Goal: Task Accomplishment & Management: Manage account settings

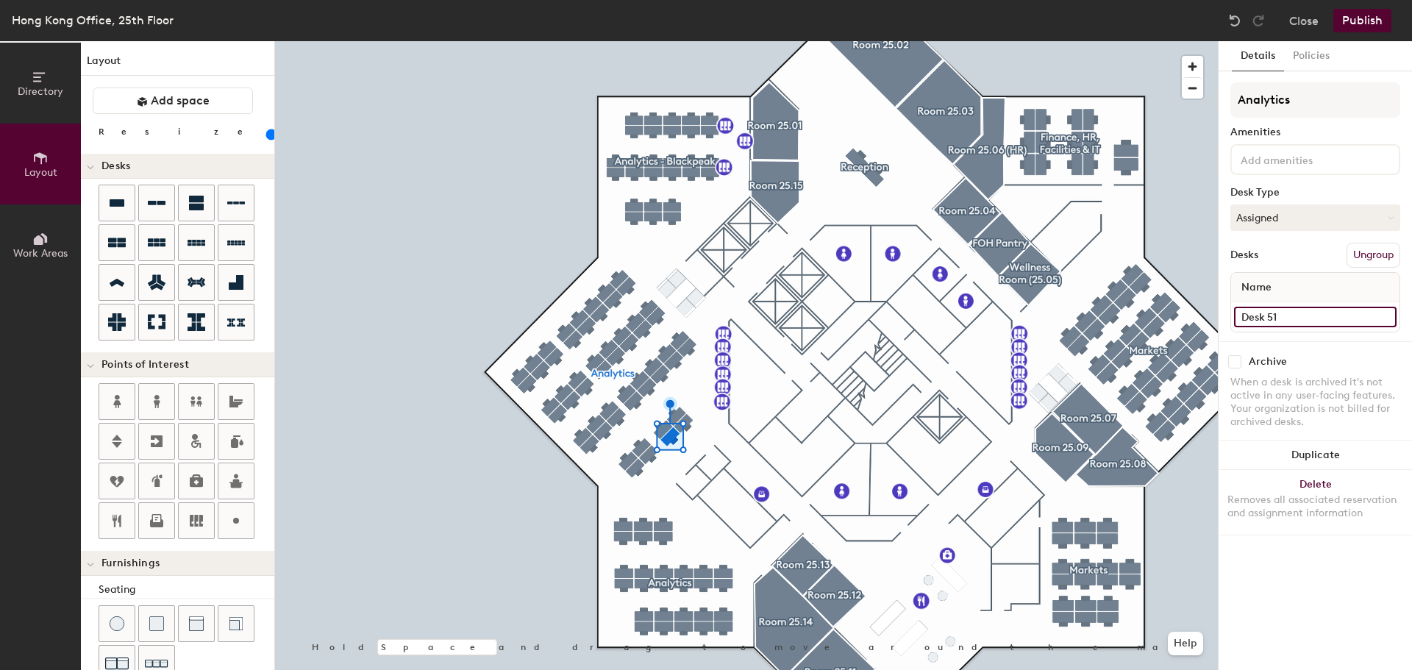
click at [1282, 315] on input "Desk 51" at bounding box center [1315, 317] width 163 height 21
type input "105"
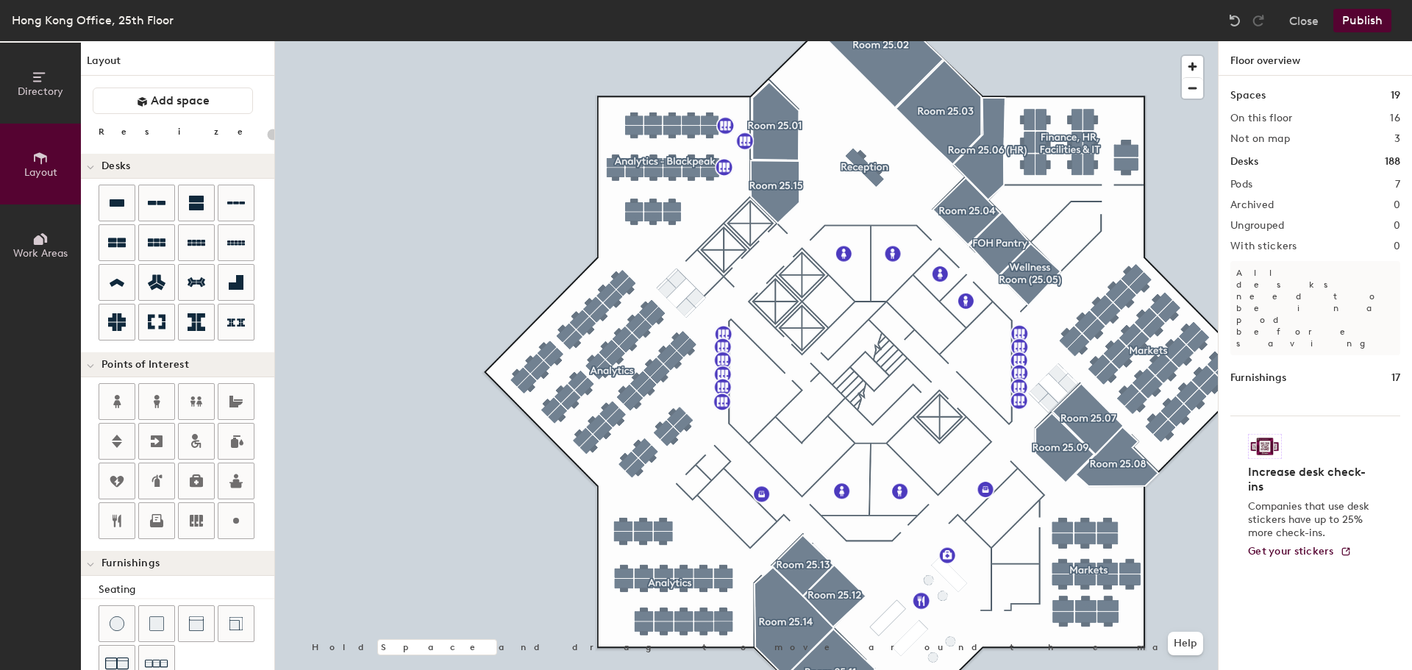
type input "80"
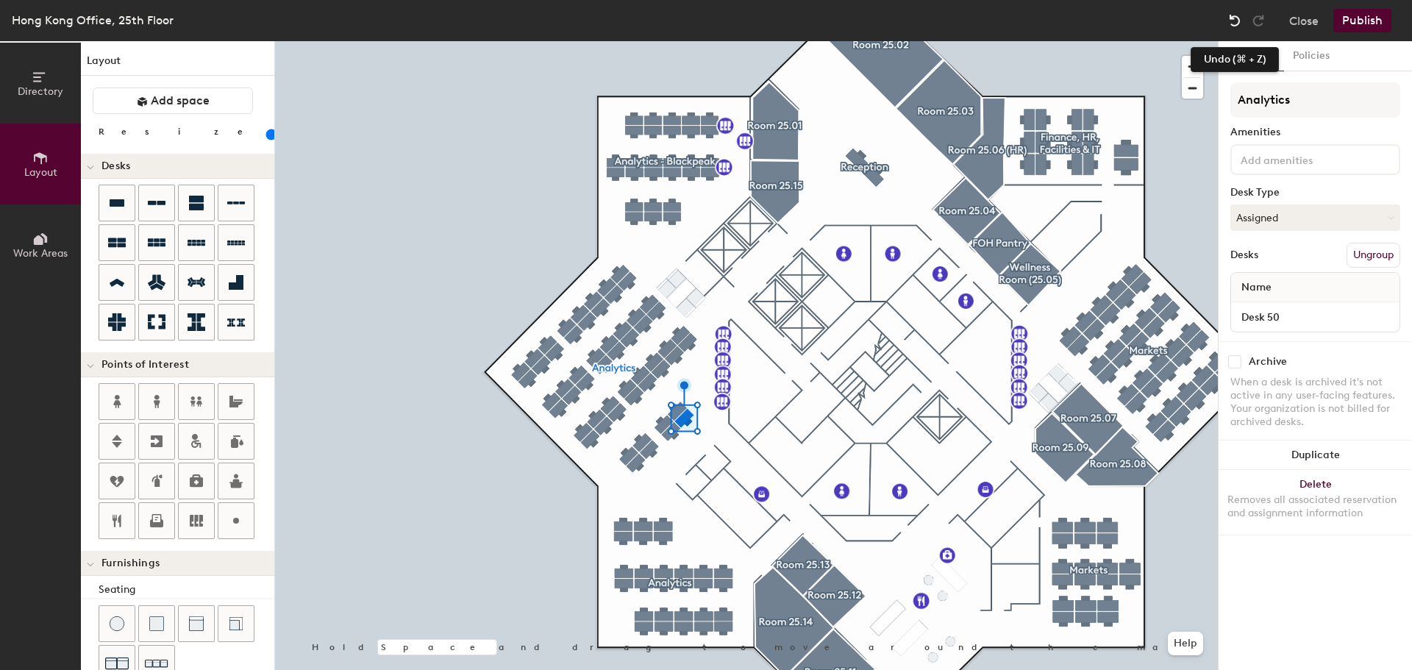
click at [1237, 20] on img at bounding box center [1235, 20] width 15 height 15
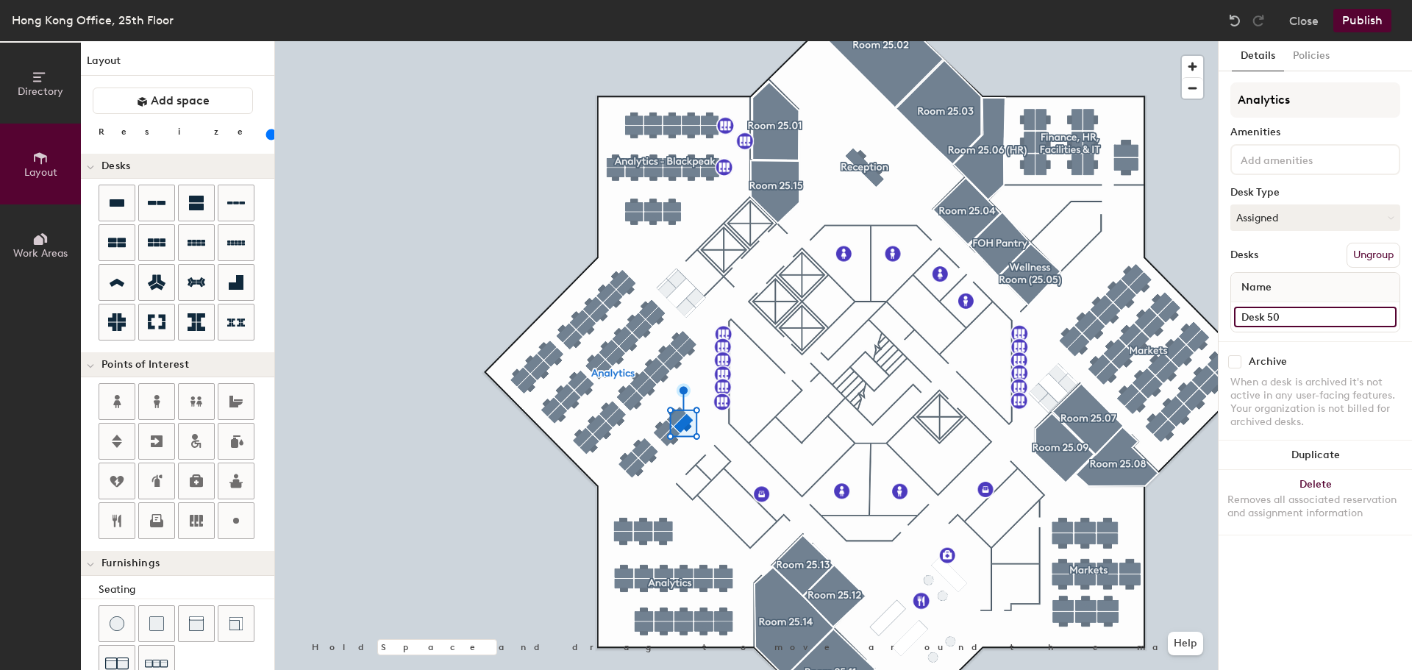
click at [1276, 316] on input "Desk 50" at bounding box center [1315, 317] width 163 height 21
type input "106"
click at [1268, 310] on input "Desk 54" at bounding box center [1315, 317] width 163 height 21
type input "107"
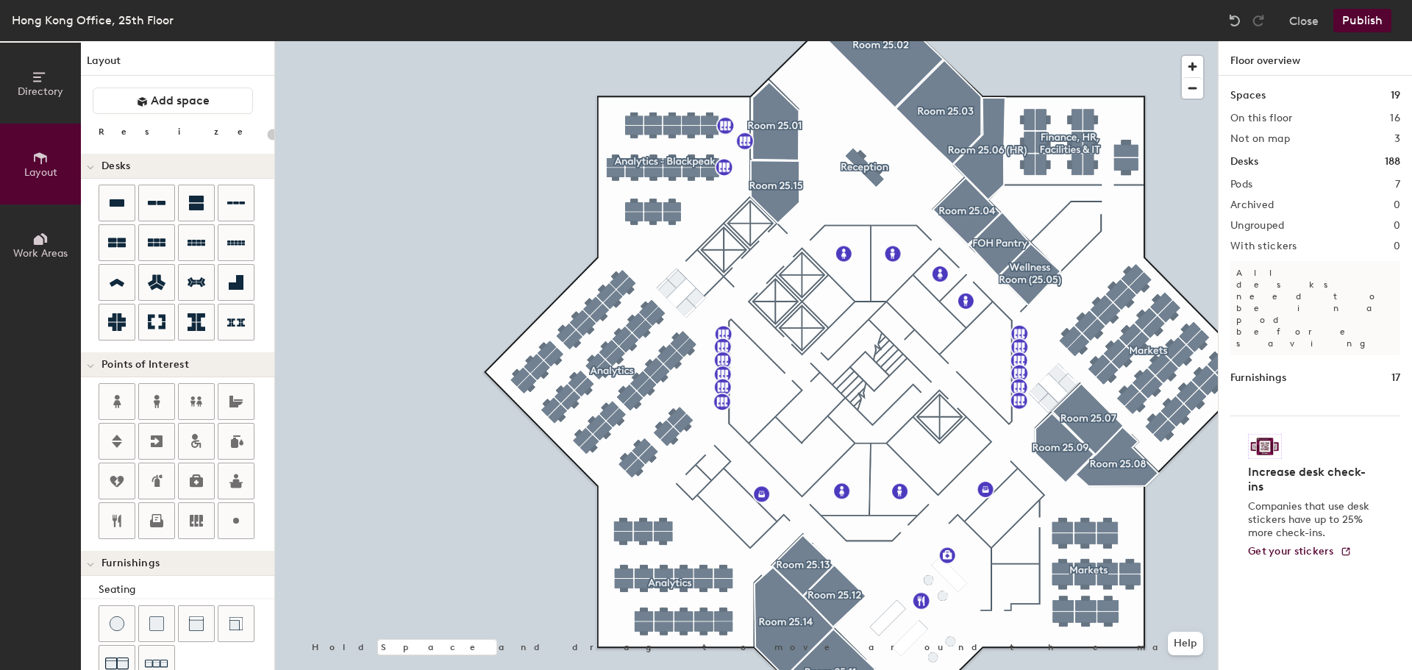
type input "80"
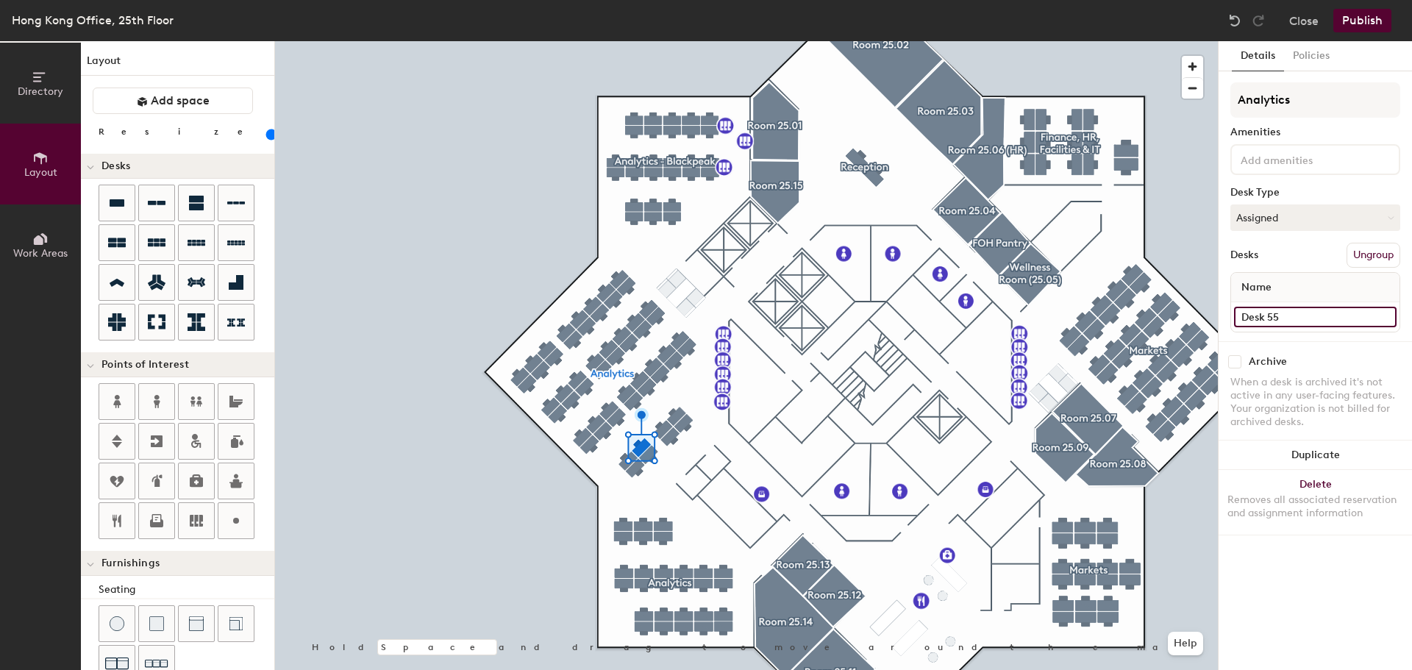
click at [1297, 313] on input "Desk 55" at bounding box center [1315, 317] width 163 height 21
type input "108"
click at [1287, 311] on input "Desk 56" at bounding box center [1315, 317] width 163 height 21
type input "109"
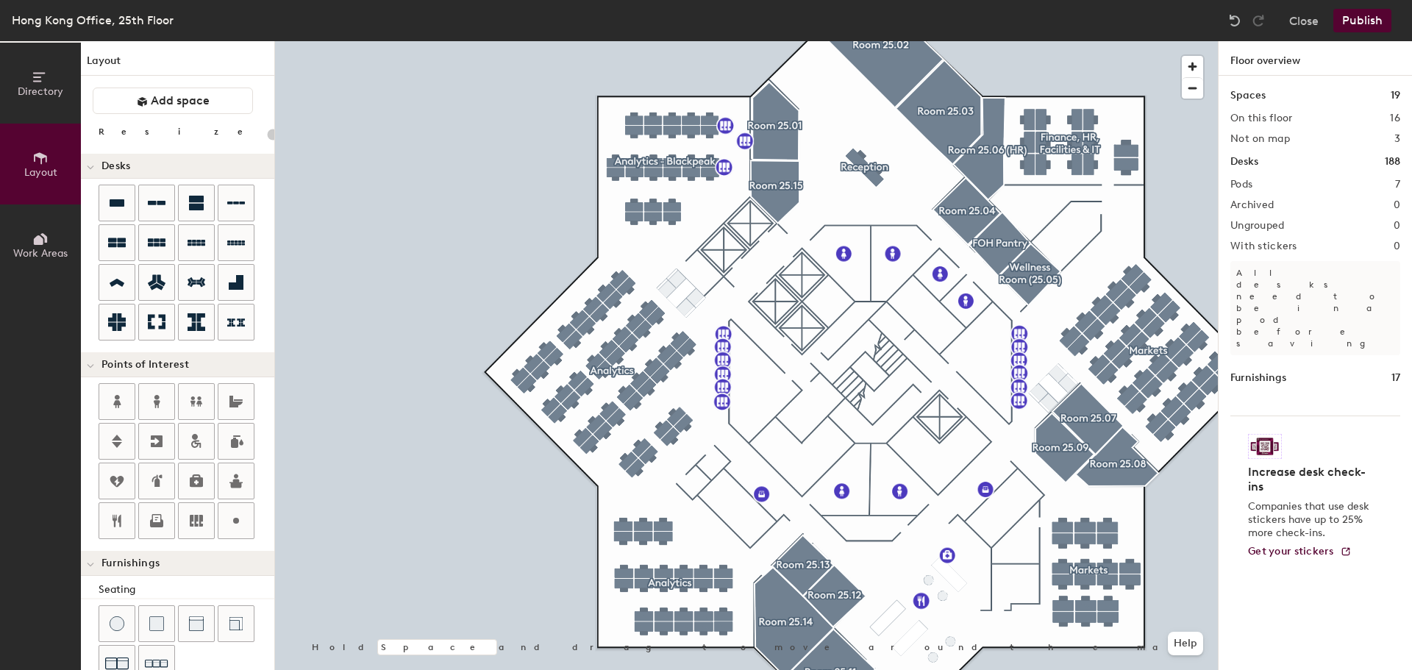
type input "80"
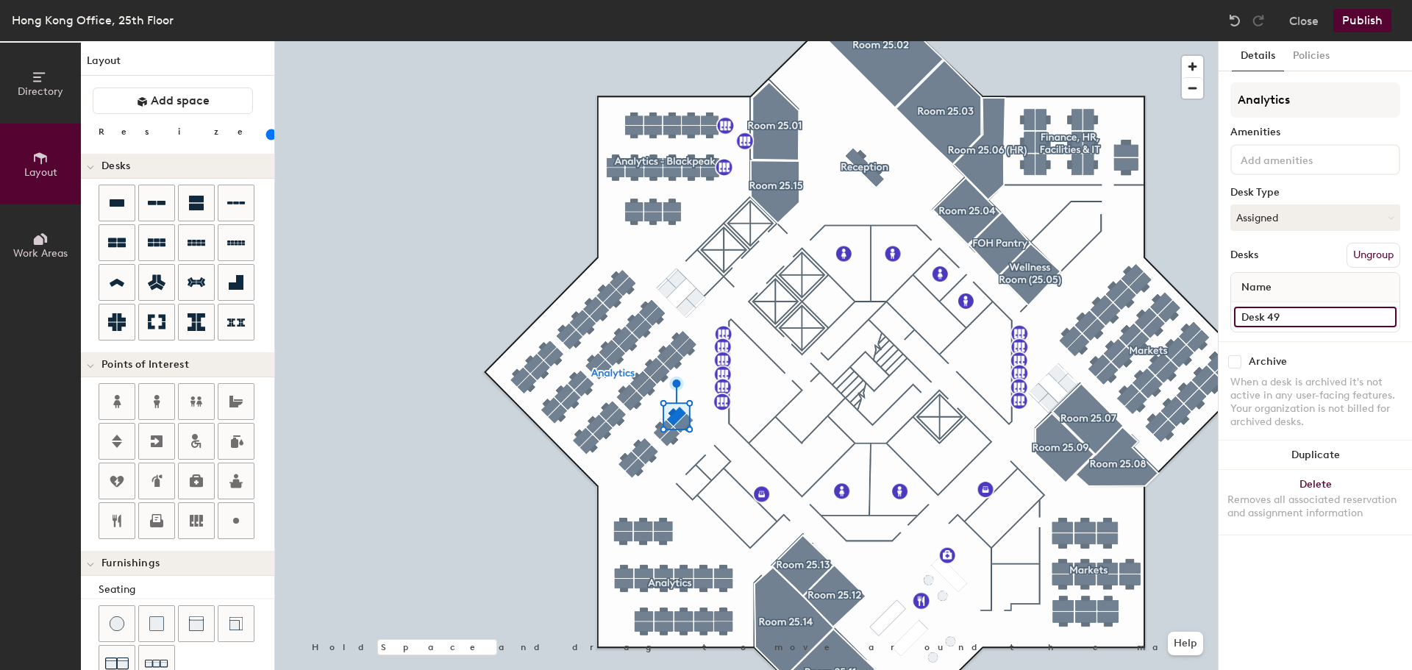
click at [1280, 313] on input "Desk 49" at bounding box center [1315, 317] width 163 height 21
type input "110"
click at [1280, 312] on input "Desk 43" at bounding box center [1315, 317] width 163 height 21
type input "111"
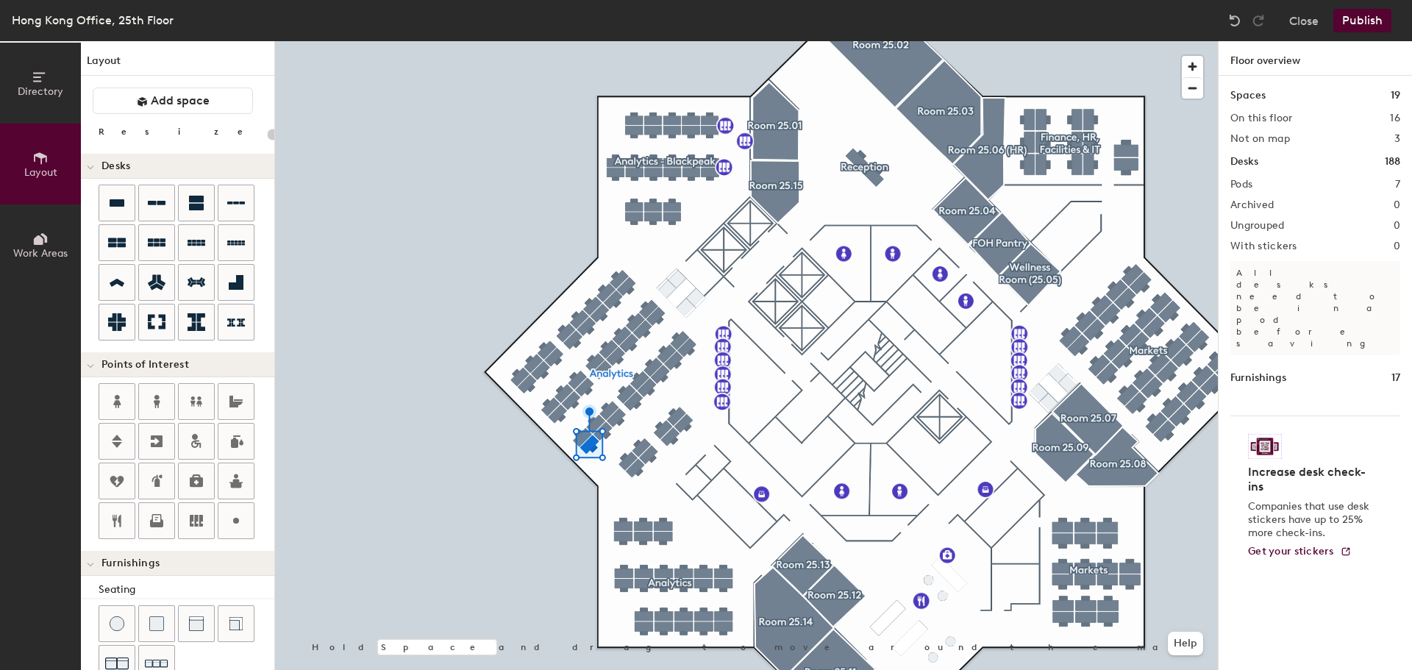
type input "80"
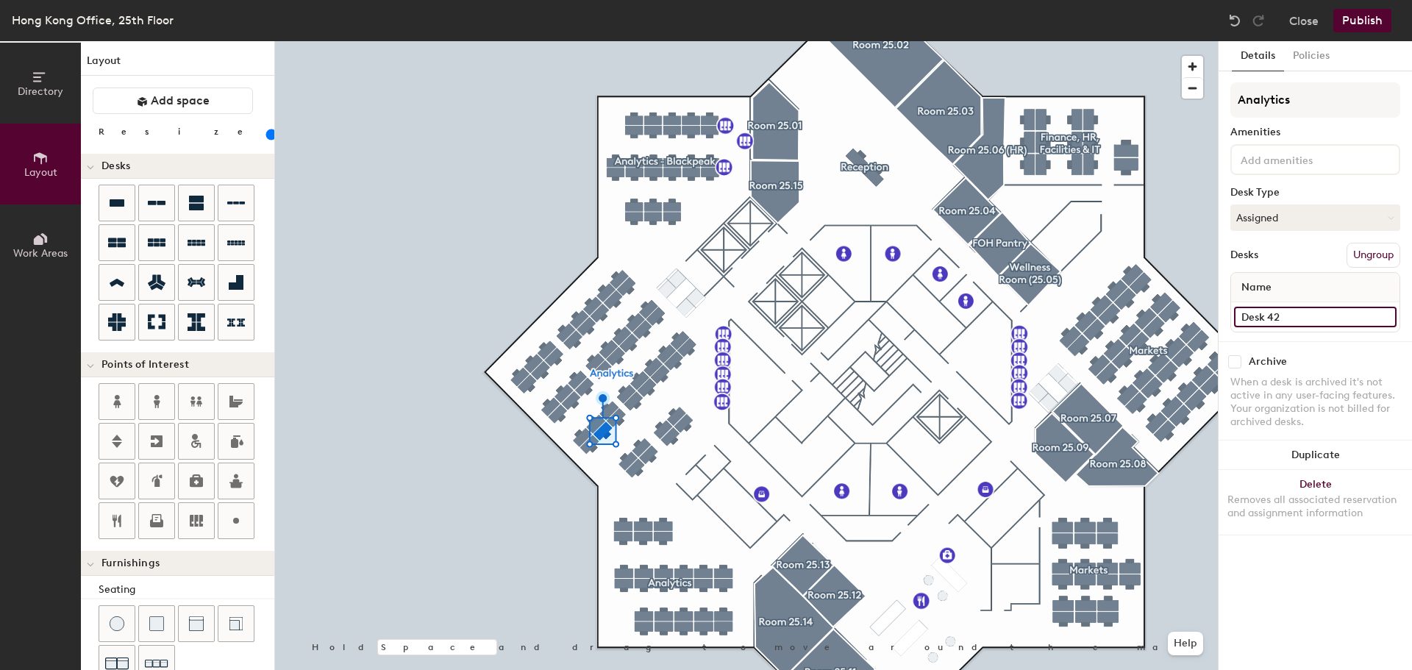
click at [1280, 313] on input "Desk 42" at bounding box center [1315, 317] width 163 height 21
type input "112"
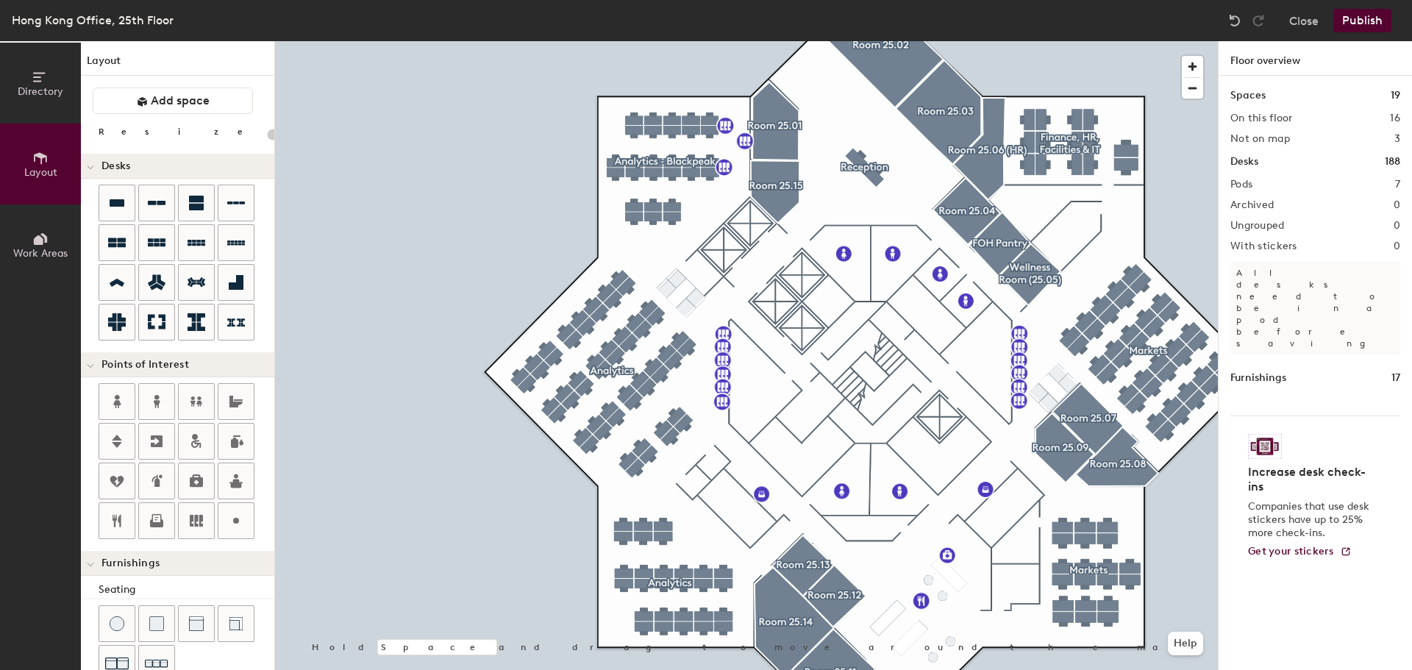
type input "80"
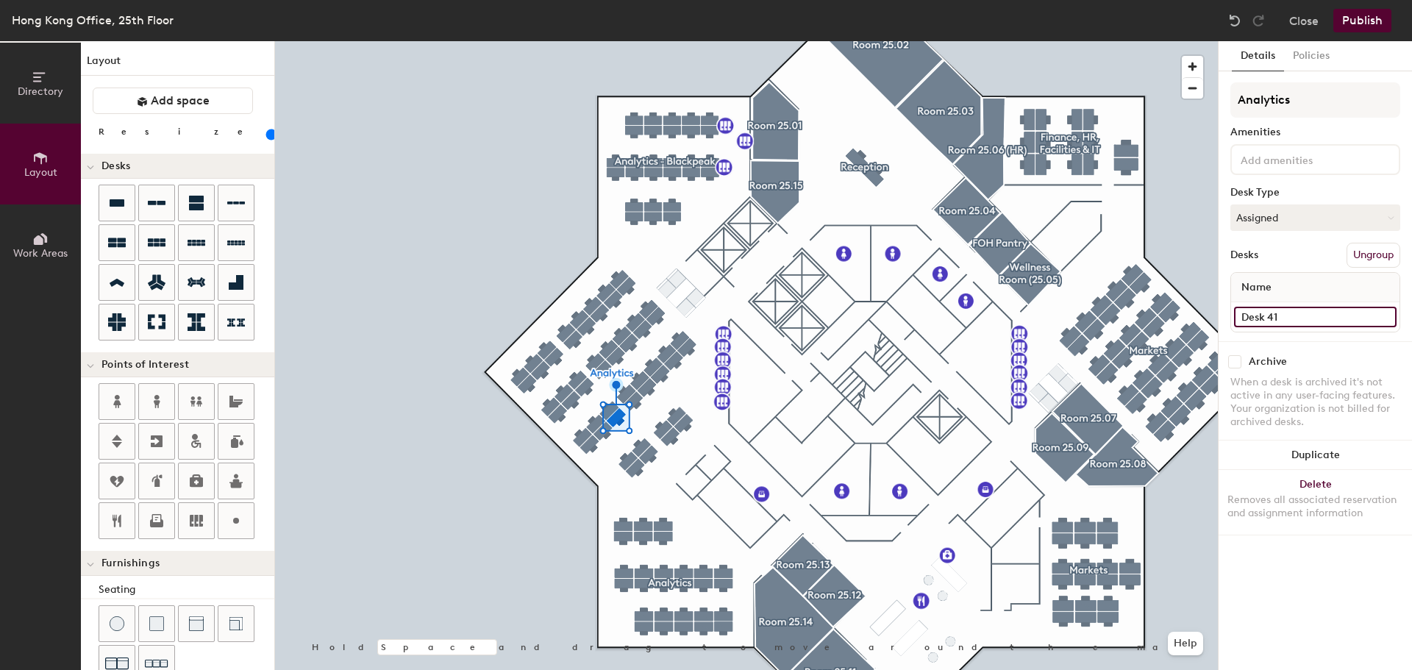
click at [1283, 310] on input "Desk 41" at bounding box center [1315, 317] width 163 height 21
type input "113"
click at [1279, 319] on input "Desk 40" at bounding box center [1315, 317] width 163 height 21
type input "114"
click at [1268, 313] on input "Desk 39" at bounding box center [1315, 317] width 163 height 21
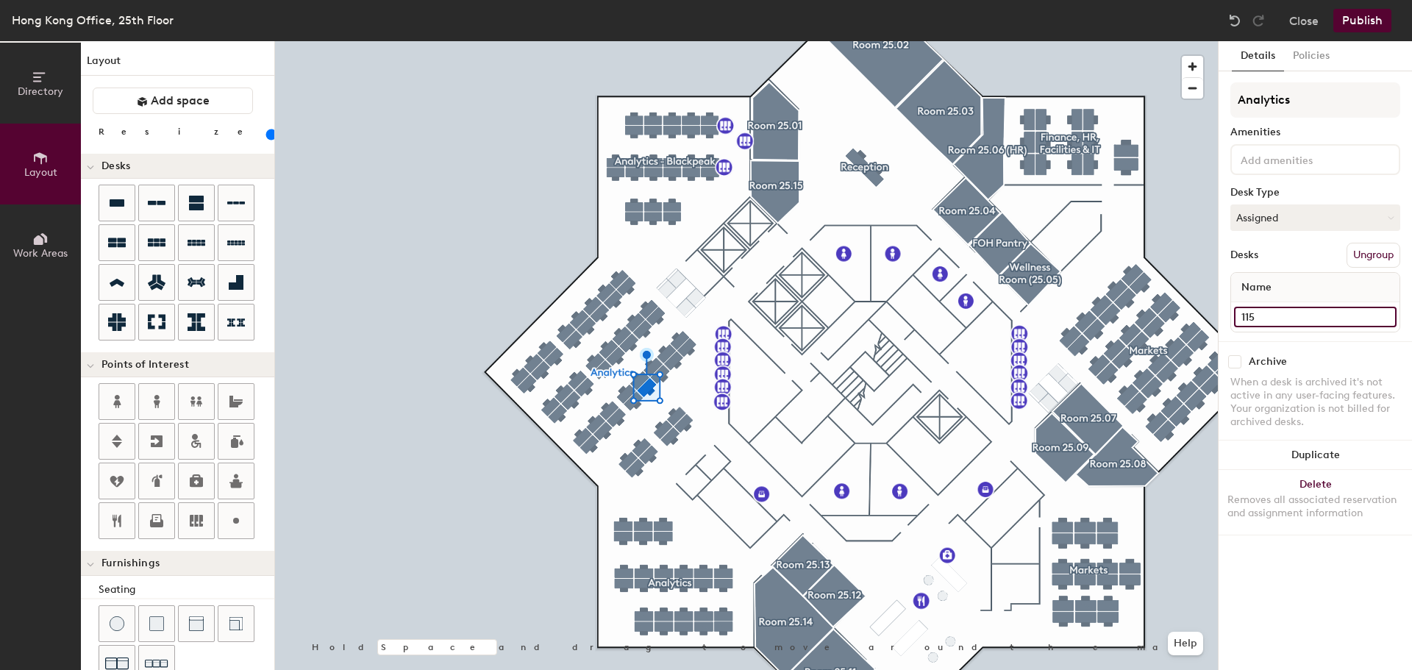
type input "115"
click at [666, 41] on div at bounding box center [746, 41] width 943 height 0
click at [1267, 320] on input "Desk 38" at bounding box center [1315, 317] width 163 height 21
type input "116"
click at [1261, 314] on input "Desk 37" at bounding box center [1315, 317] width 163 height 21
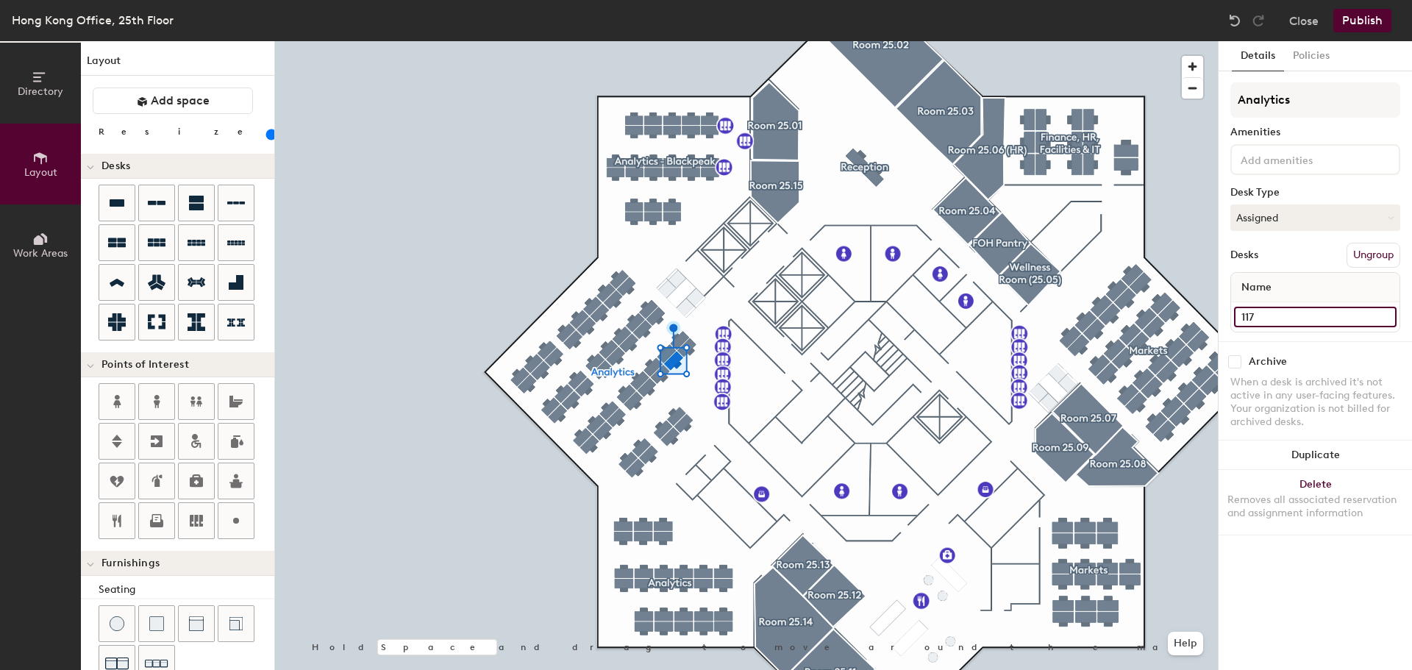
type input "117"
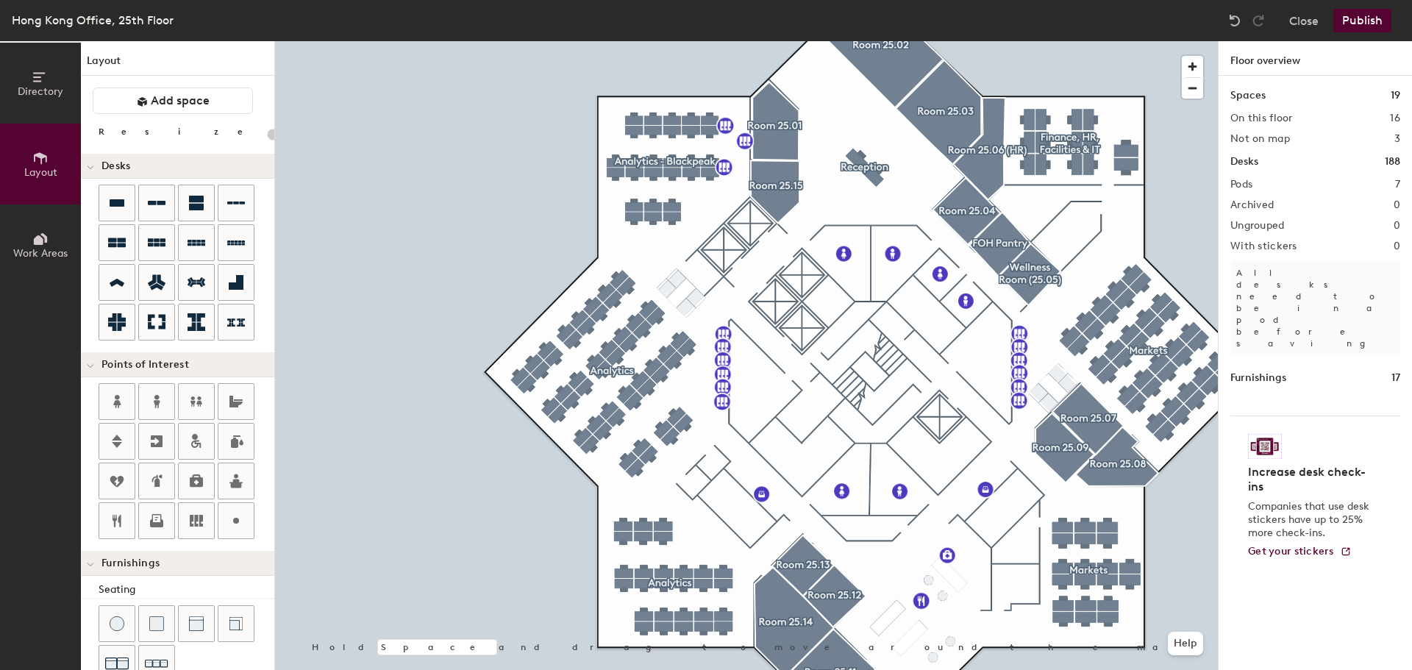
type input "80"
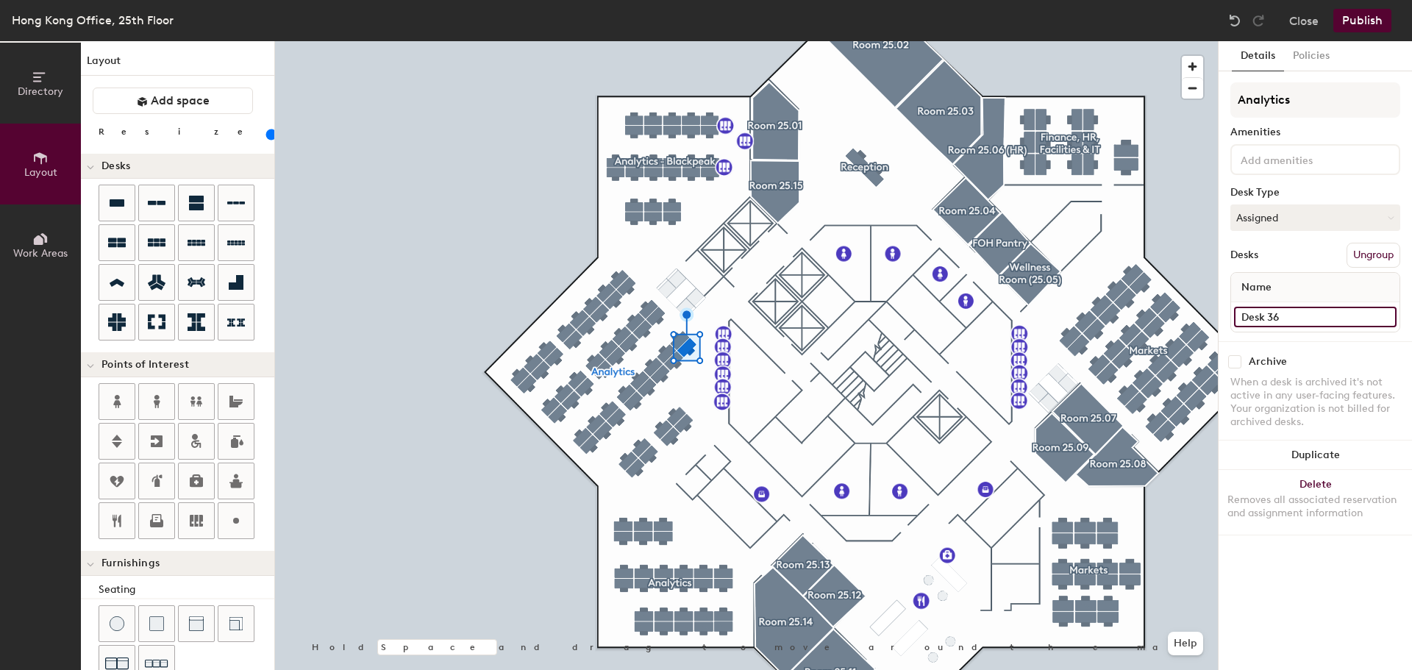
click at [1265, 314] on input "Desk 36" at bounding box center [1315, 317] width 163 height 21
type input "118"
click at [1287, 314] on input "Desk 44" at bounding box center [1315, 317] width 163 height 21
type input "119"
type input "124"
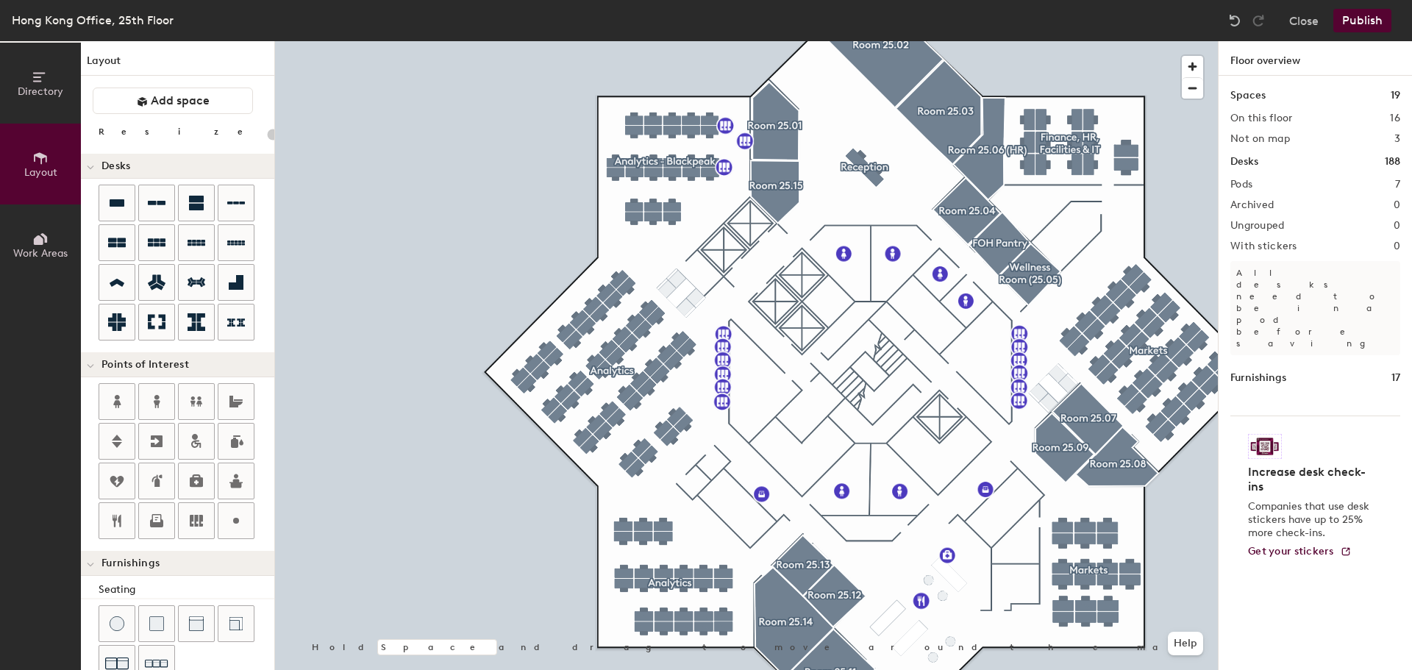
type input "80"
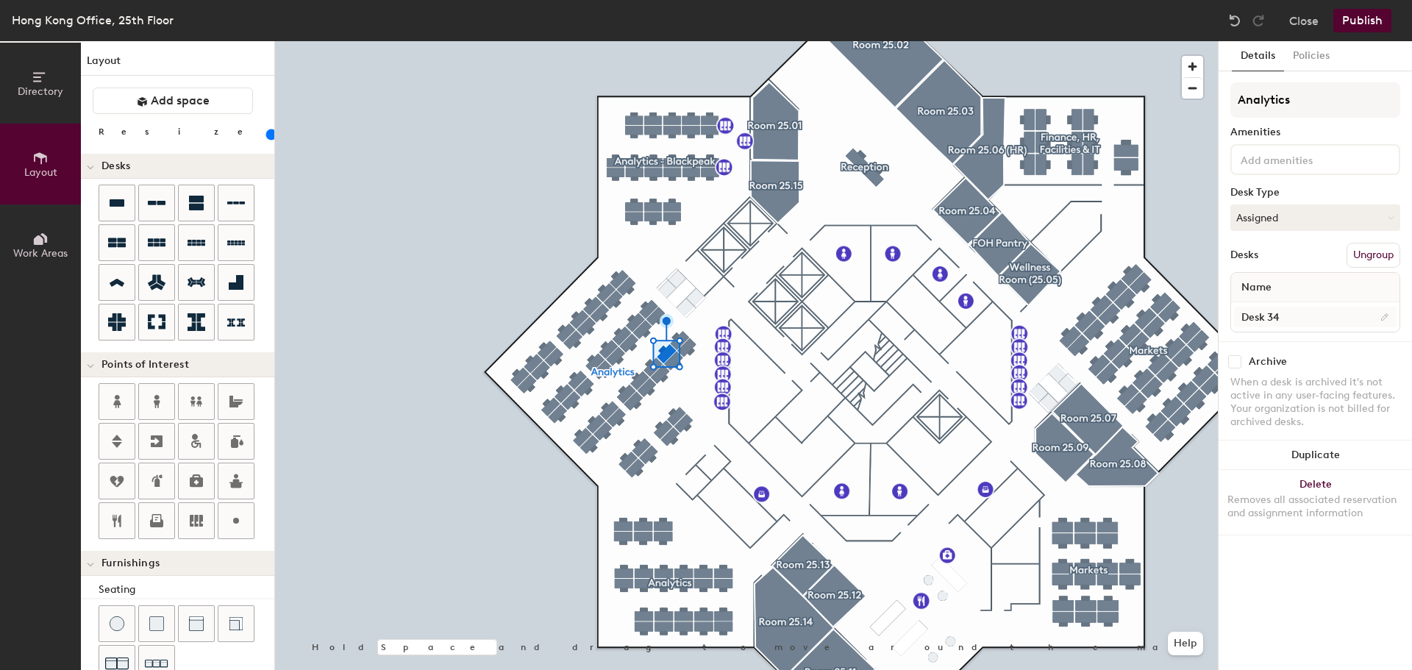
drag, startPoint x: 1265, startPoint y: 304, endPoint x: 1260, endPoint y: 321, distance: 18.4
click at [1265, 306] on div "Desk 34" at bounding box center [1315, 316] width 168 height 29
click at [1259, 323] on input "Desk 34" at bounding box center [1315, 317] width 163 height 21
type input "125"
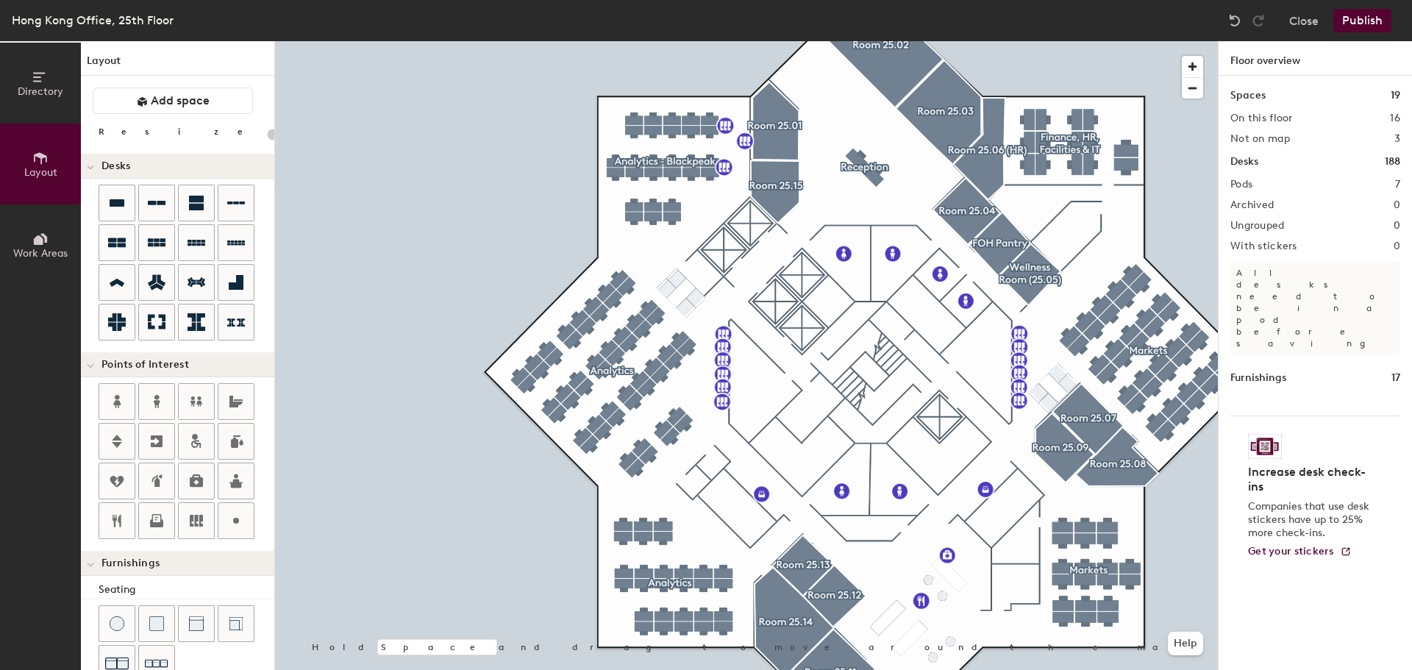
type input "80"
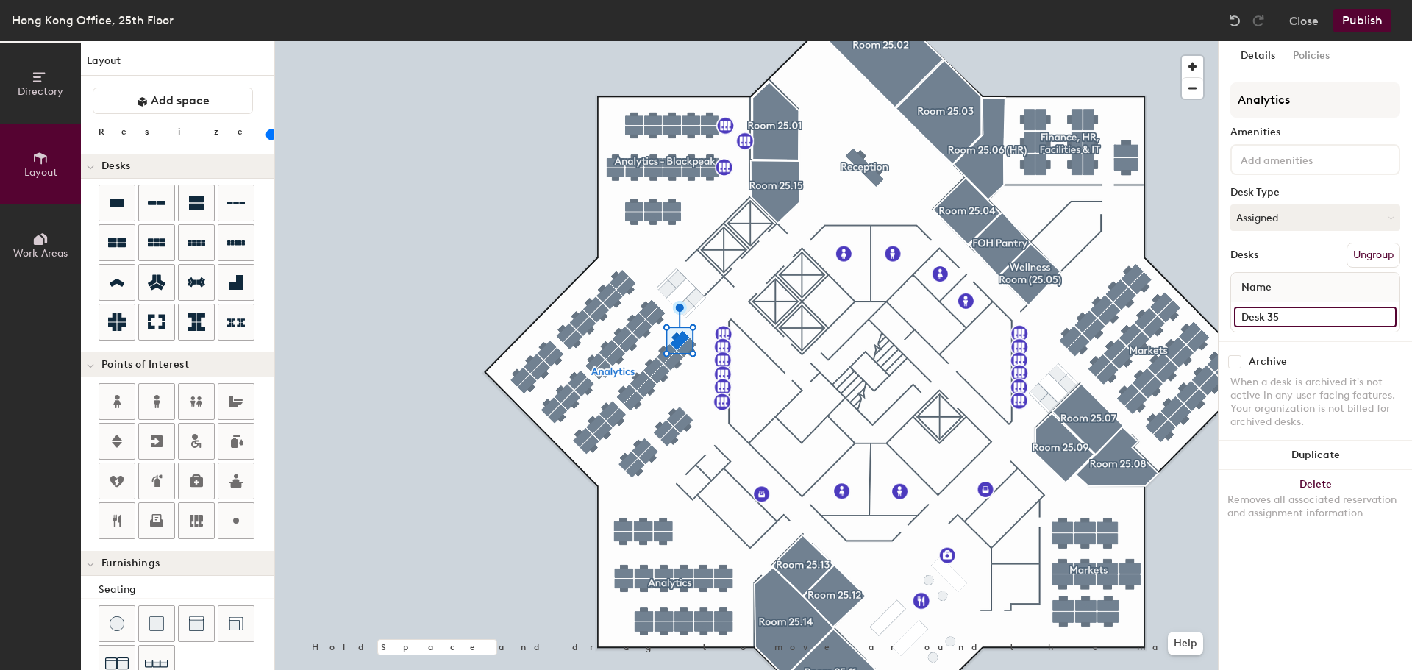
click at [1254, 316] on input "Desk 35" at bounding box center [1315, 317] width 163 height 21
type input "126"
click at [1270, 310] on input "Desk 26" at bounding box center [1315, 317] width 163 height 21
type input "127"
click at [581, 41] on div at bounding box center [746, 41] width 943 height 0
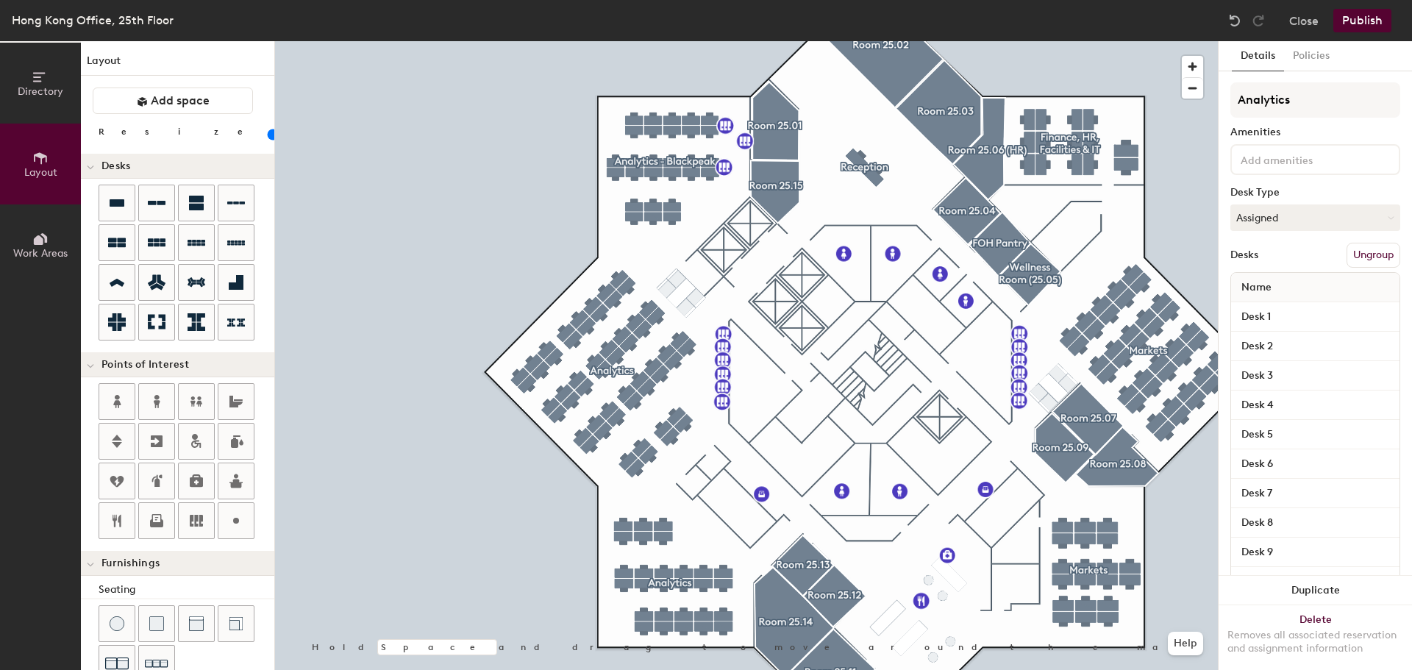
type input "80"
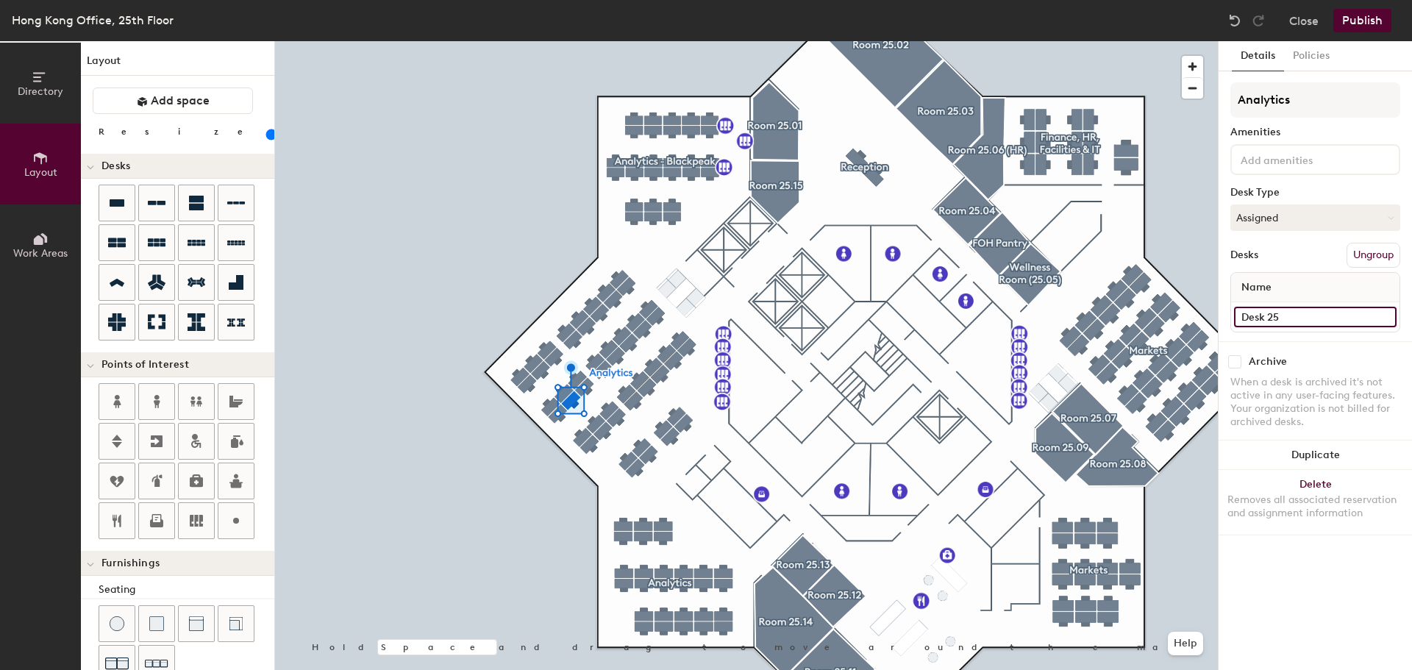
click at [1273, 320] on input "Desk 25" at bounding box center [1315, 317] width 163 height 21
type input "128"
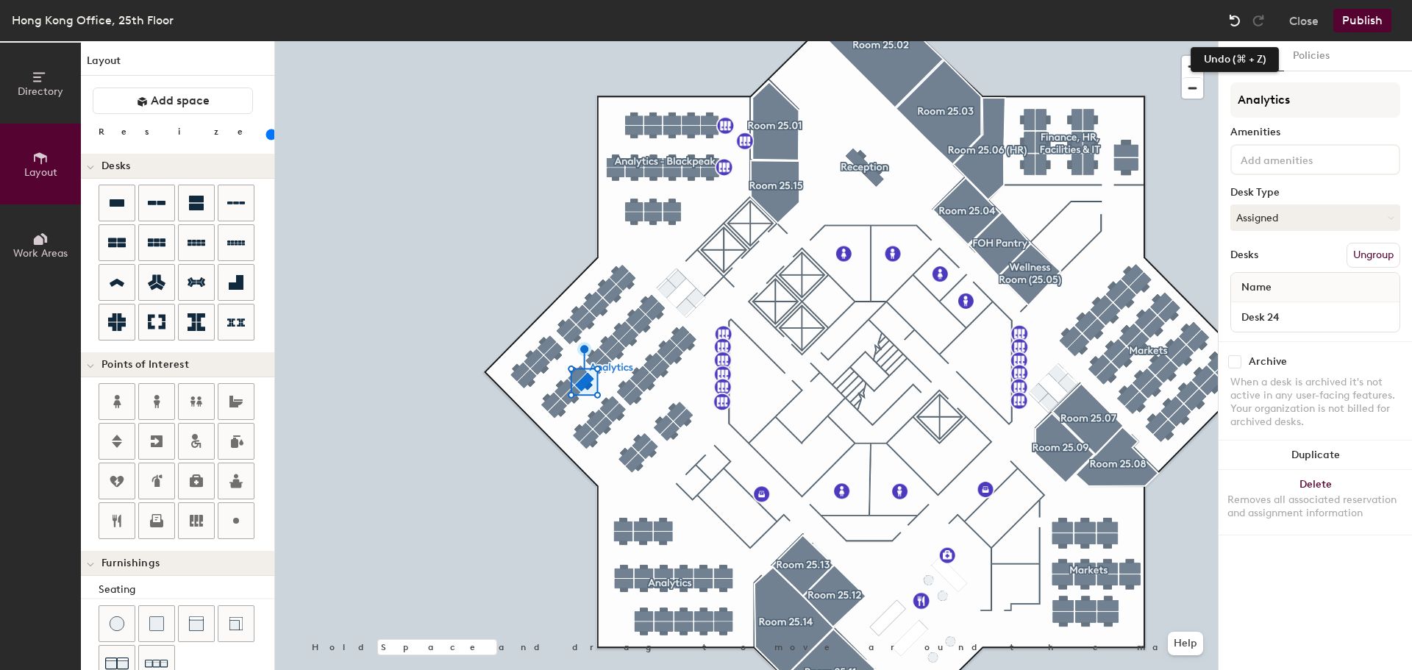
click at [1240, 19] on img at bounding box center [1235, 20] width 15 height 15
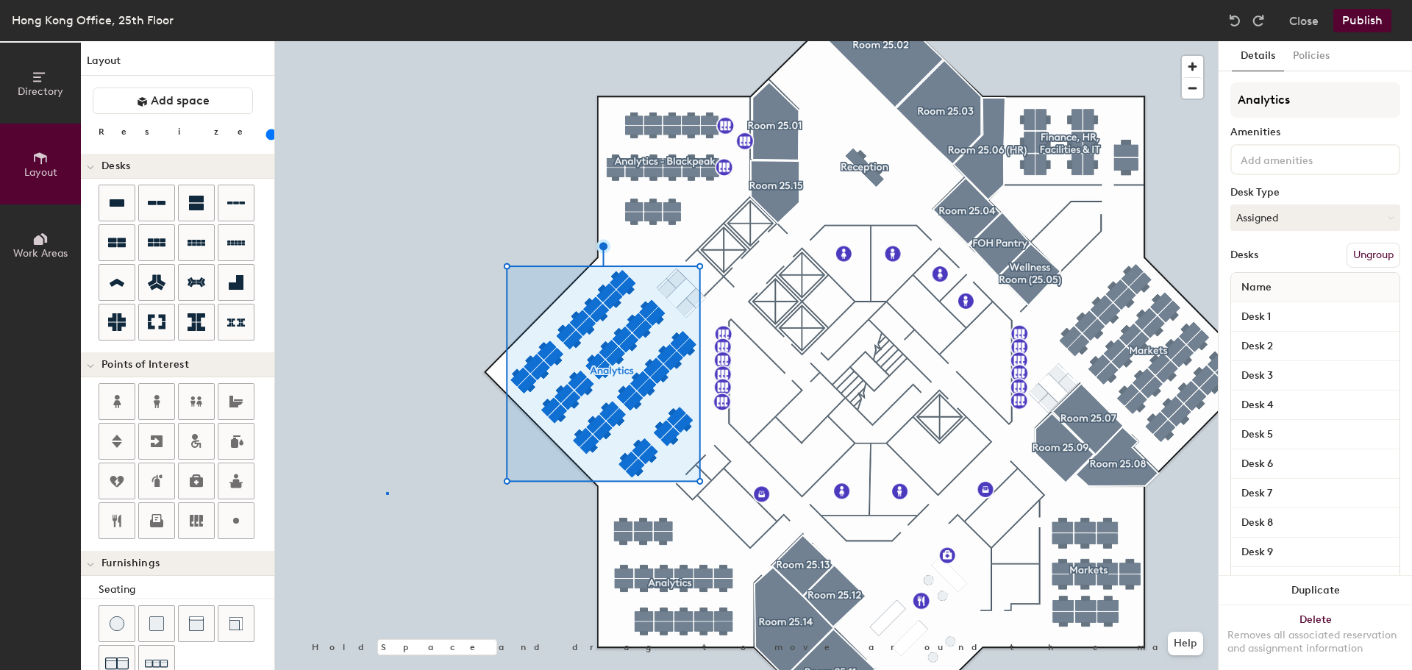
click at [388, 41] on div at bounding box center [746, 41] width 943 height 0
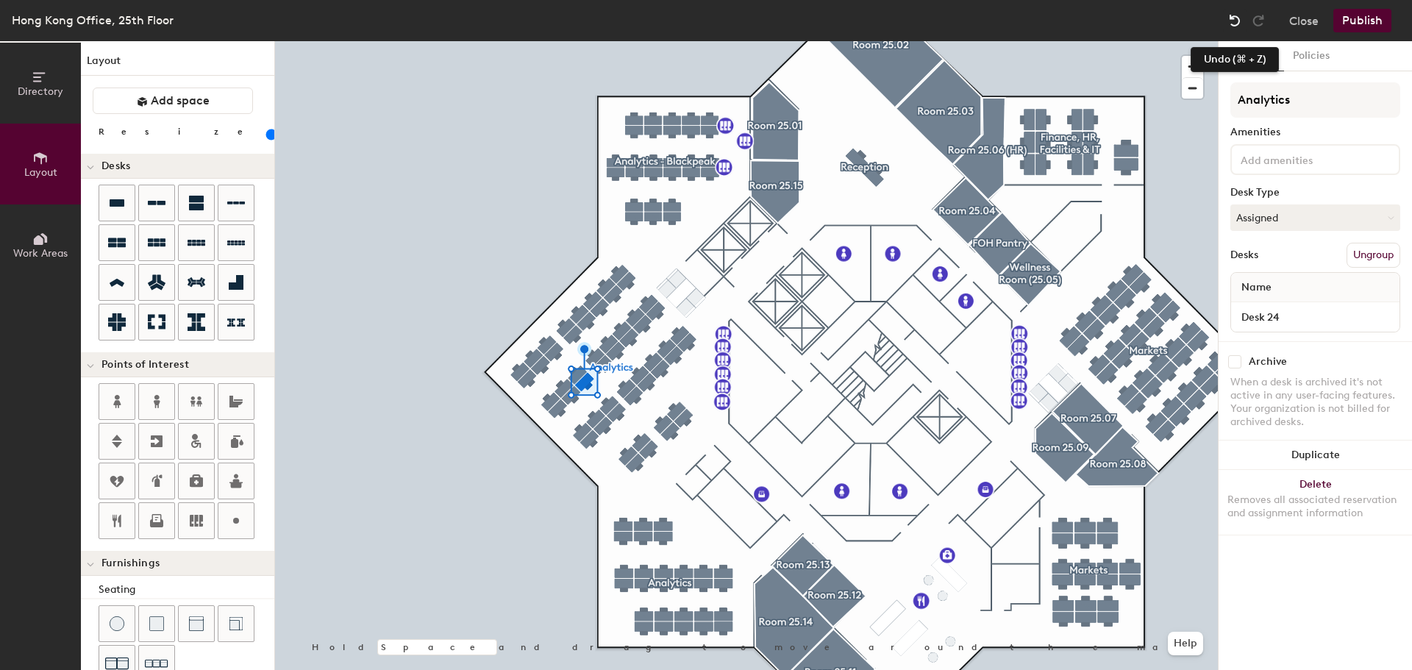
click at [1233, 24] on img at bounding box center [1235, 20] width 15 height 15
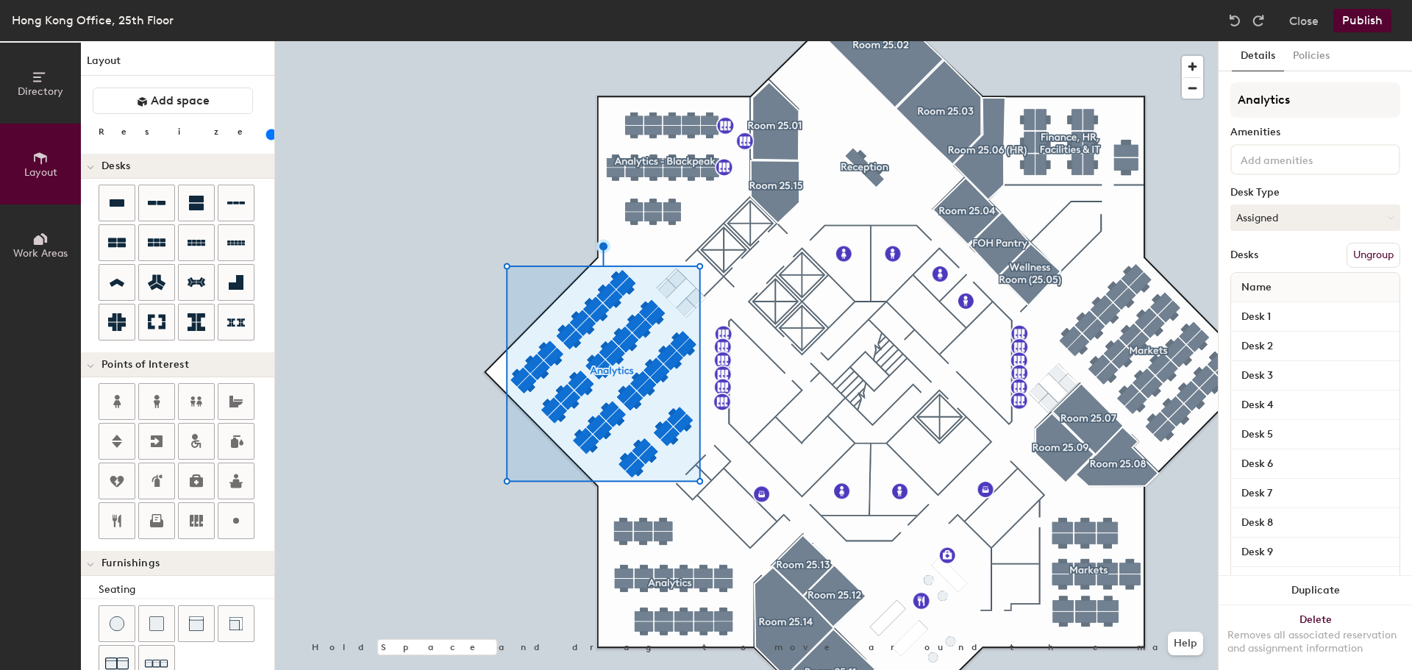
click at [455, 41] on div at bounding box center [746, 41] width 943 height 0
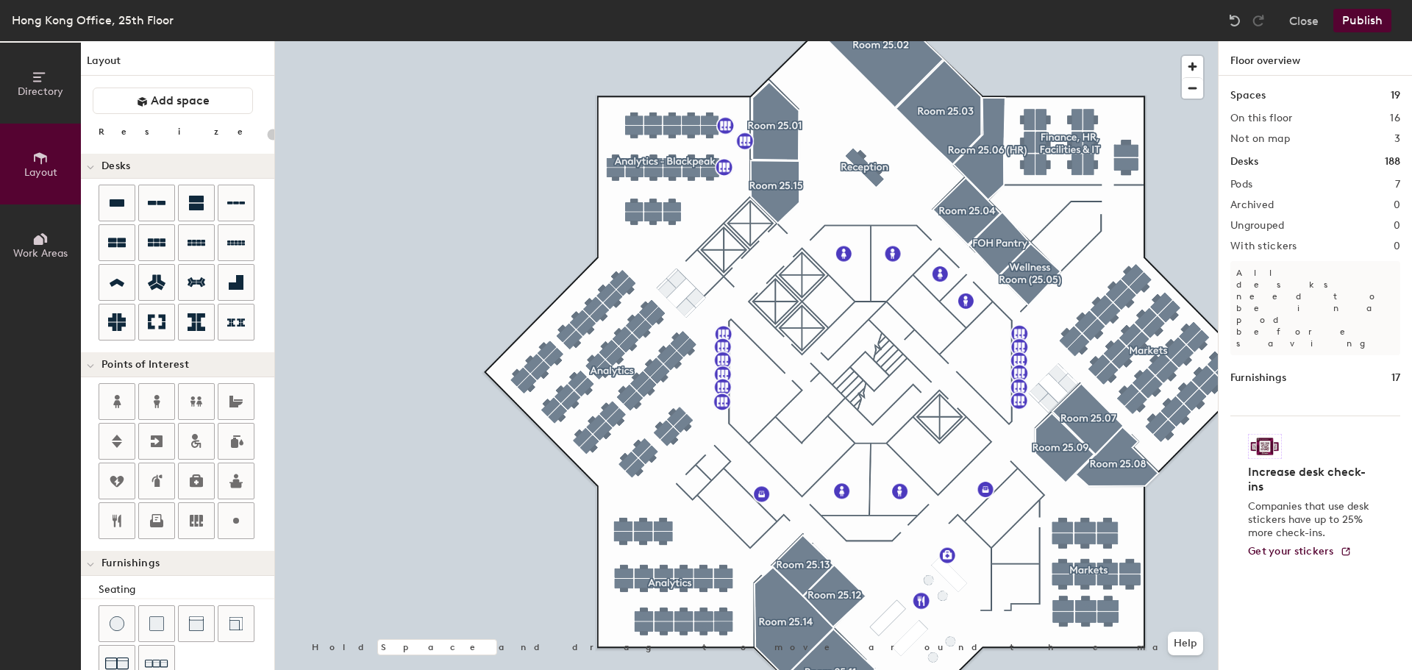
click at [586, 41] on div at bounding box center [746, 41] width 943 height 0
type input "80"
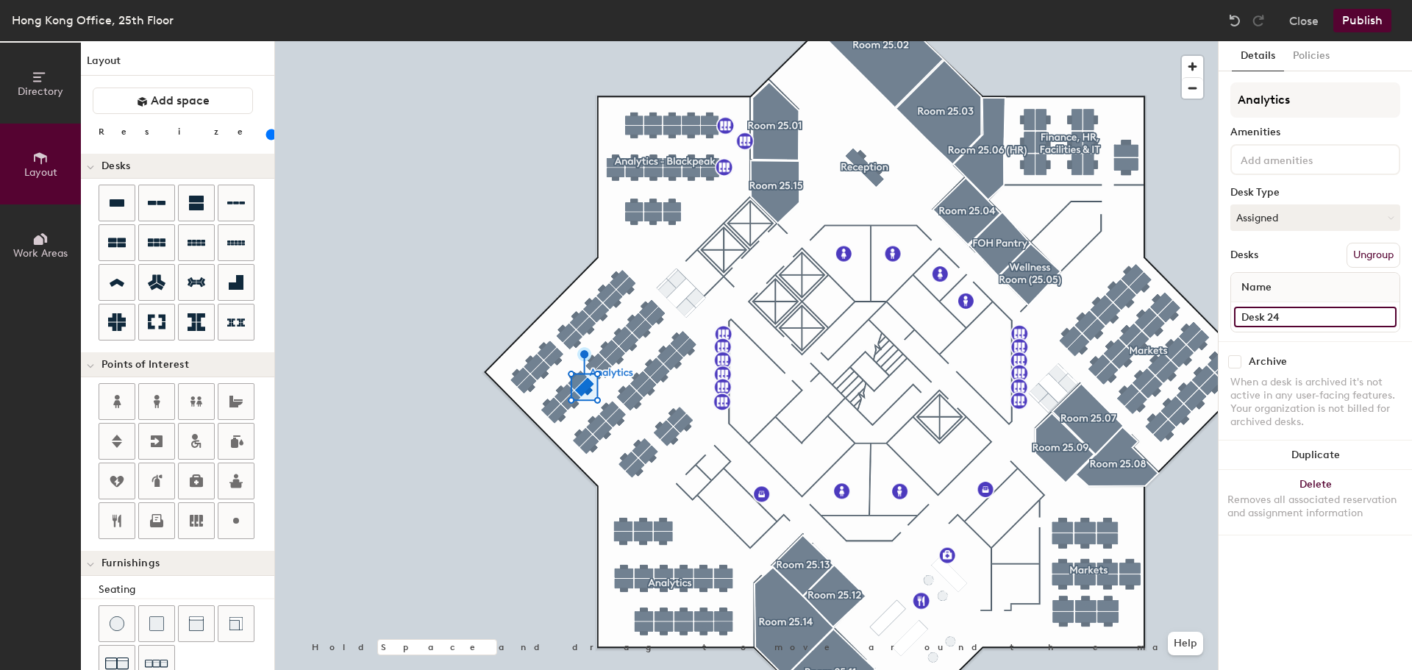
click at [1263, 320] on input "Desk 24" at bounding box center [1315, 317] width 163 height 21
type input "129"
click at [1290, 313] on input "Desk 23" at bounding box center [1315, 317] width 163 height 21
type input "130"
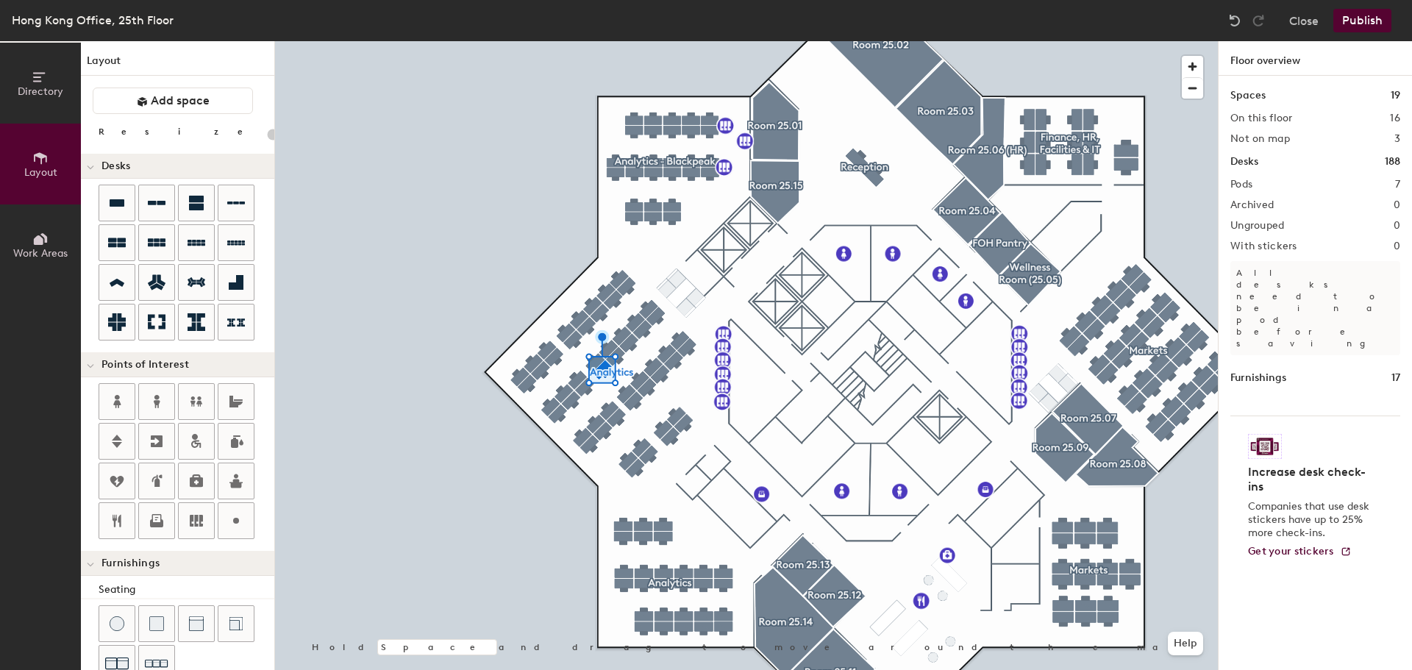
type input "80"
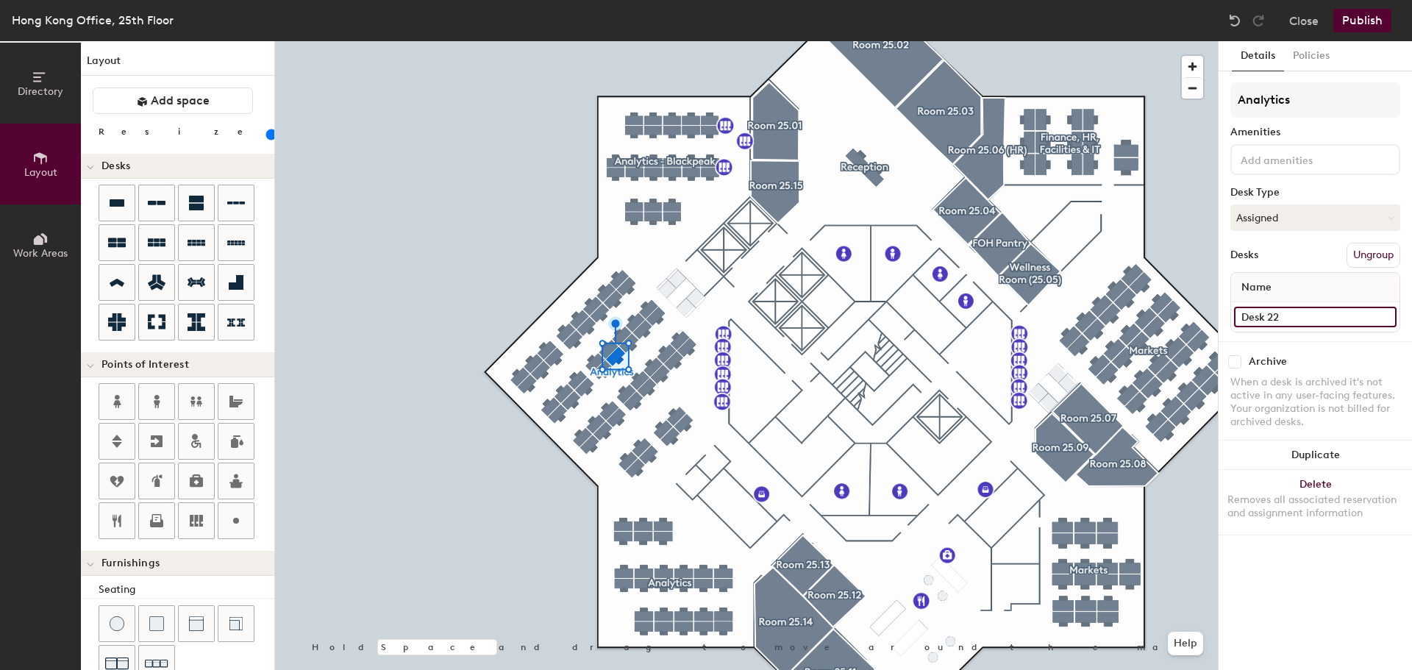
click at [1287, 316] on input "Desk 22" at bounding box center [1315, 317] width 163 height 21
type input "131"
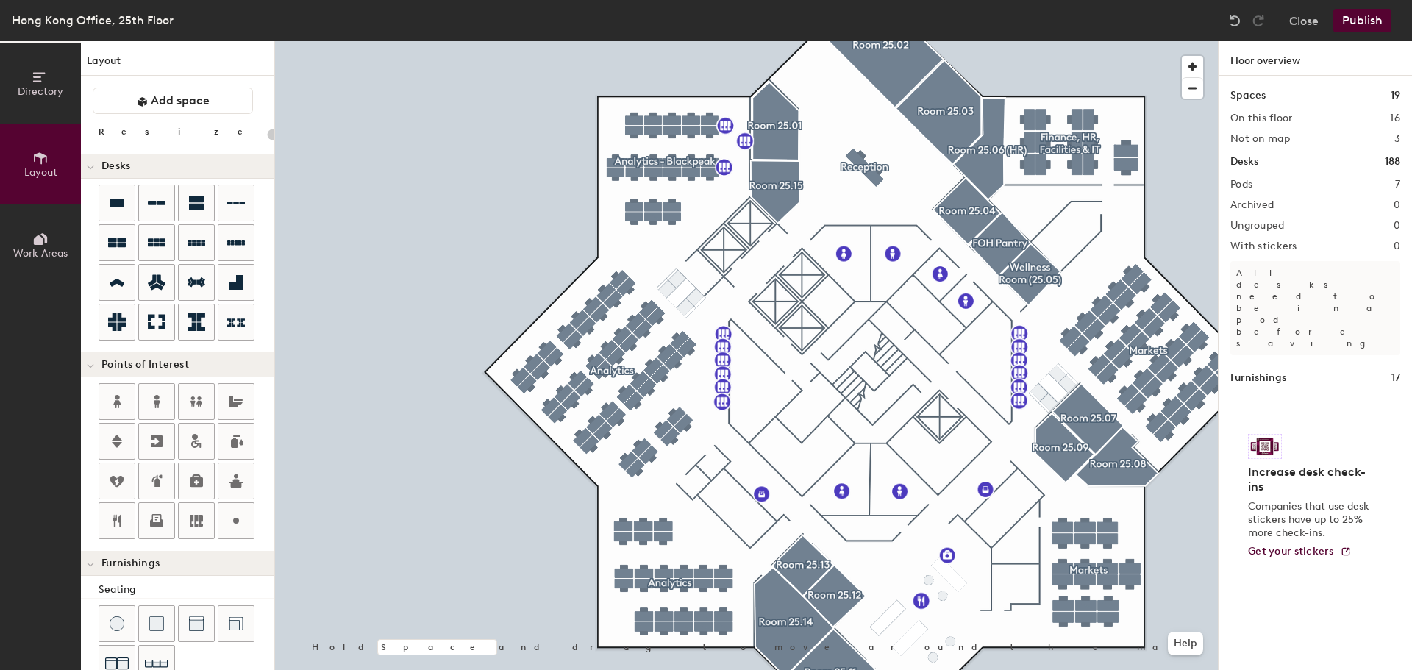
type input "80"
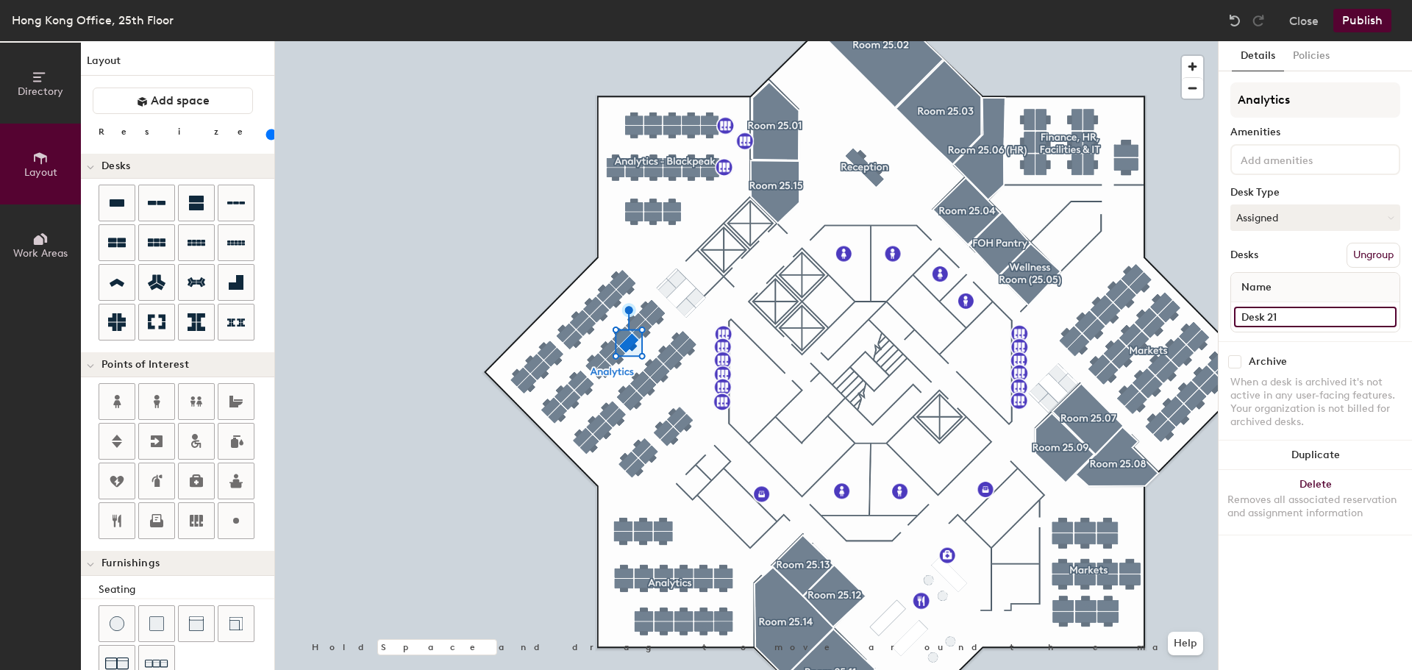
click at [1256, 314] on input "Desk 21" at bounding box center [1315, 317] width 163 height 21
type input "132"
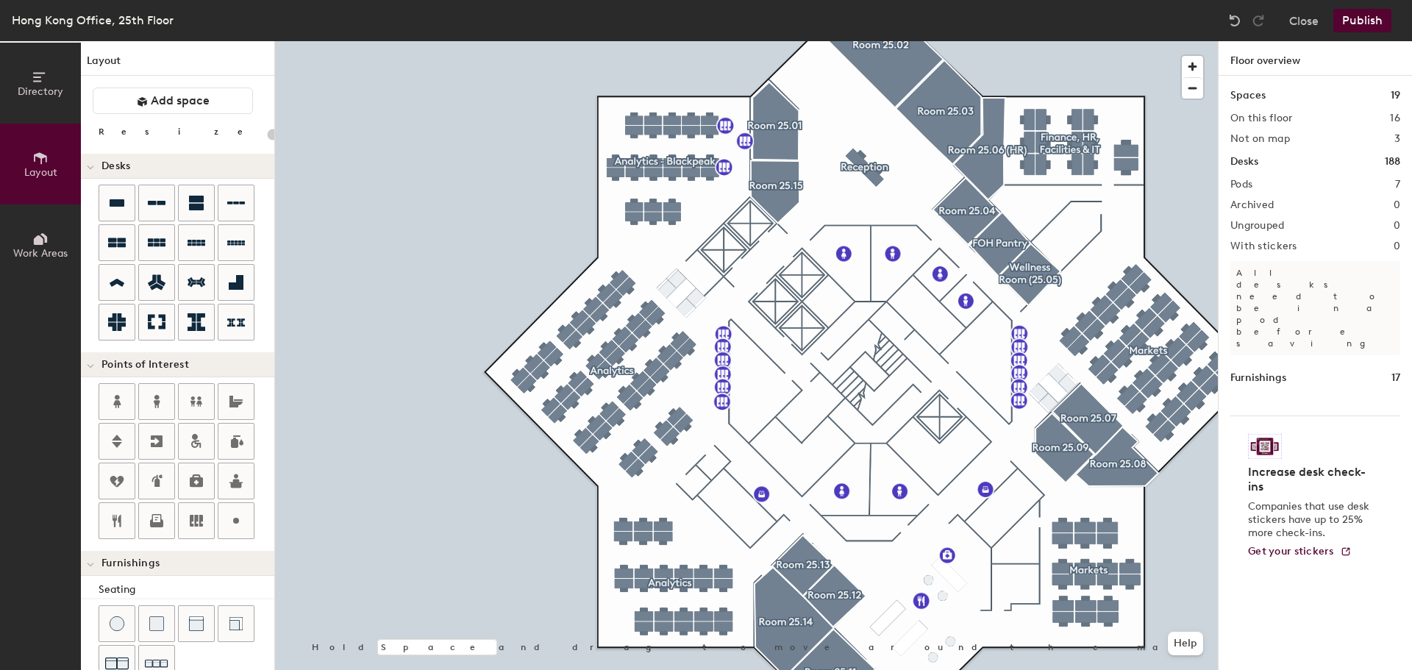
type input "80"
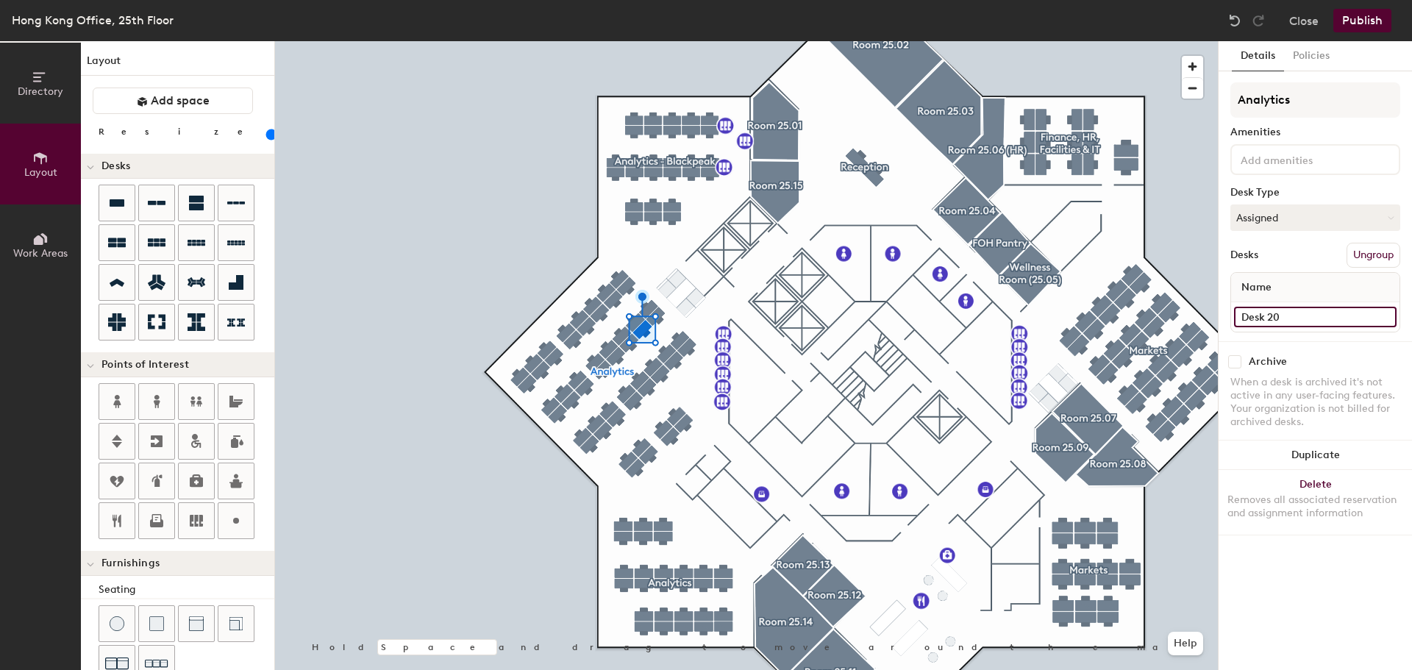
click at [1292, 316] on input "Desk 20" at bounding box center [1315, 317] width 163 height 21
type input "133"
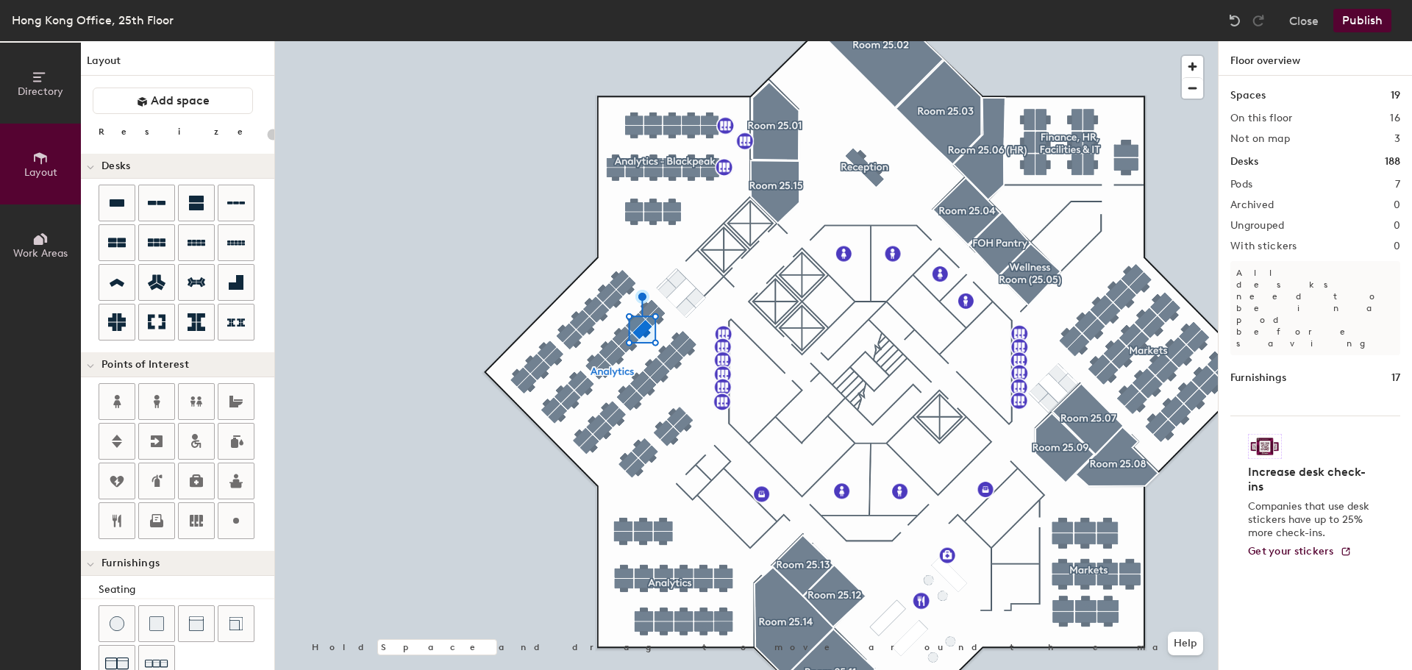
type input "80"
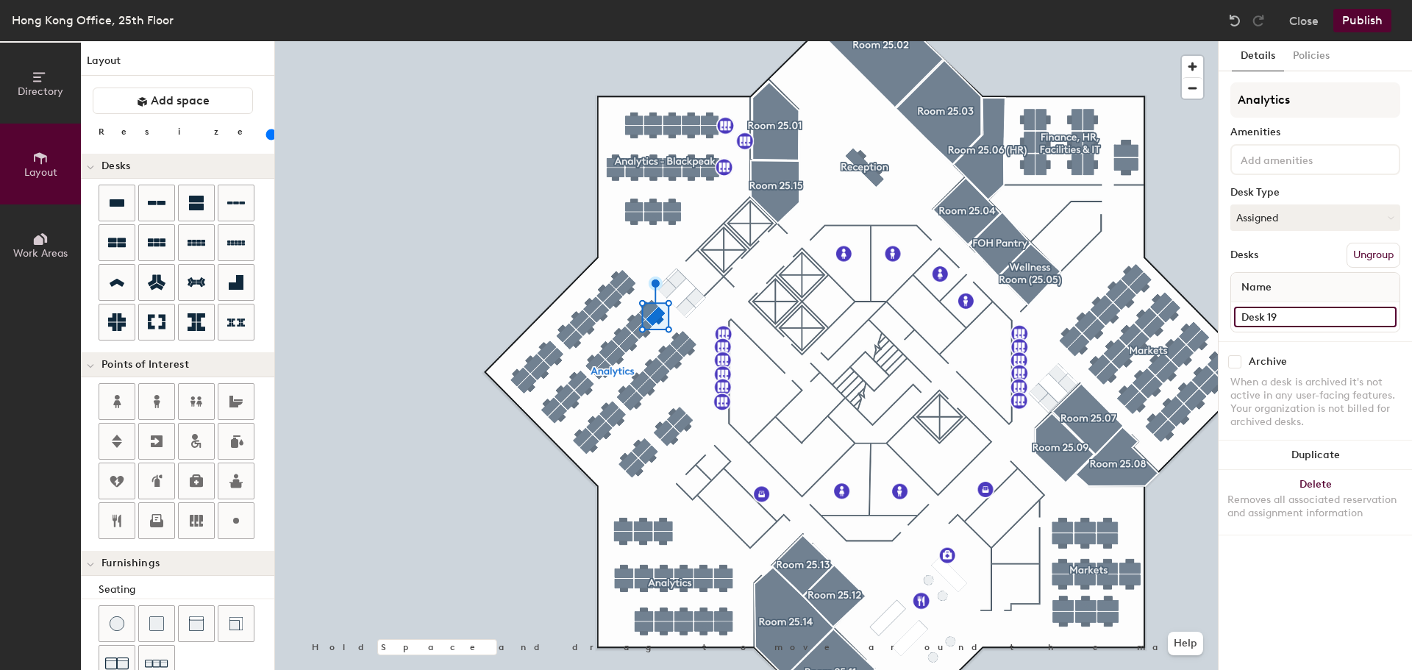
click at [1256, 320] on input "Desk 19" at bounding box center [1315, 317] width 163 height 21
type input "134"
type input "139"
click at [1241, 314] on input "Desk 32" at bounding box center [1315, 317] width 163 height 21
type input "140"
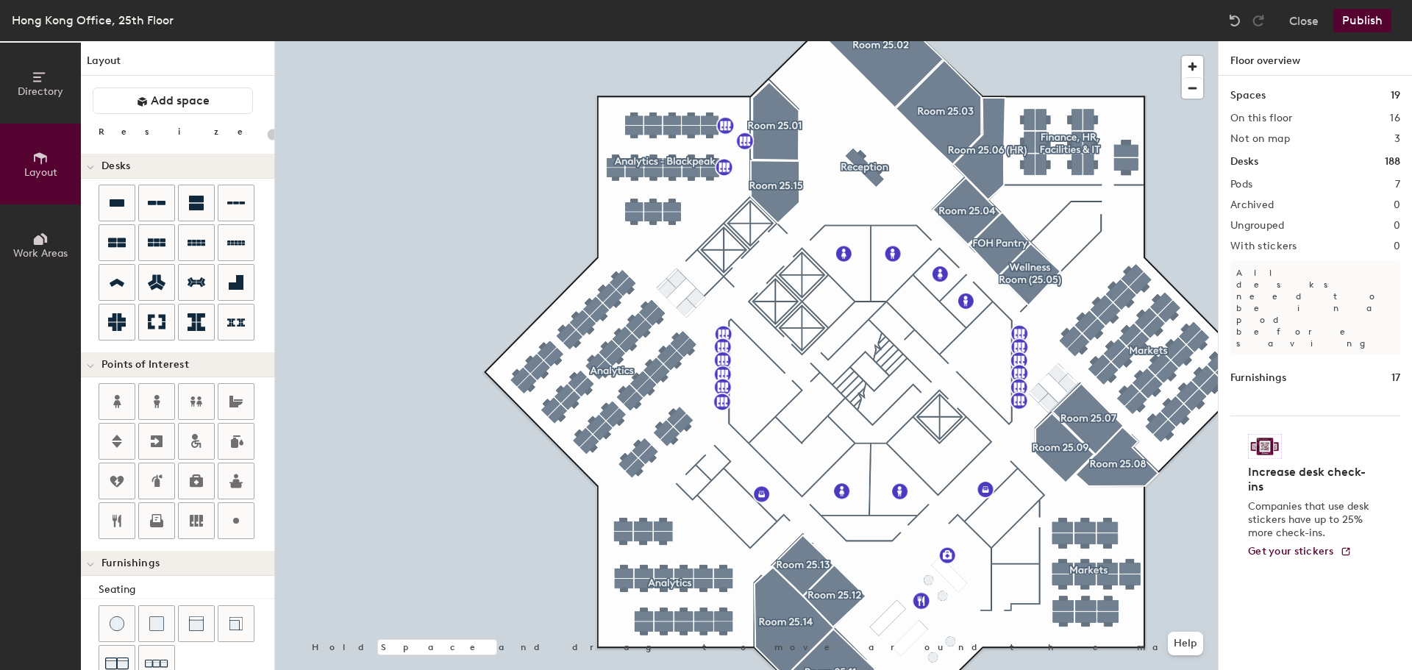
type input "80"
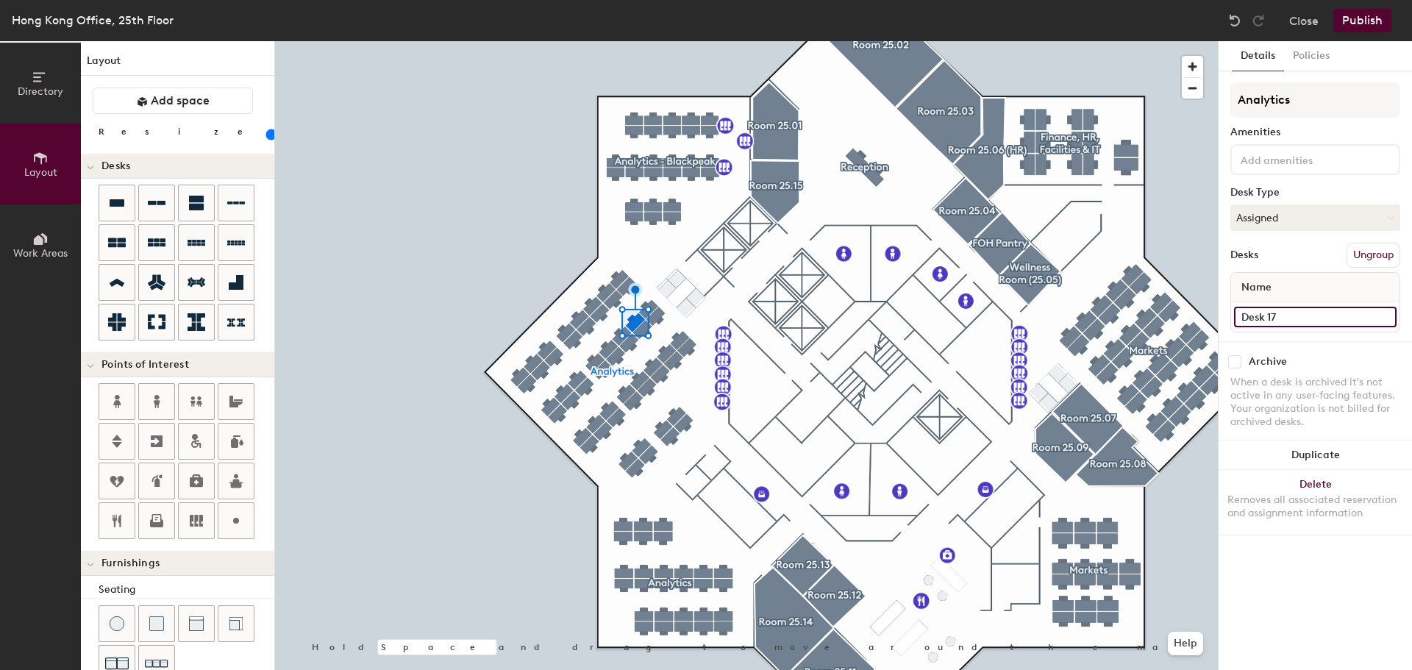
click at [1284, 316] on input "Desk 17" at bounding box center [1315, 317] width 163 height 21
type input "141"
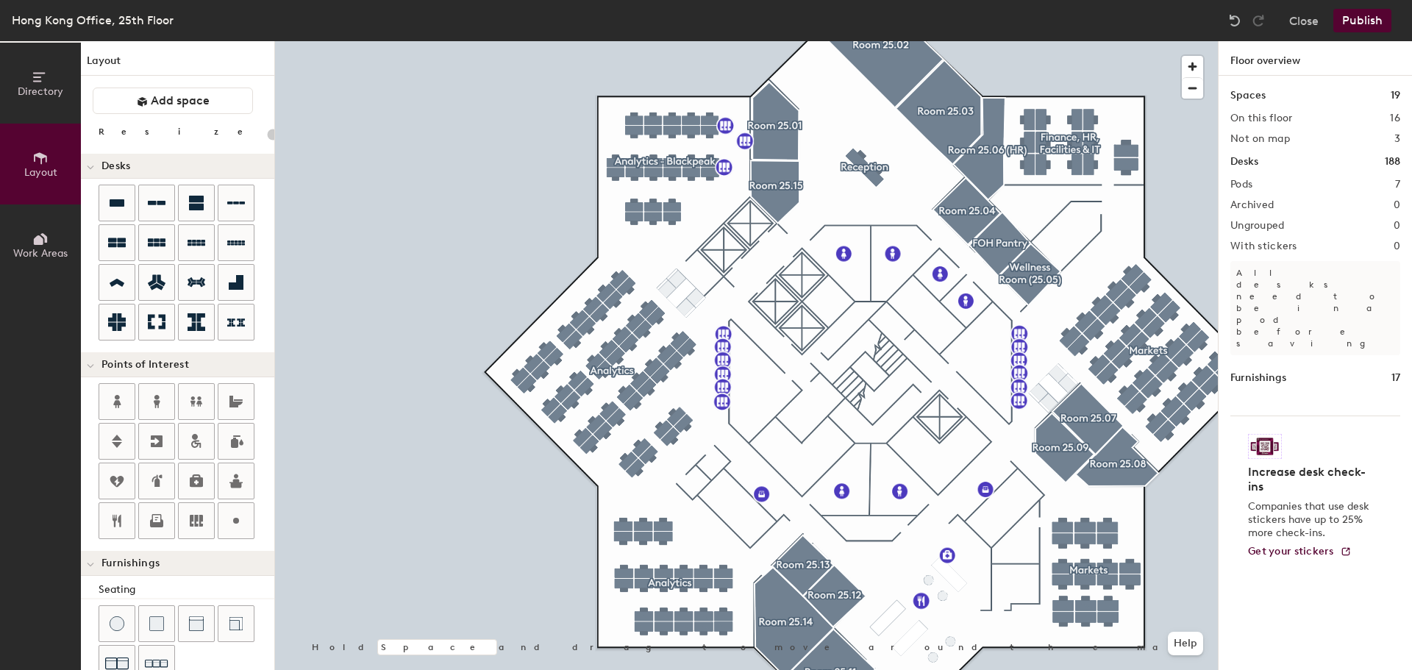
type input "80"
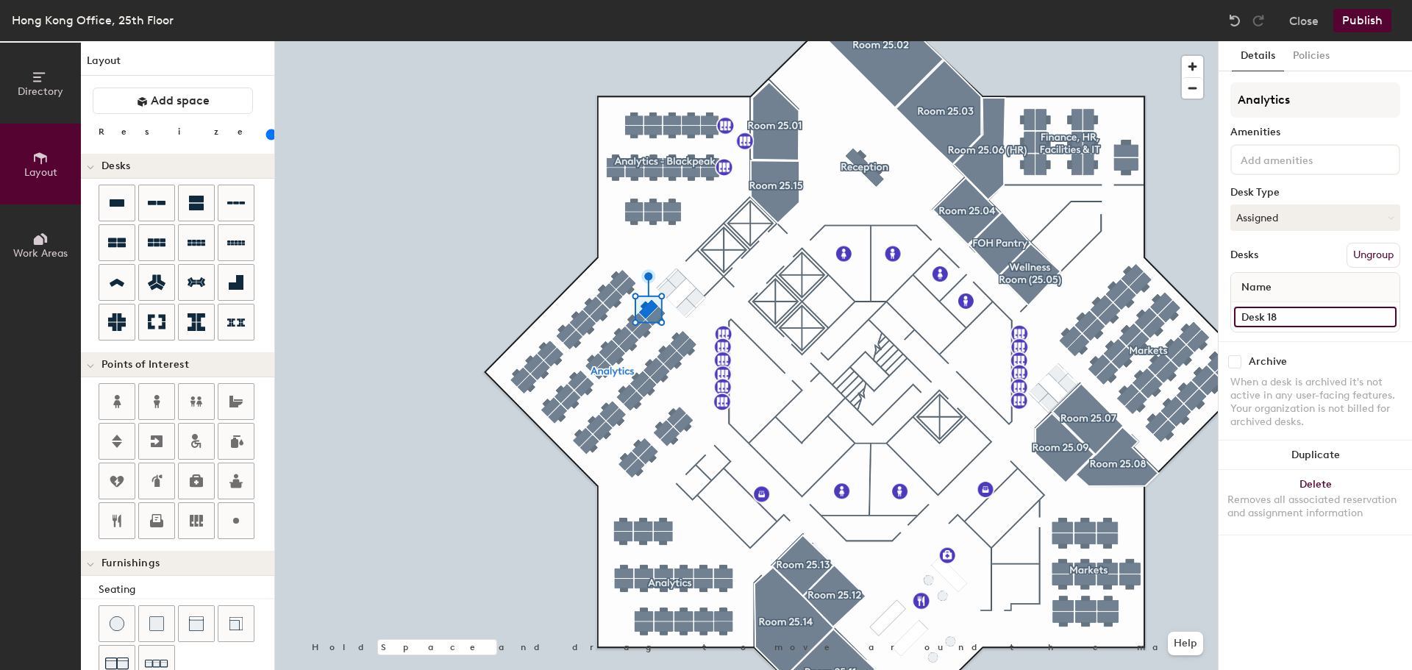
click at [1276, 312] on input "Desk 18" at bounding box center [1315, 317] width 163 height 21
type input "142"
click at [528, 41] on div at bounding box center [746, 41] width 943 height 0
click at [1267, 319] on input "135" at bounding box center [1315, 317] width 163 height 21
type input "143"
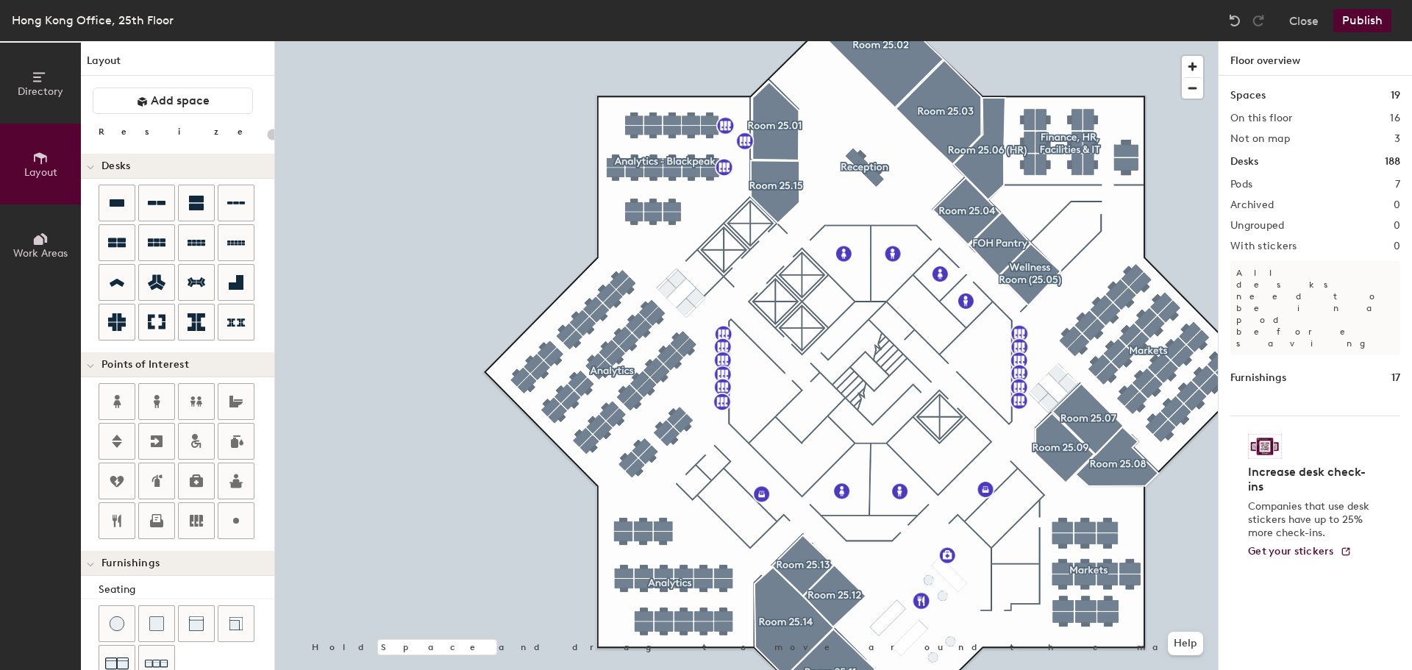
type input "80"
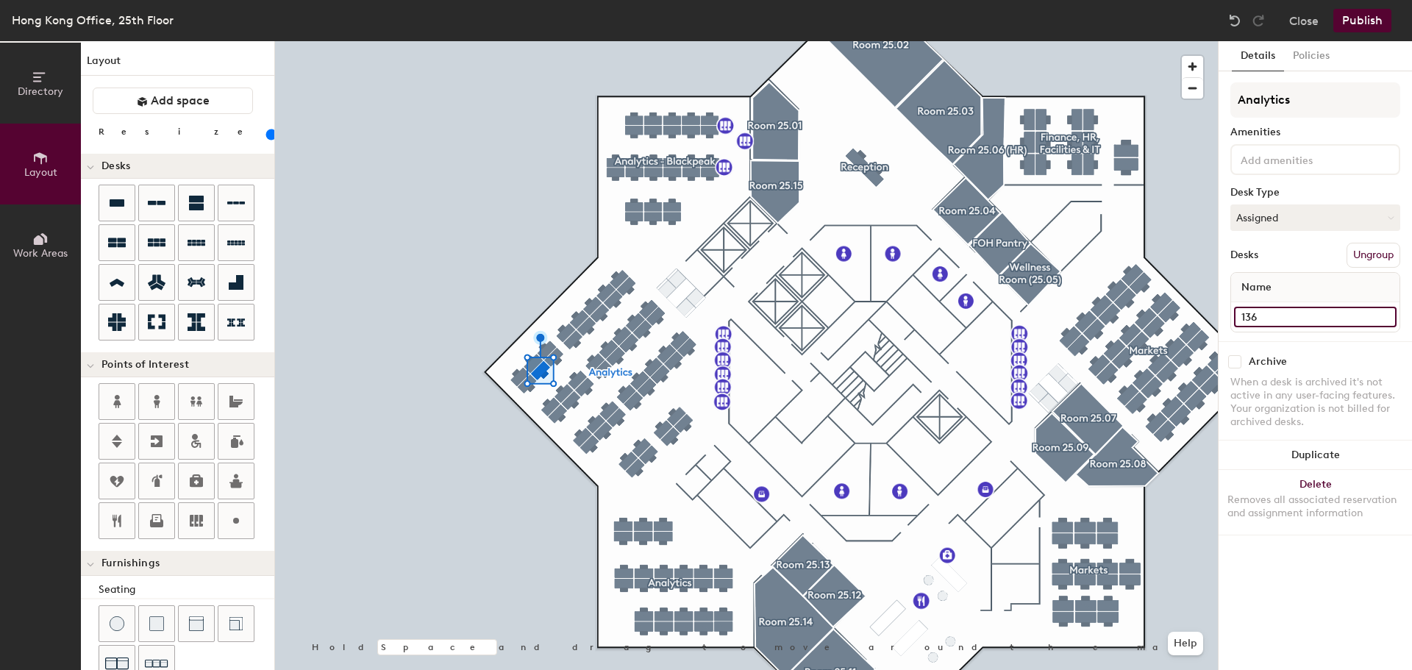
click at [1298, 319] on input "136" at bounding box center [1315, 317] width 163 height 21
type input "144"
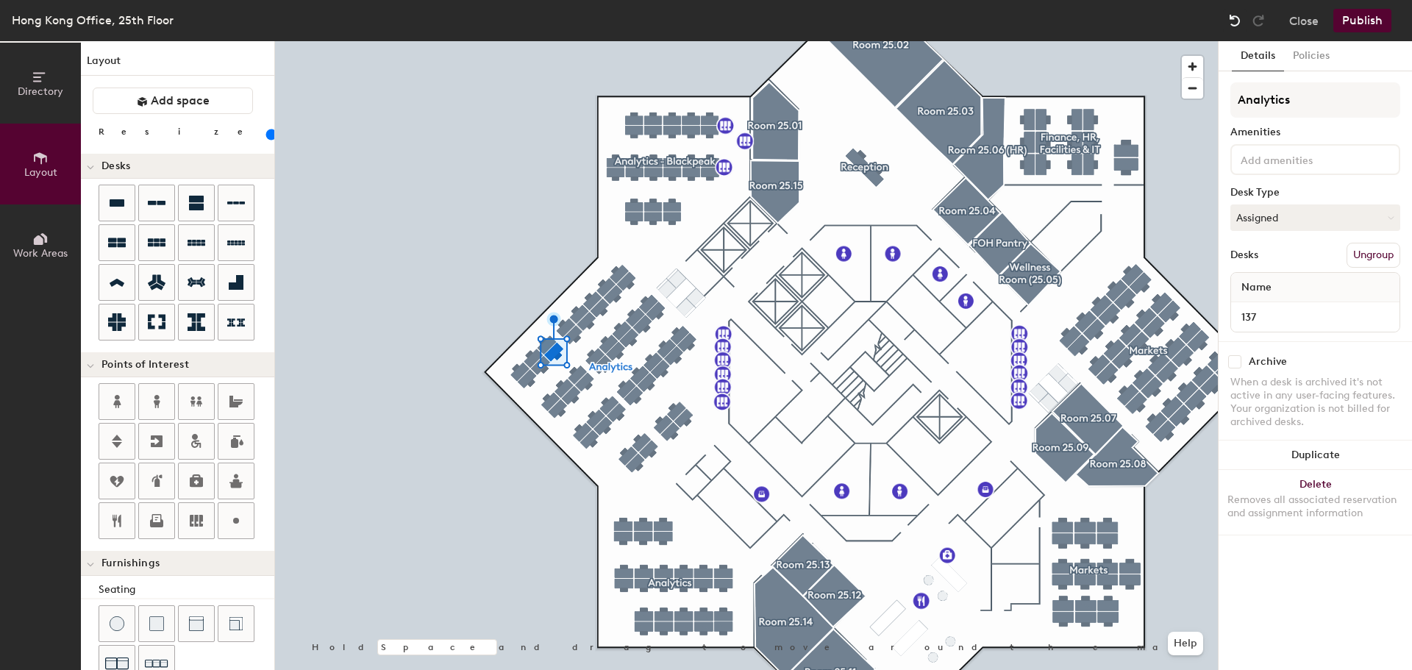
click at [1240, 20] on img at bounding box center [1235, 20] width 15 height 15
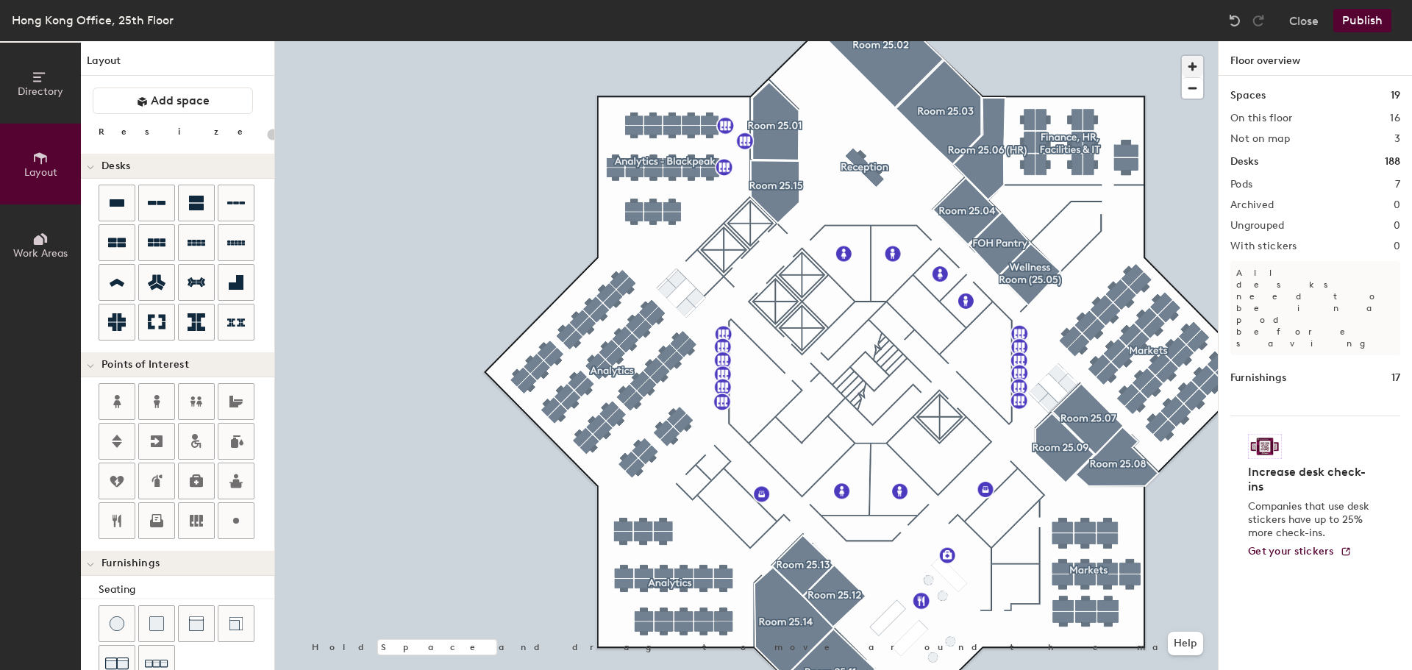
type input "80"
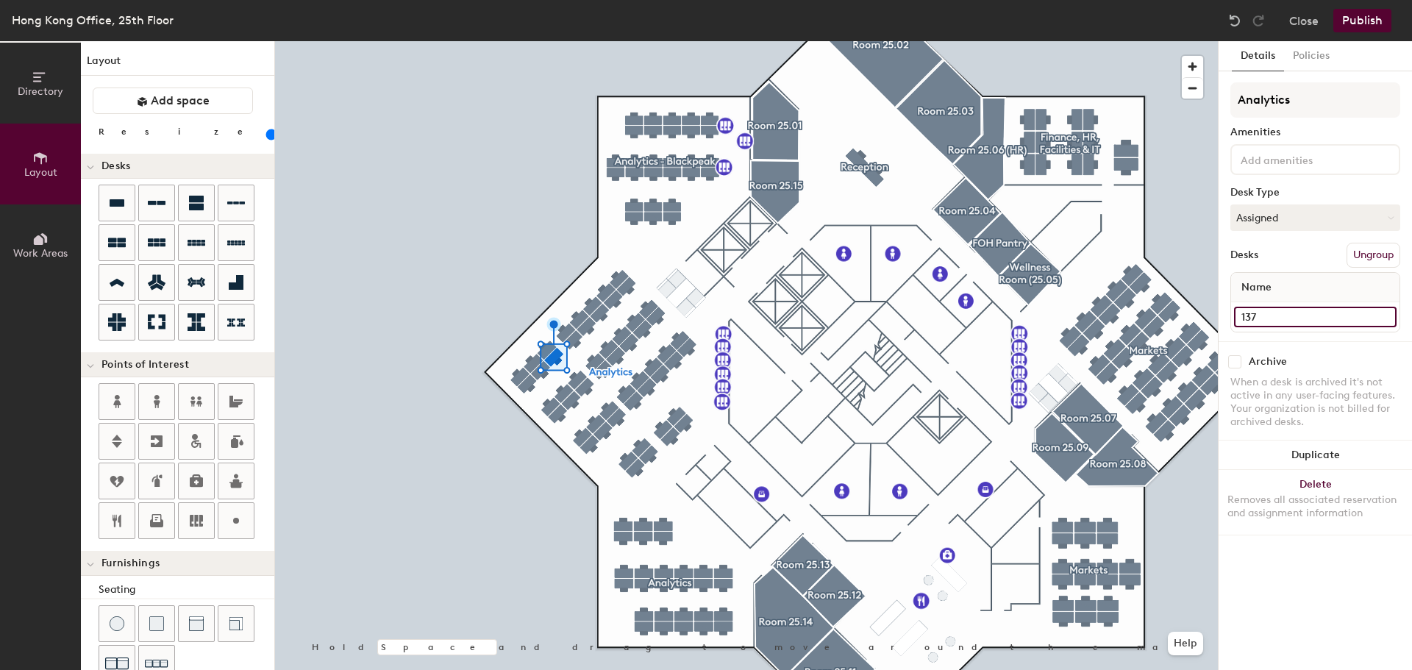
click at [1263, 315] on input "137" at bounding box center [1315, 317] width 163 height 21
type input "145"
click at [1281, 318] on input "Desk 6" at bounding box center [1315, 317] width 163 height 21
type input "146"
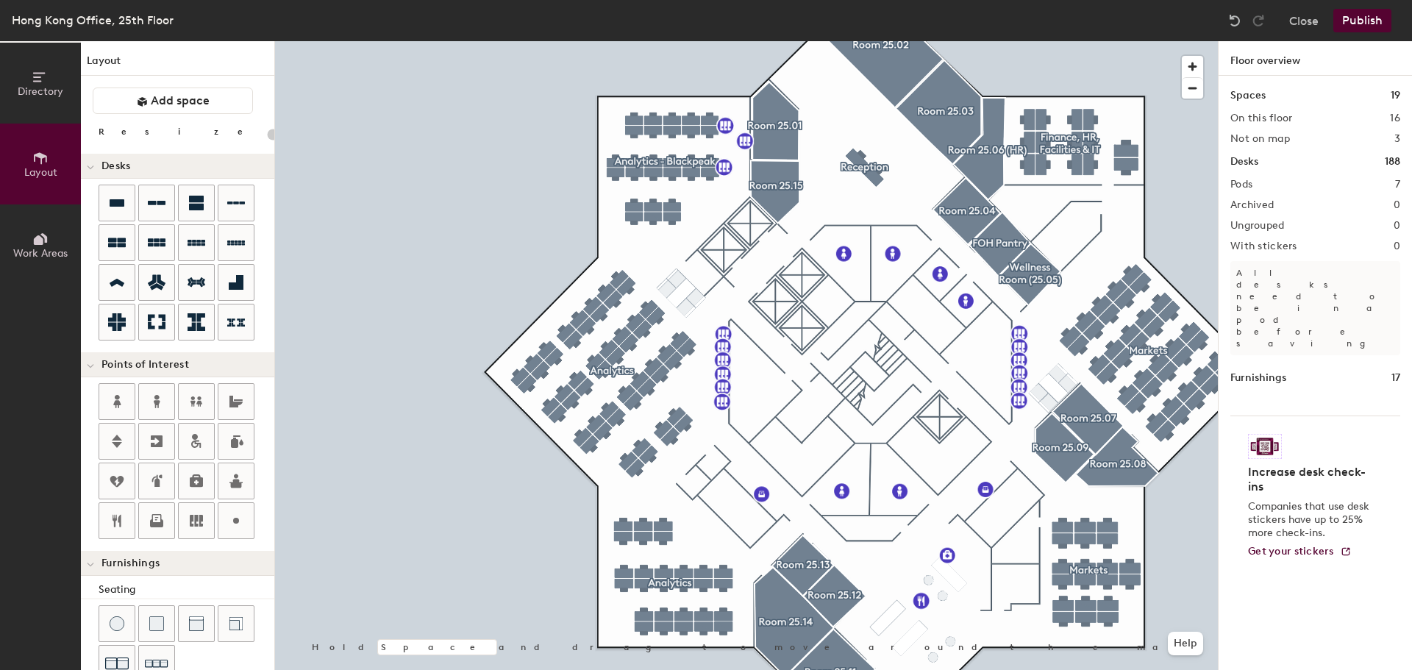
type input "80"
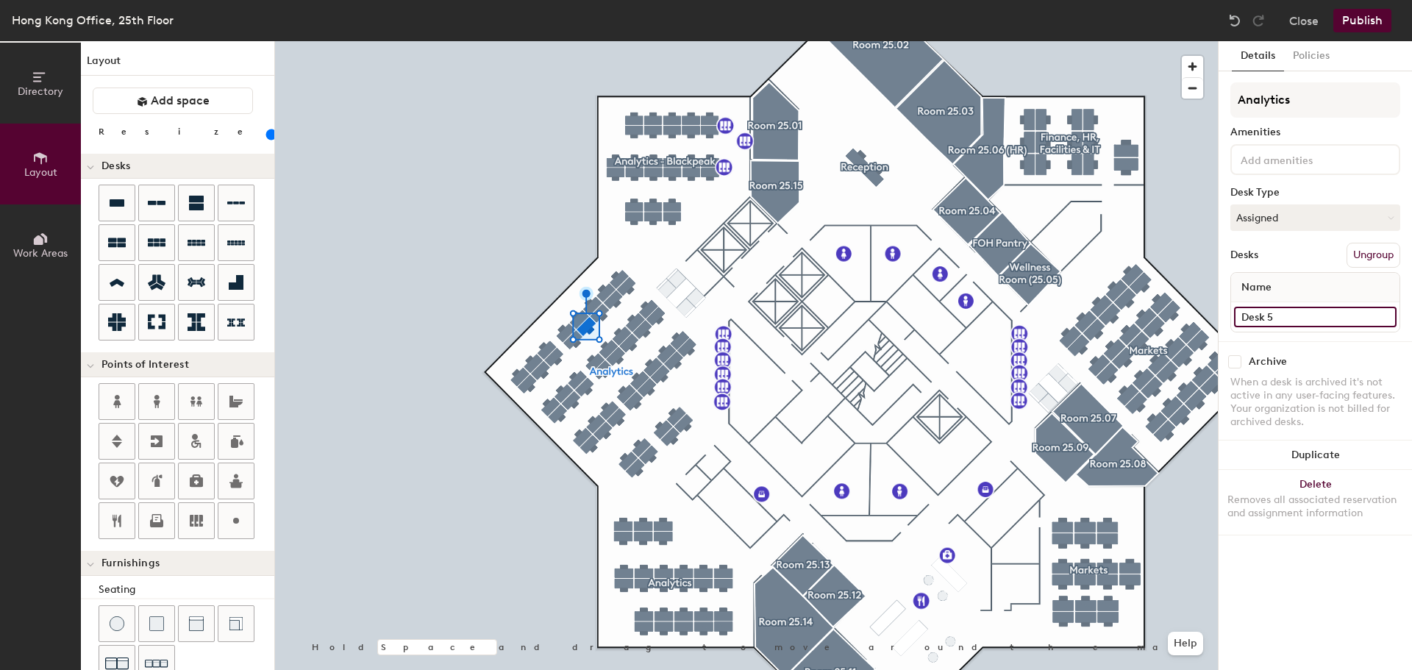
click at [1279, 321] on input "Desk 5" at bounding box center [1315, 317] width 163 height 21
type input "147"
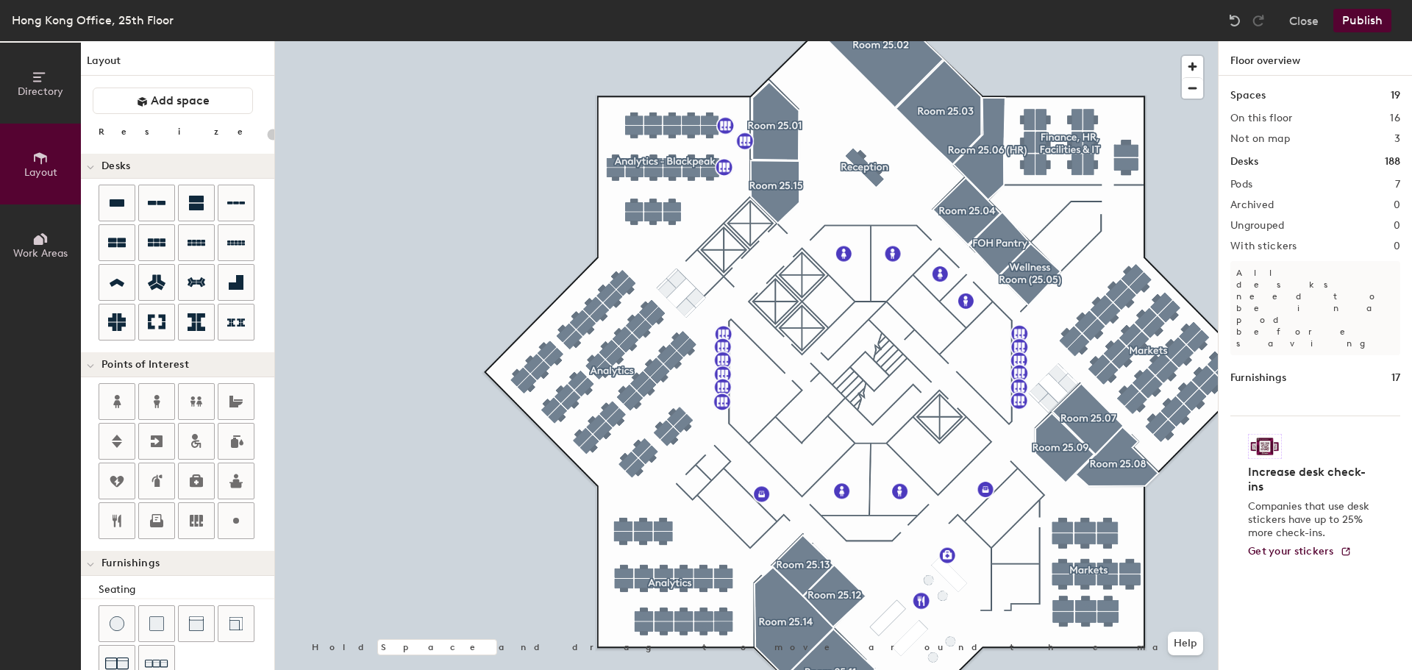
click at [600, 41] on div at bounding box center [746, 41] width 943 height 0
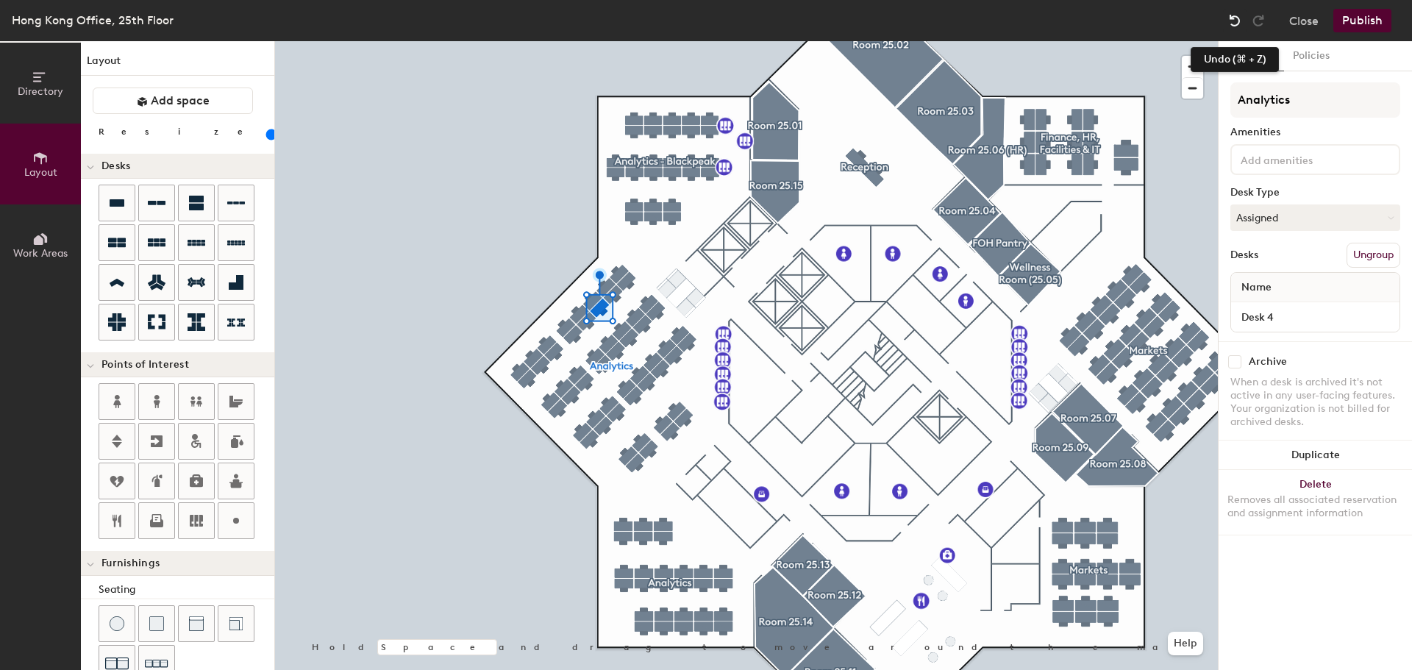
click at [1236, 21] on img at bounding box center [1235, 20] width 15 height 15
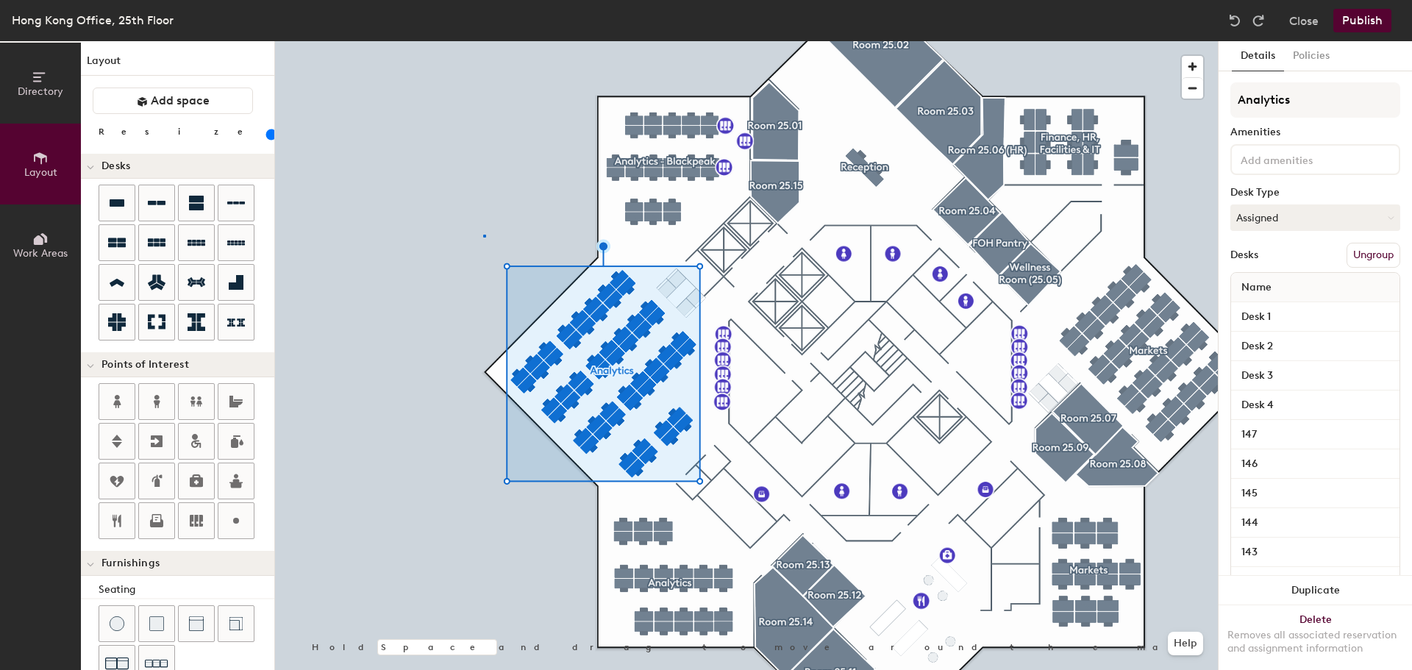
click at [484, 41] on div at bounding box center [746, 41] width 943 height 0
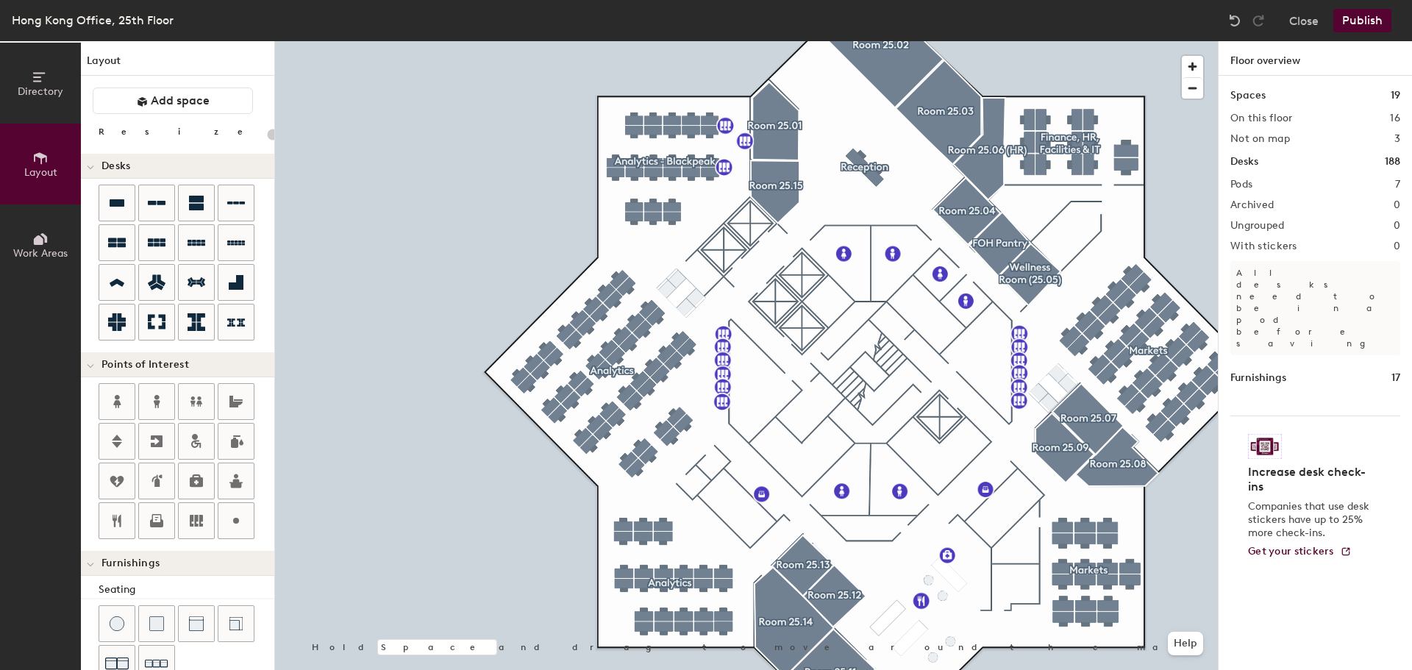
type input "80"
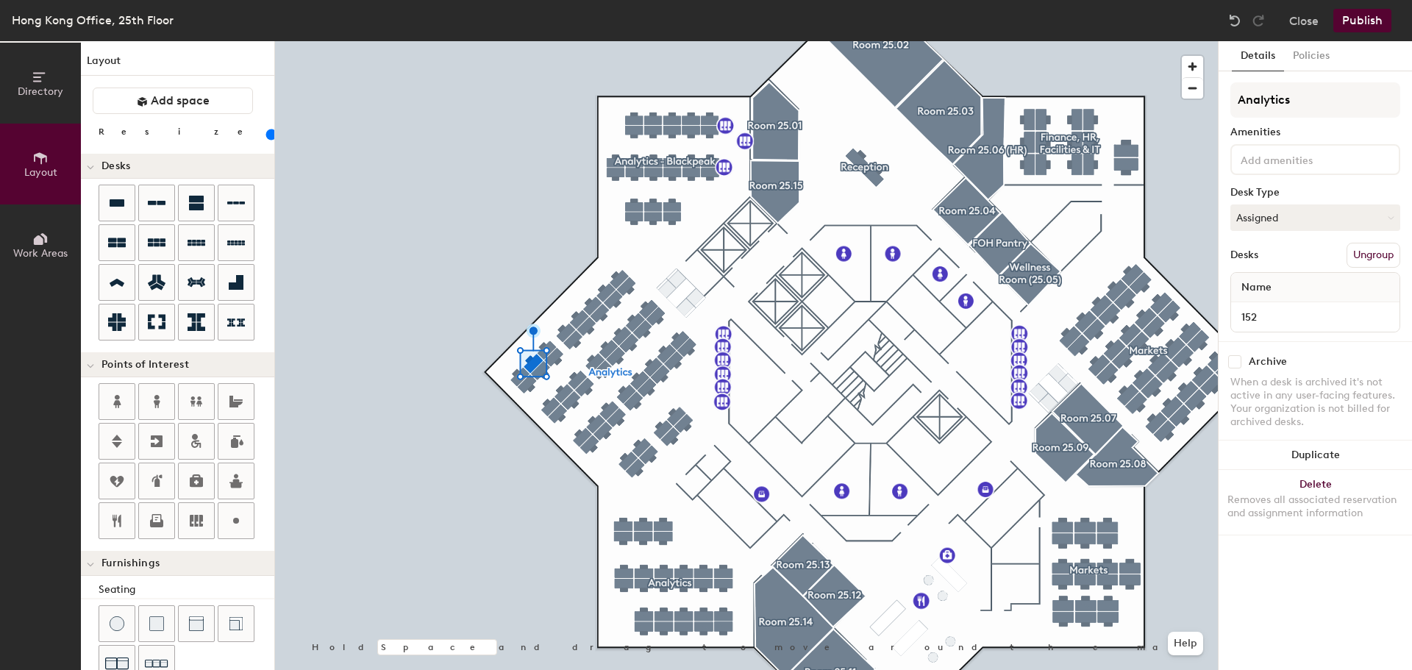
type input "152"
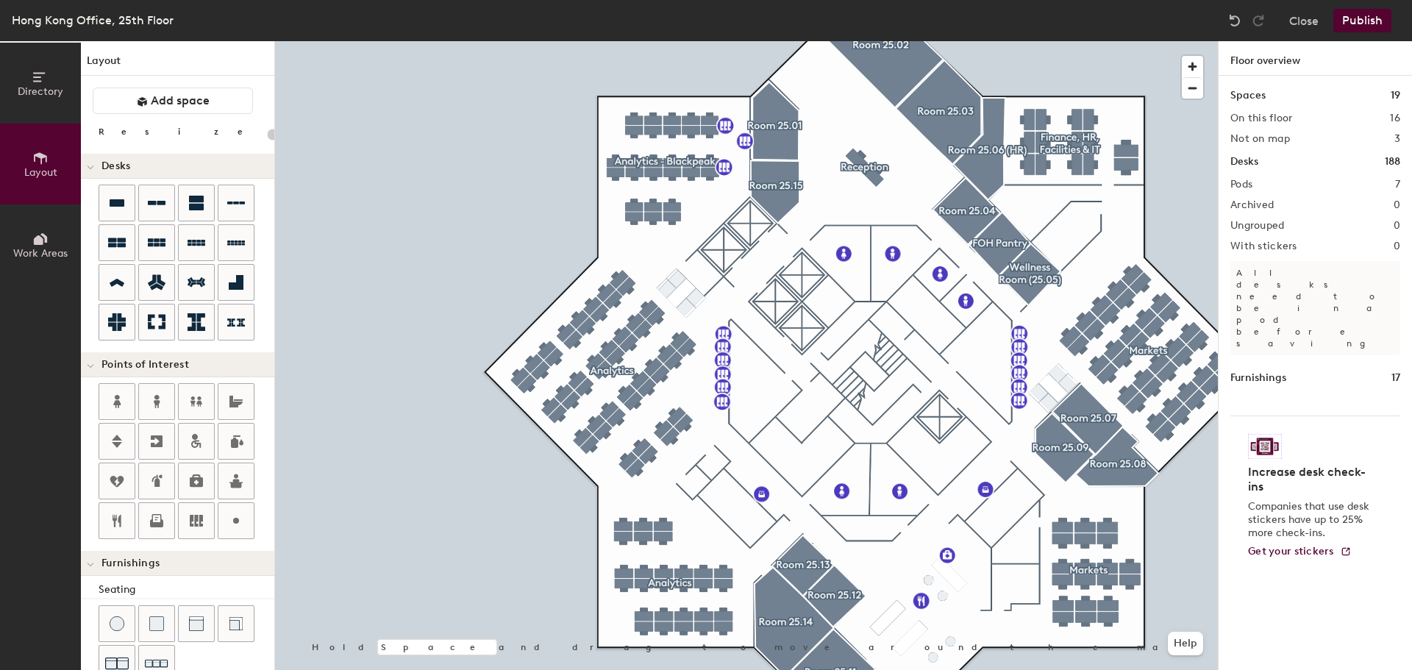
click at [547, 41] on div at bounding box center [746, 41] width 943 height 0
type input "80"
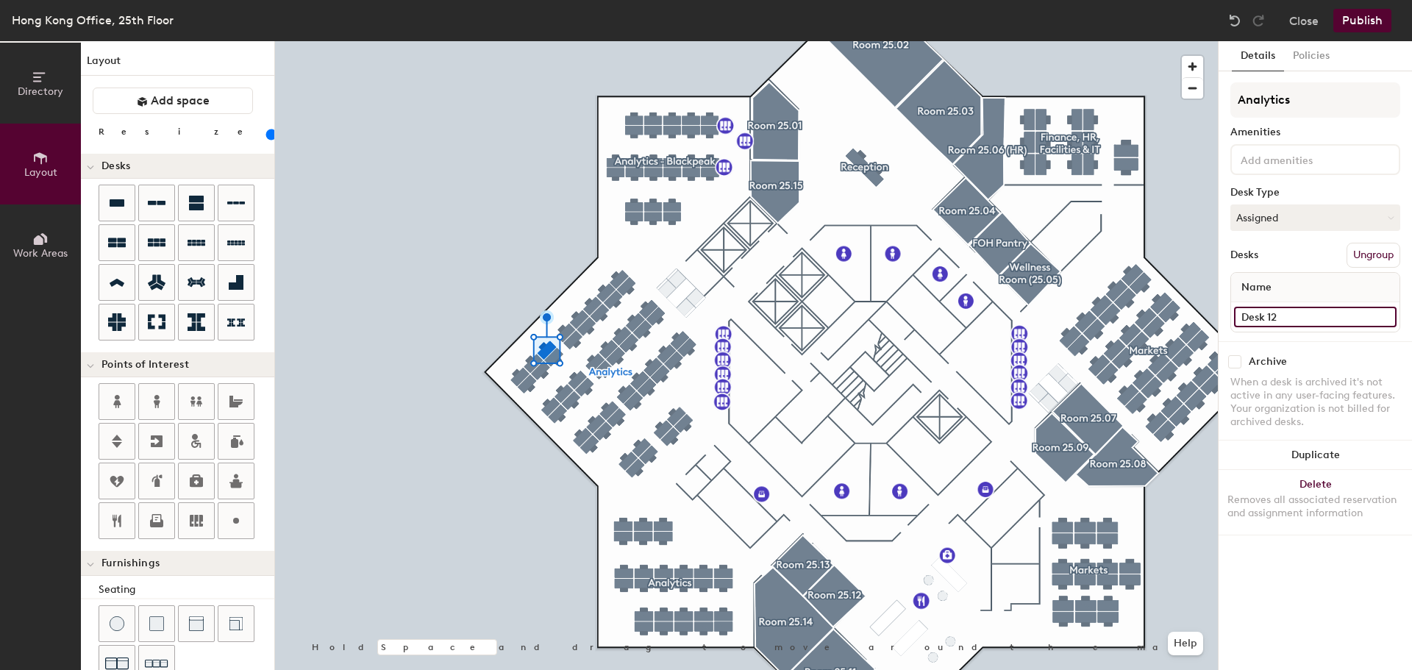
click at [1267, 317] on input "Desk 12" at bounding box center [1315, 317] width 163 height 21
type input "153"
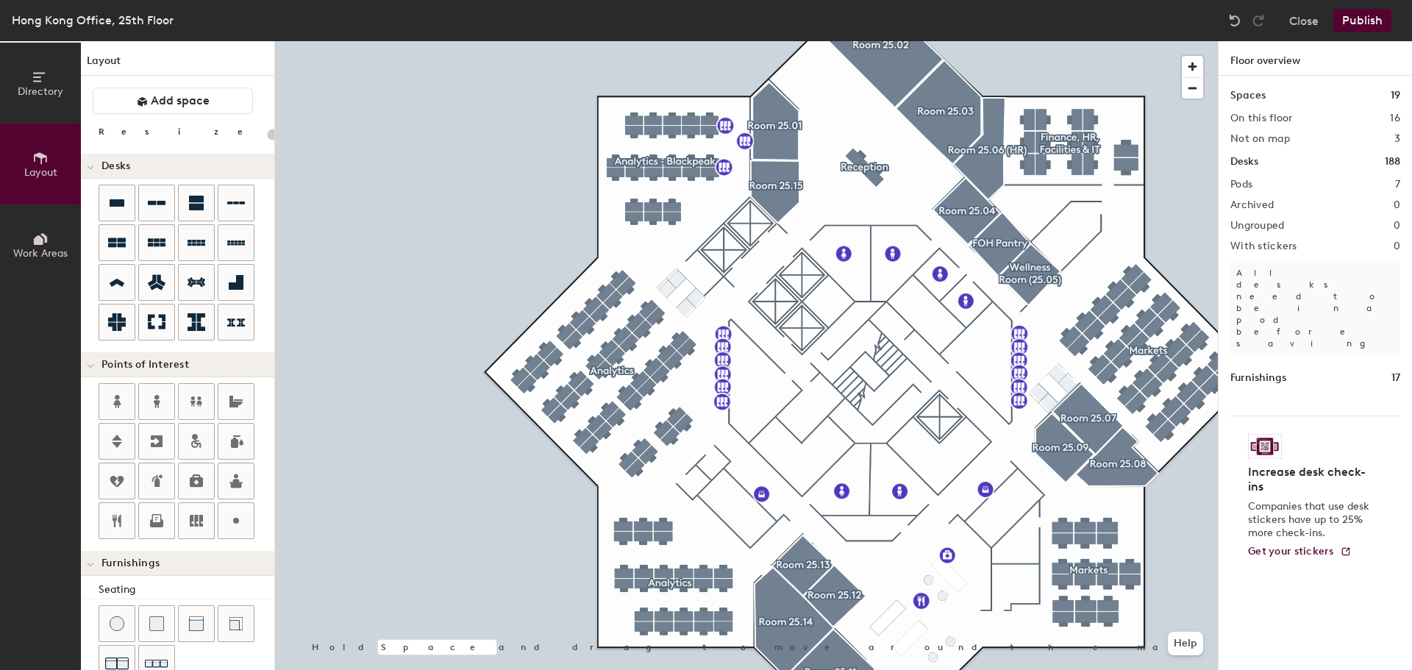
type input "80"
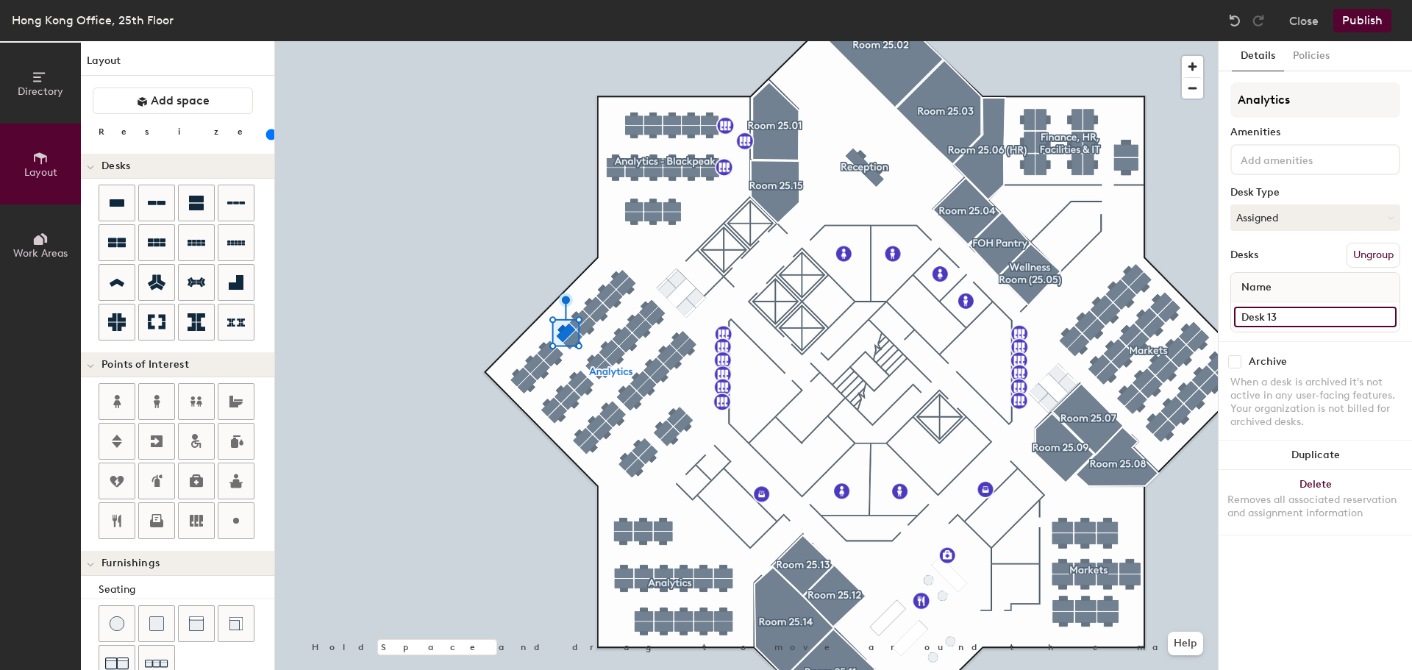
click at [1267, 316] on input "Desk 13" at bounding box center [1315, 317] width 163 height 21
type input "154"
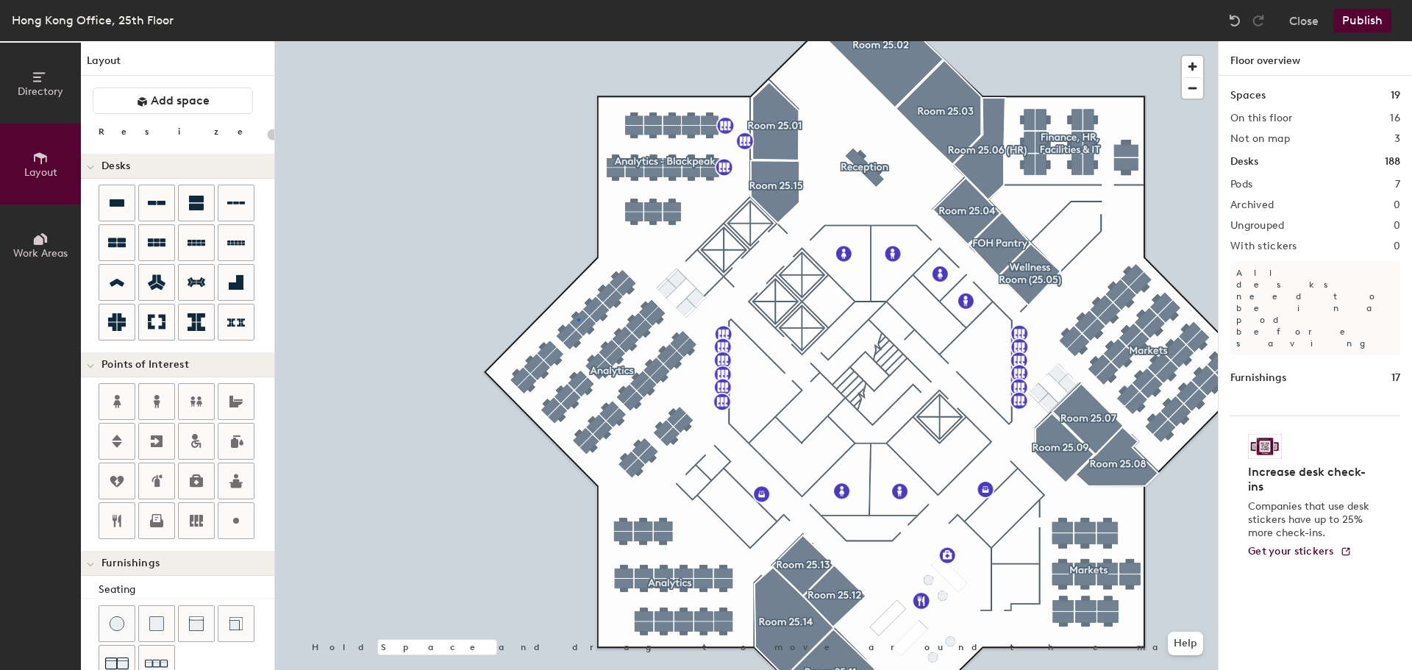
click at [578, 41] on div at bounding box center [746, 41] width 943 height 0
type input "80"
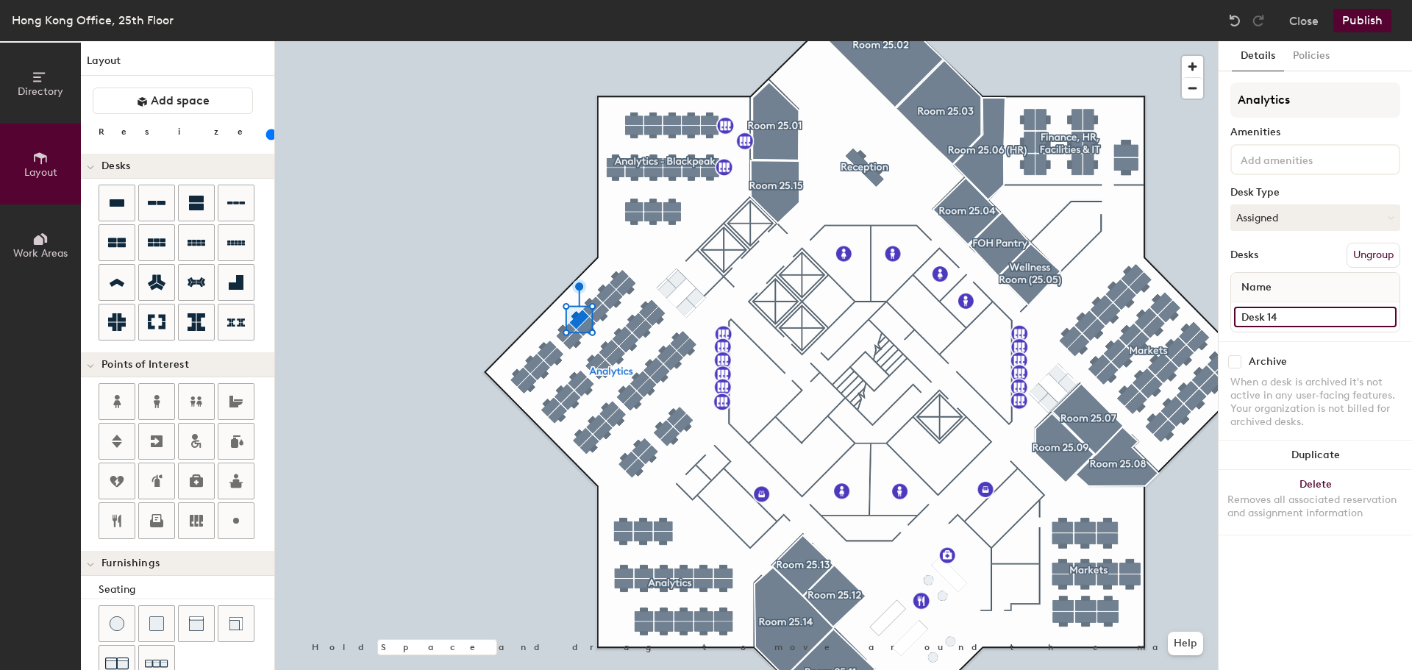
click at [1271, 315] on input "Desk 14" at bounding box center [1315, 317] width 163 height 21
type input "155"
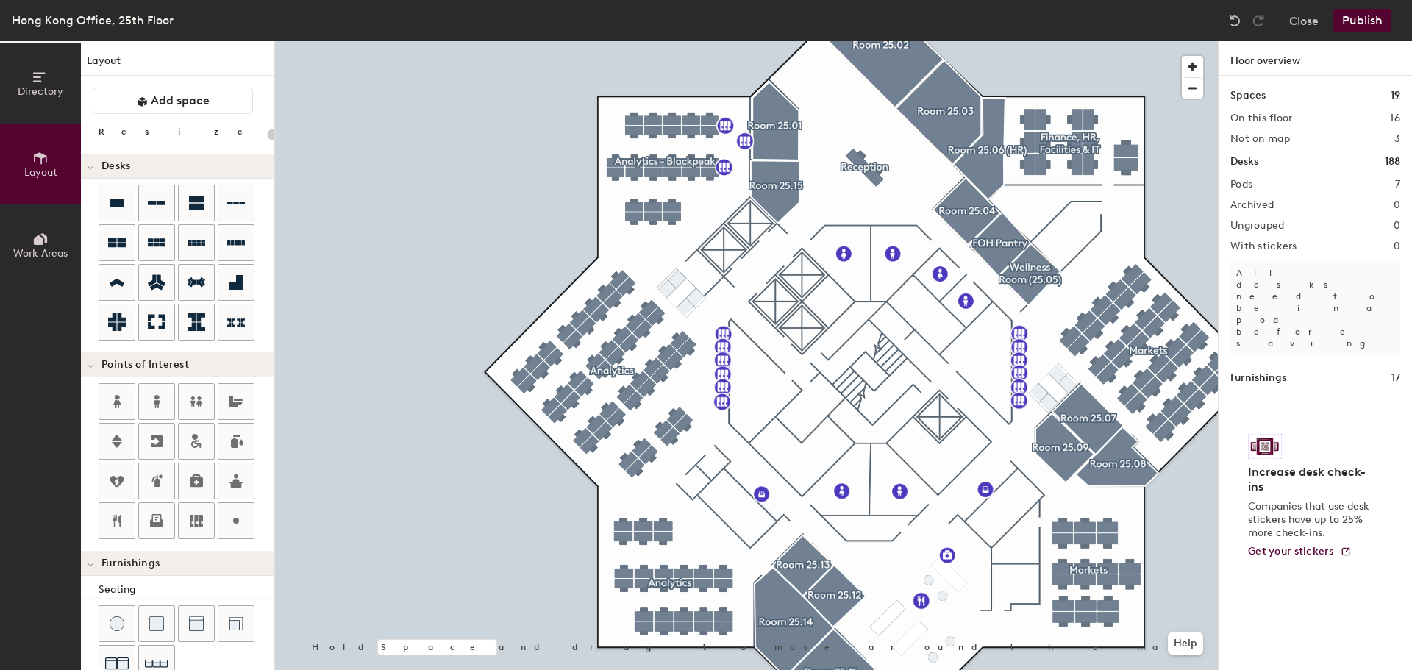
type input "80"
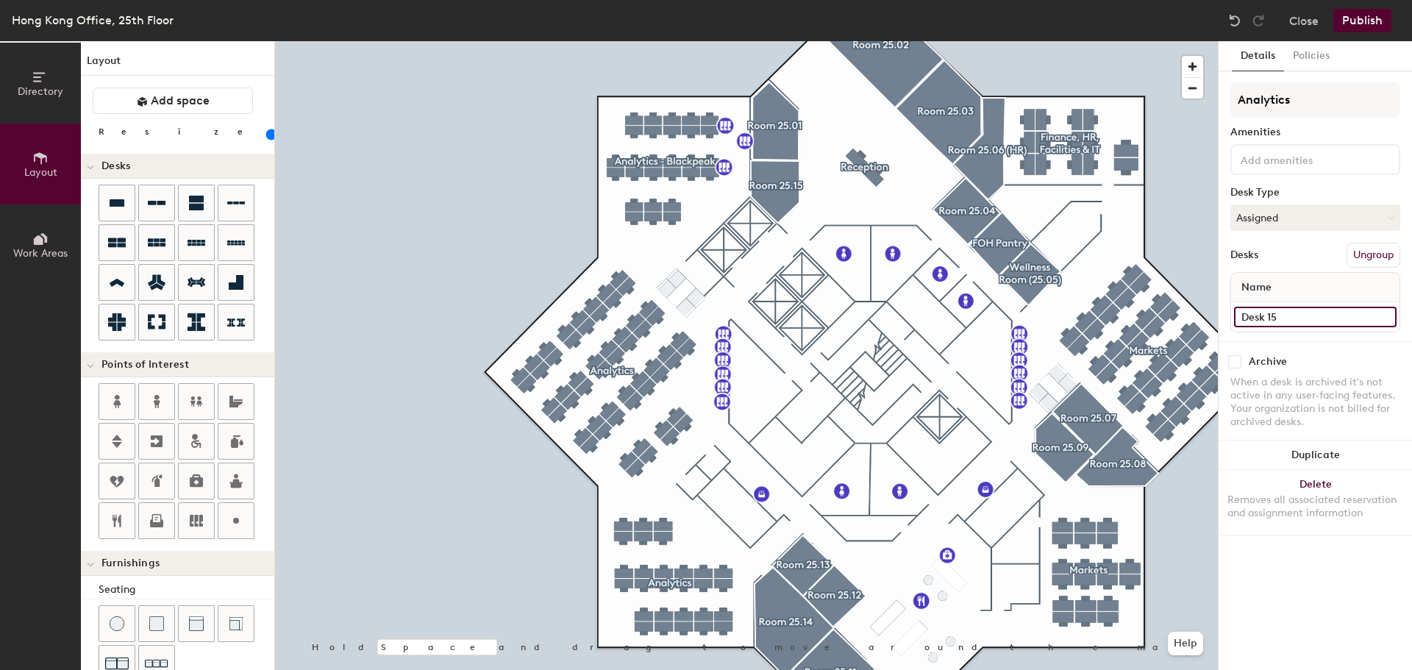
click at [1269, 317] on input "Desk 15" at bounding box center [1315, 317] width 163 height 21
type input "156"
click at [466, 41] on div at bounding box center [746, 41] width 943 height 0
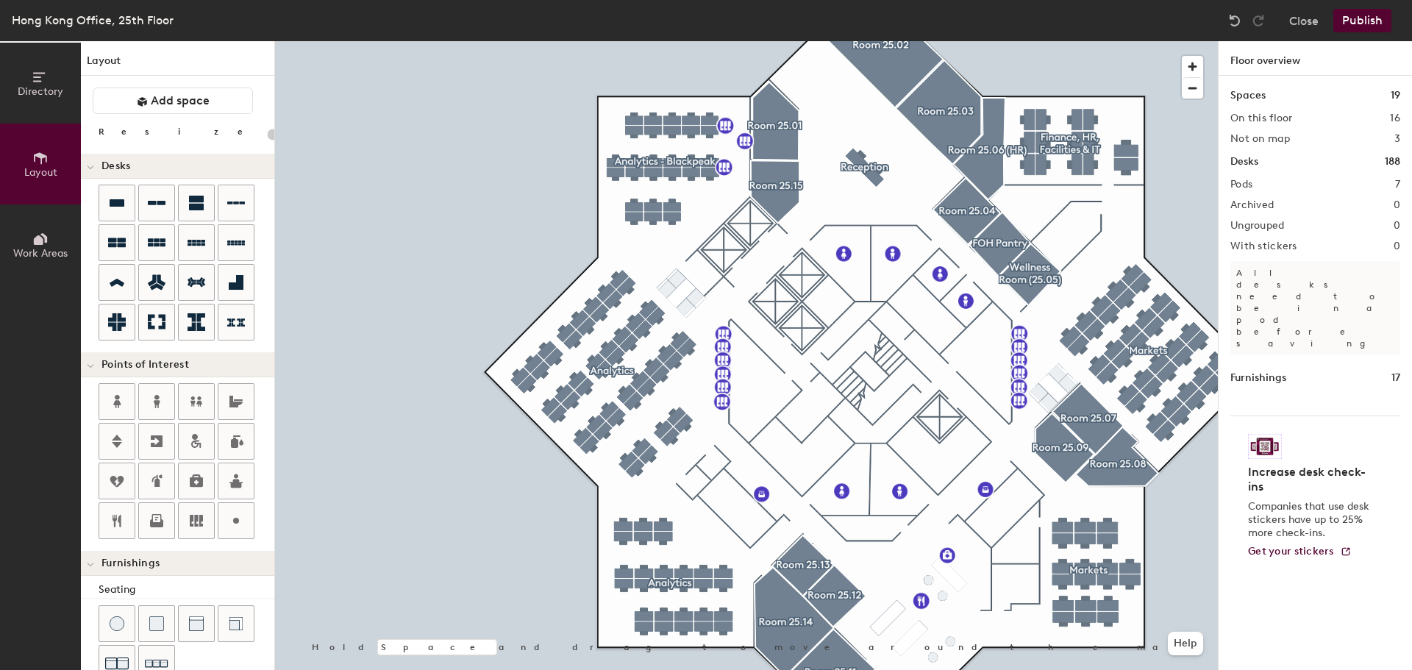
type input "80"
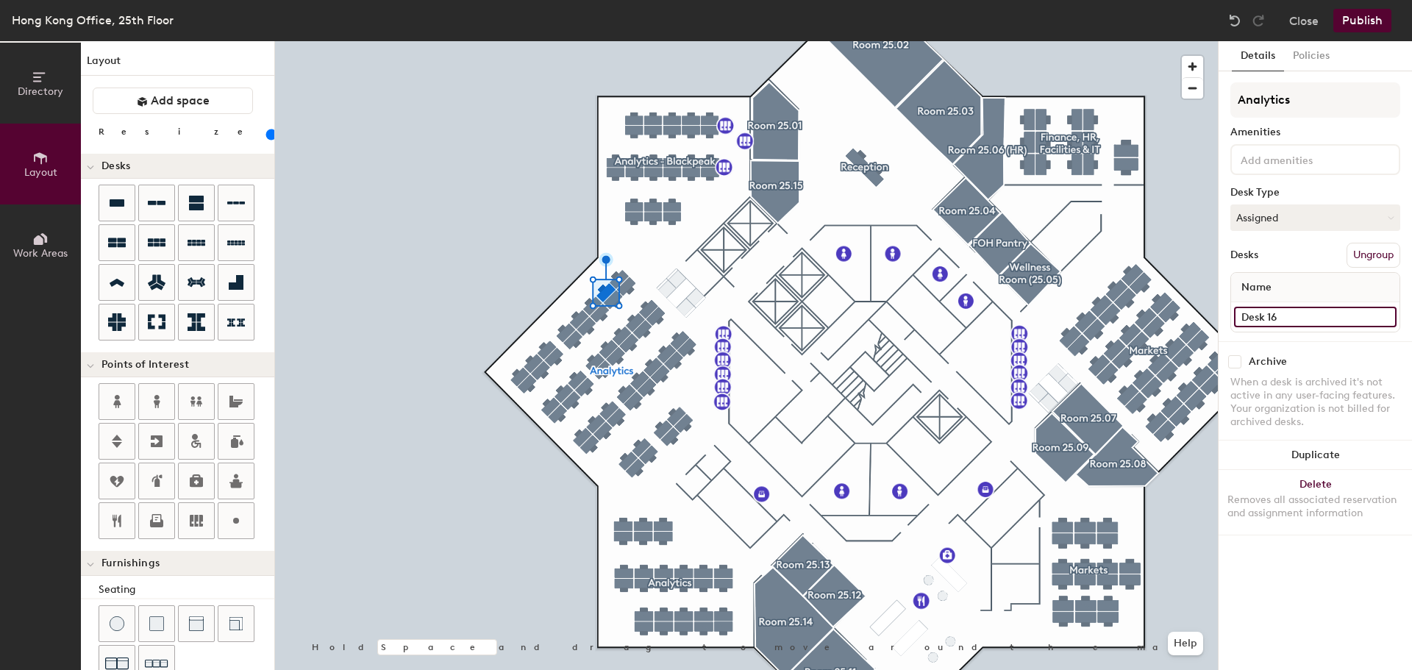
click at [1276, 319] on input "Desk 16" at bounding box center [1315, 317] width 163 height 21
type input "157"
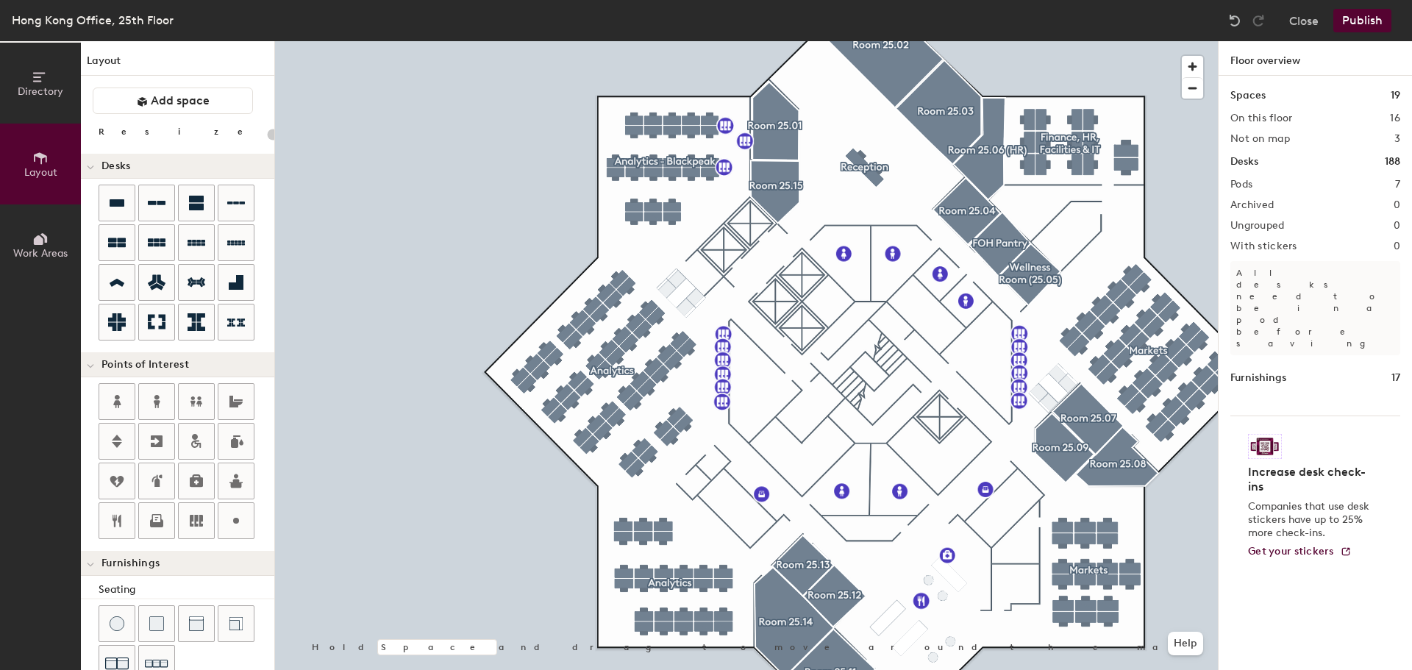
type input "80"
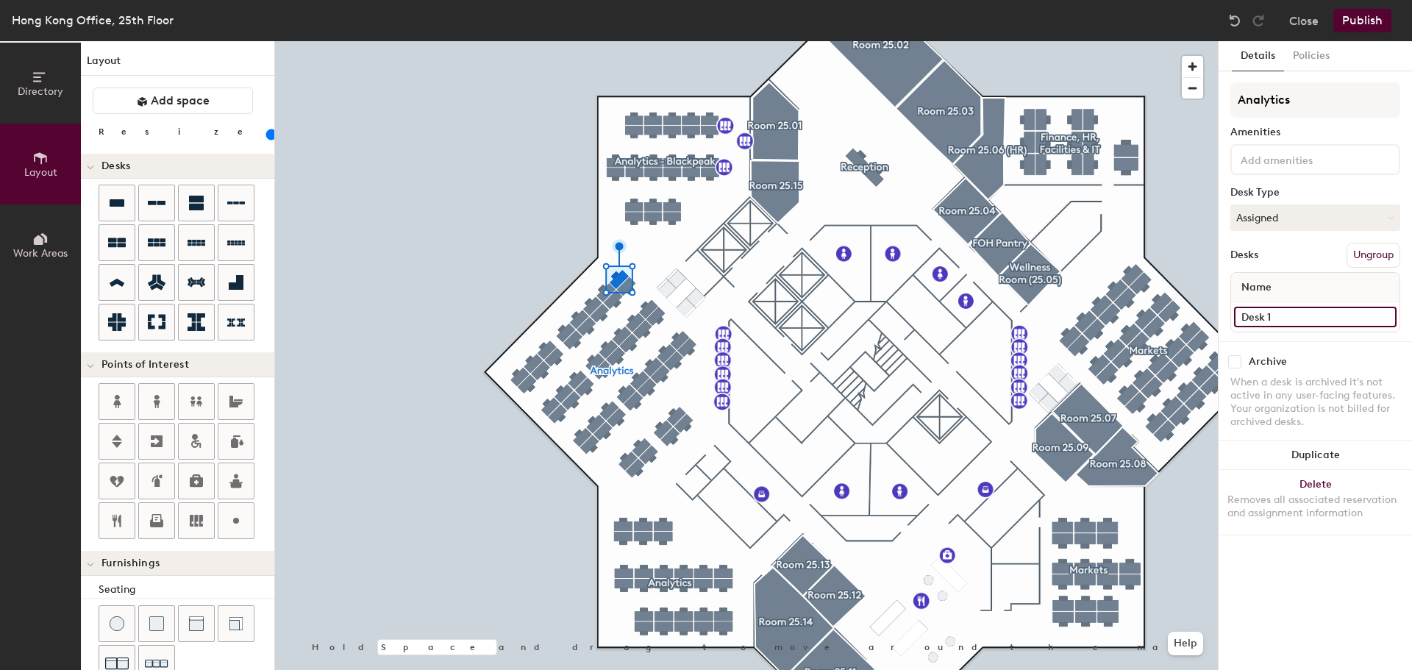
click at [1276, 316] on input "Desk 1" at bounding box center [1315, 317] width 163 height 21
type input "158"
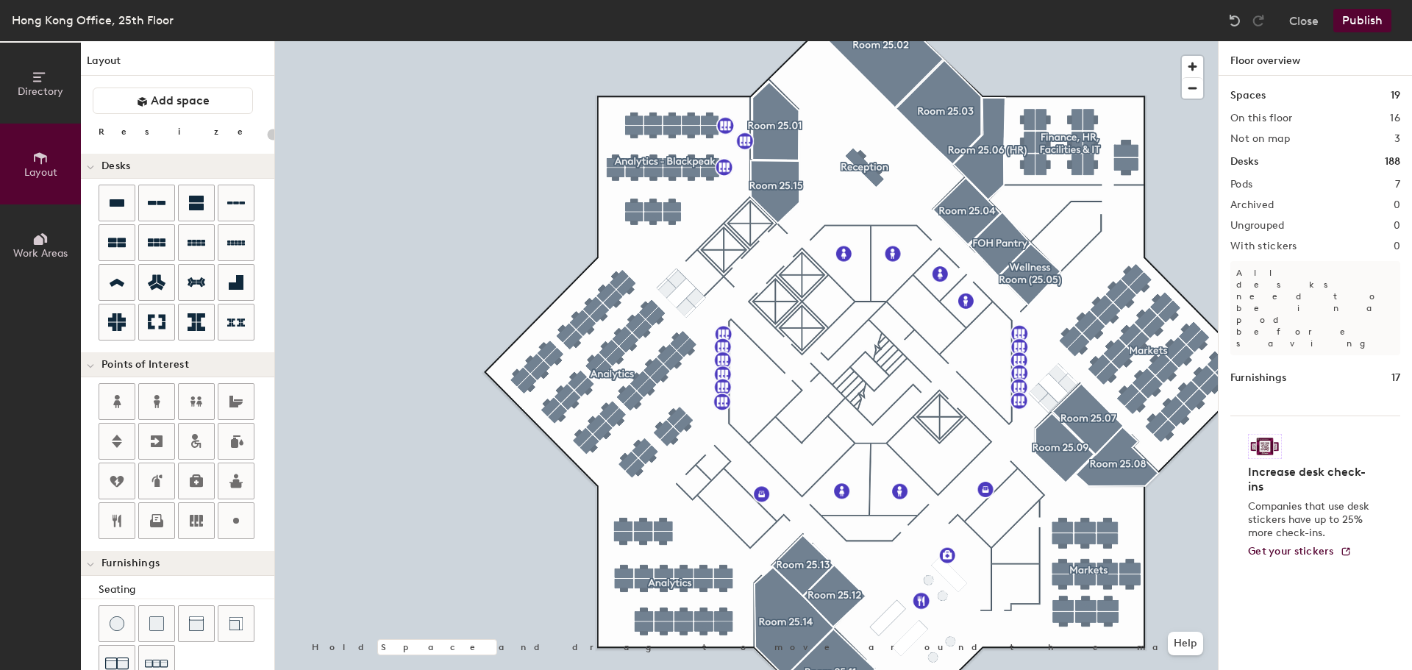
type input "80"
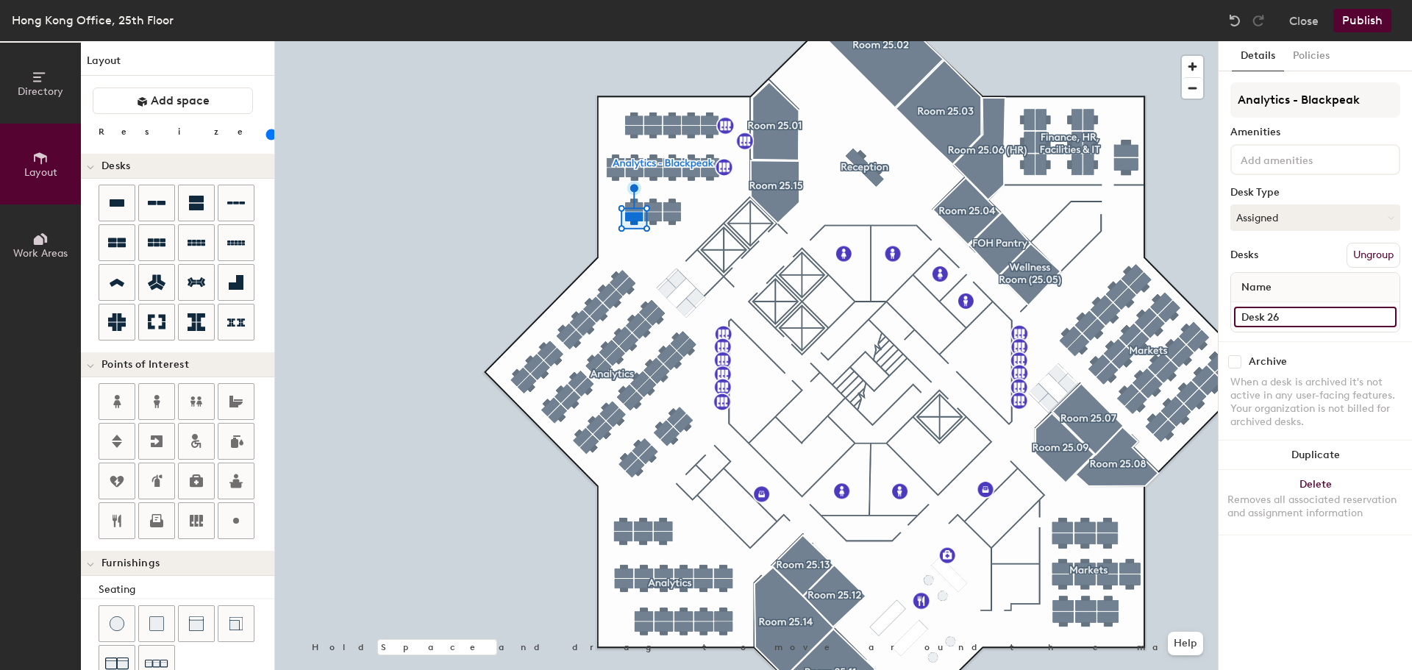
click at [1268, 317] on input "Desk 26" at bounding box center [1315, 317] width 163 height 21
type input "159"
click at [655, 41] on div at bounding box center [746, 41] width 943 height 0
click at [1273, 308] on input "Desk 25" at bounding box center [1315, 317] width 163 height 21
type input "160"
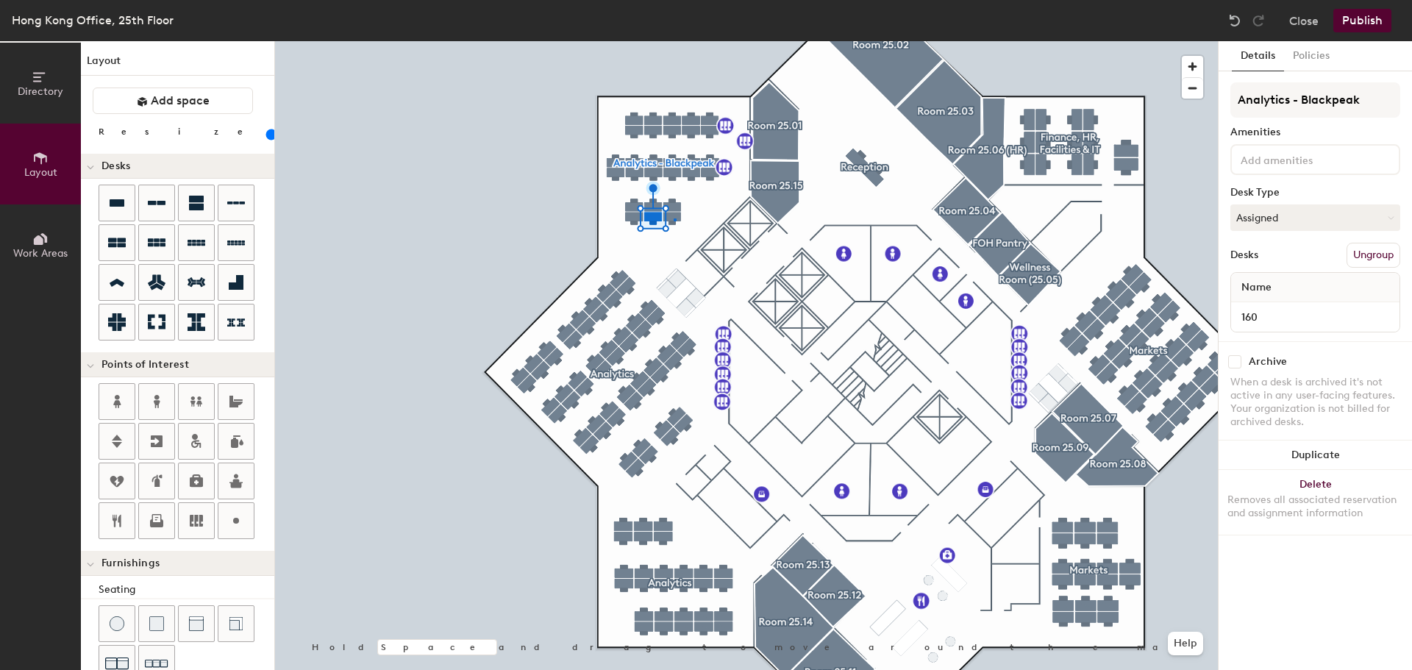
click at [675, 41] on div at bounding box center [746, 41] width 943 height 0
click at [1273, 319] on input "Desk 24" at bounding box center [1315, 317] width 163 height 21
type input "161"
click at [1307, 316] on input "Desk 18" at bounding box center [1315, 317] width 163 height 21
type input "166"
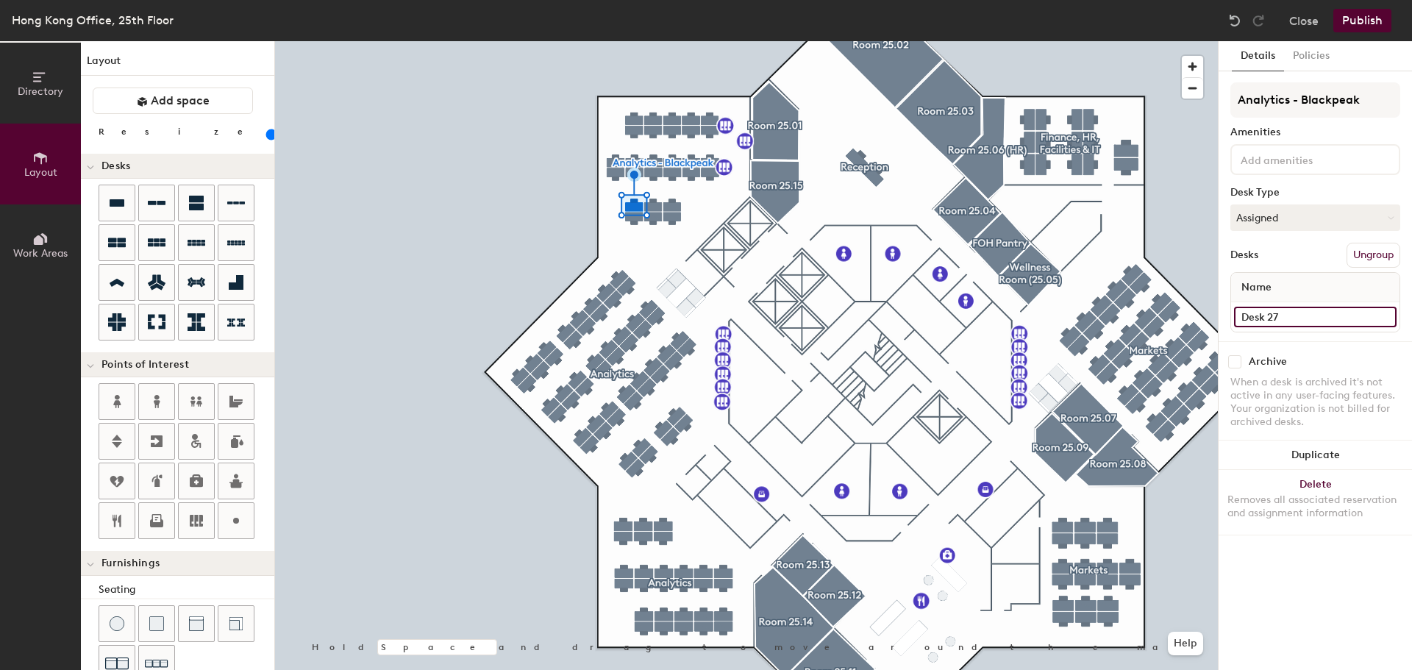
click at [1256, 311] on input "Desk 27" at bounding box center [1315, 317] width 163 height 21
type input "162"
click at [1287, 316] on input "Desk 28" at bounding box center [1315, 317] width 163 height 21
type input "163"
click at [1270, 314] on input "Desk 9" at bounding box center [1315, 317] width 163 height 21
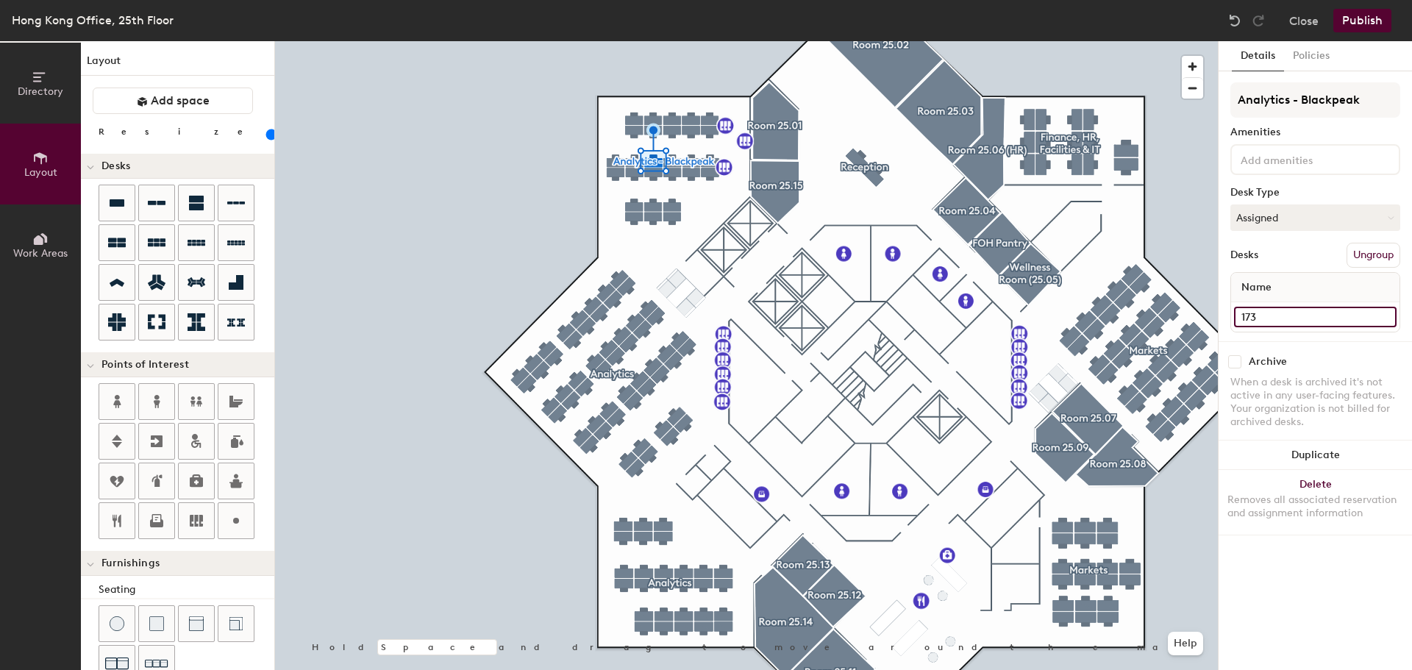
type input "173"
click at [675, 41] on div at bounding box center [746, 41] width 943 height 0
click at [1273, 317] on input "Desk 10" at bounding box center [1315, 317] width 163 height 21
type input "174"
click at [697, 41] on div at bounding box center [746, 41] width 943 height 0
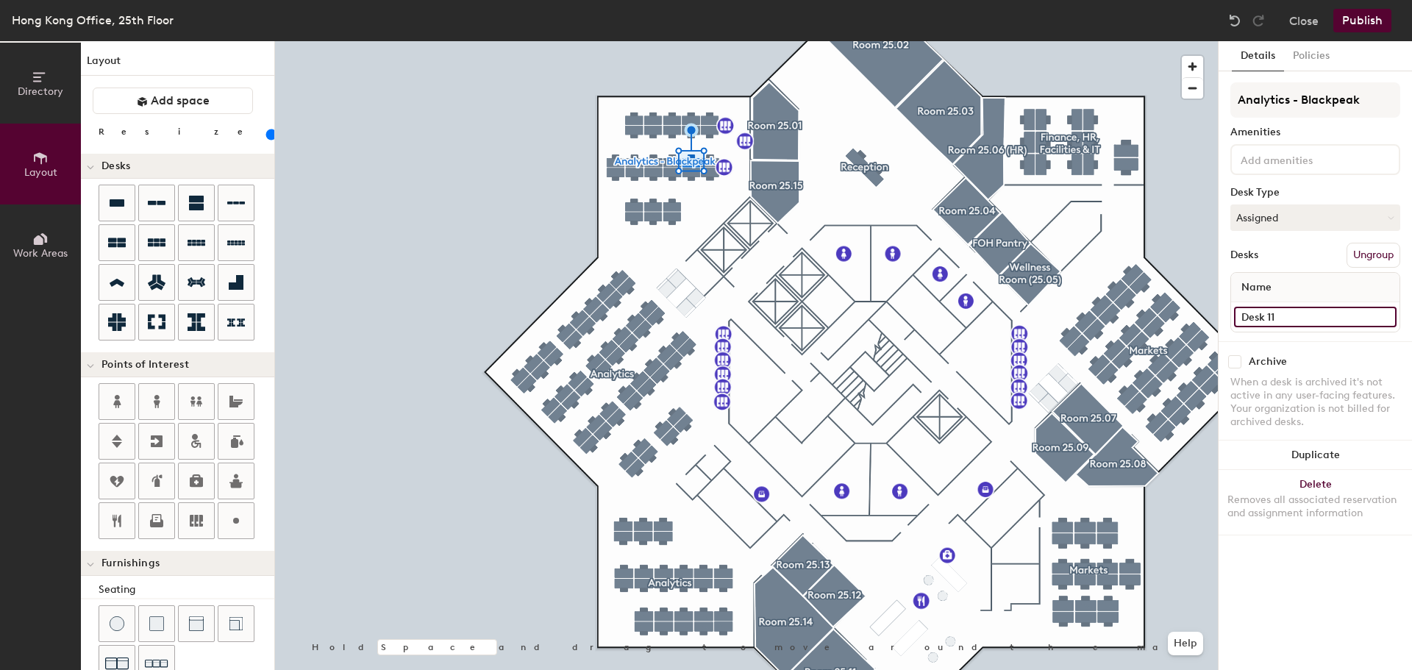
click at [1247, 320] on input "Desk 11" at bounding box center [1315, 317] width 163 height 21
type input "175"
click at [1273, 314] on input "Desk 12" at bounding box center [1315, 317] width 163 height 21
type input "176"
click at [1276, 313] on input "Desk 6" at bounding box center [1315, 317] width 163 height 21
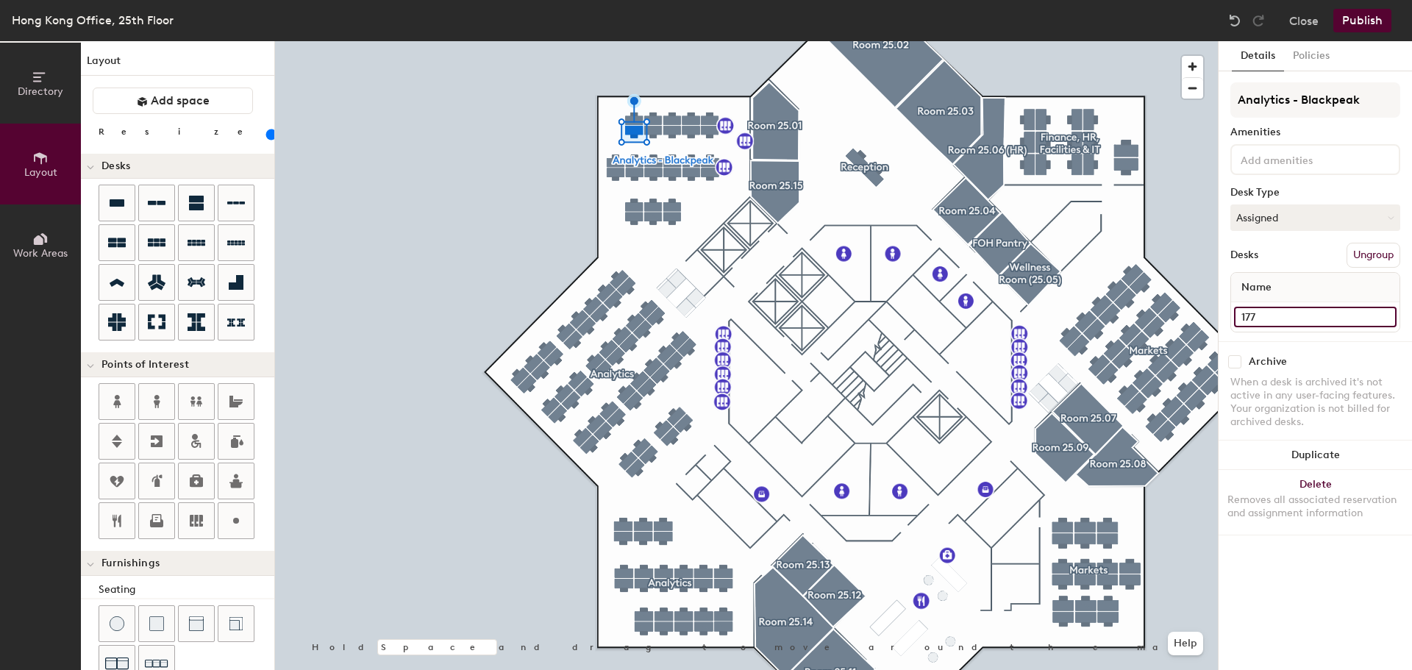
type input "177"
click at [1276, 312] on input "Desk 5" at bounding box center [1315, 317] width 163 height 21
type input "178"
click at [672, 41] on div at bounding box center [746, 41] width 943 height 0
click at [1274, 307] on input "Desk 4" at bounding box center [1315, 317] width 163 height 21
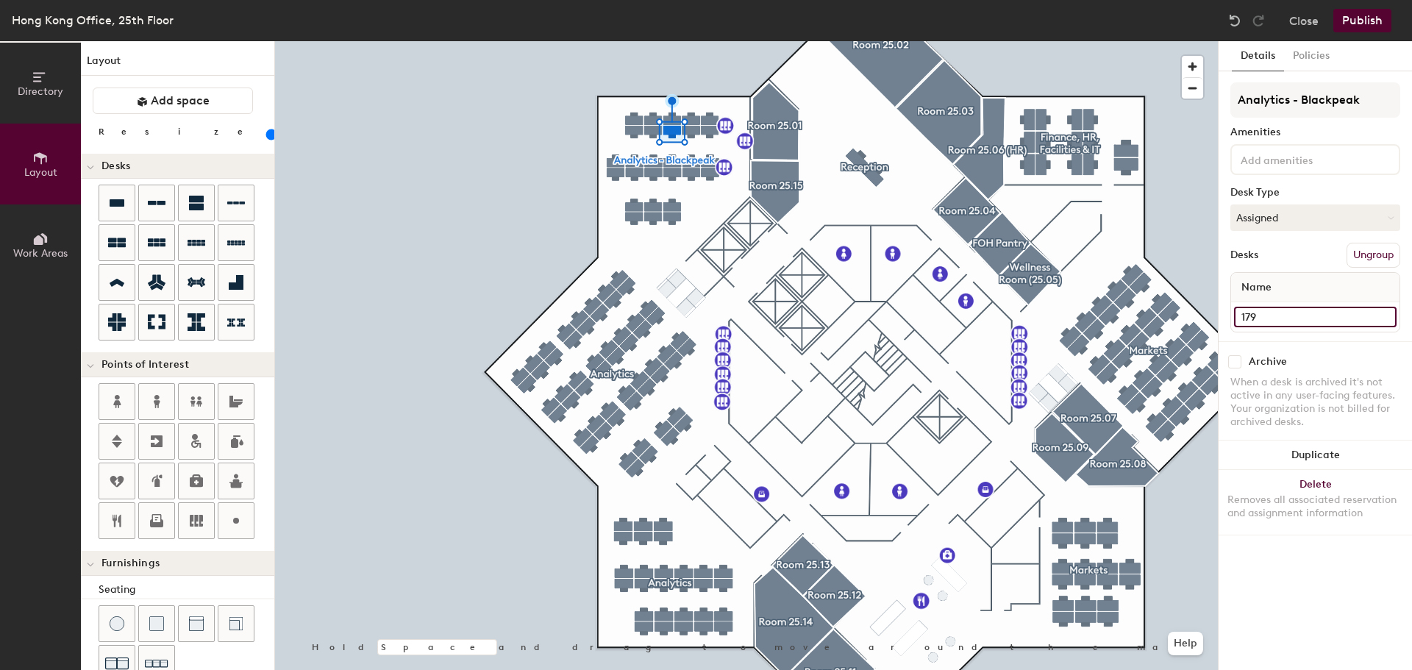
type input "179"
click at [1287, 321] on input "Desk 3" at bounding box center [1315, 317] width 163 height 21
type input "180"
click at [1282, 314] on input "Desk 2" at bounding box center [1315, 317] width 163 height 21
type input "181"
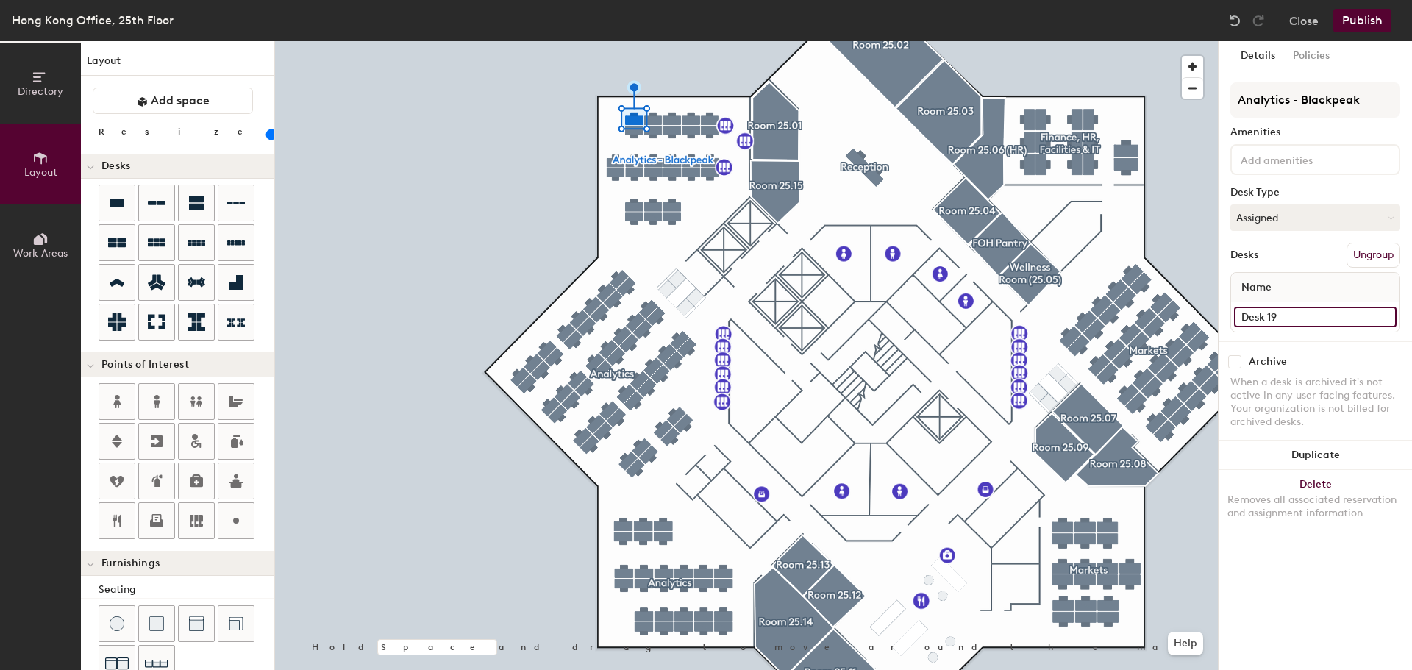
click at [1270, 318] on input "Desk 19" at bounding box center [1315, 317] width 163 height 21
type input "182"
click at [1276, 315] on input "Desk 20" at bounding box center [1315, 317] width 163 height 21
type input "183"
click at [1293, 309] on input "Desk 21" at bounding box center [1315, 317] width 163 height 21
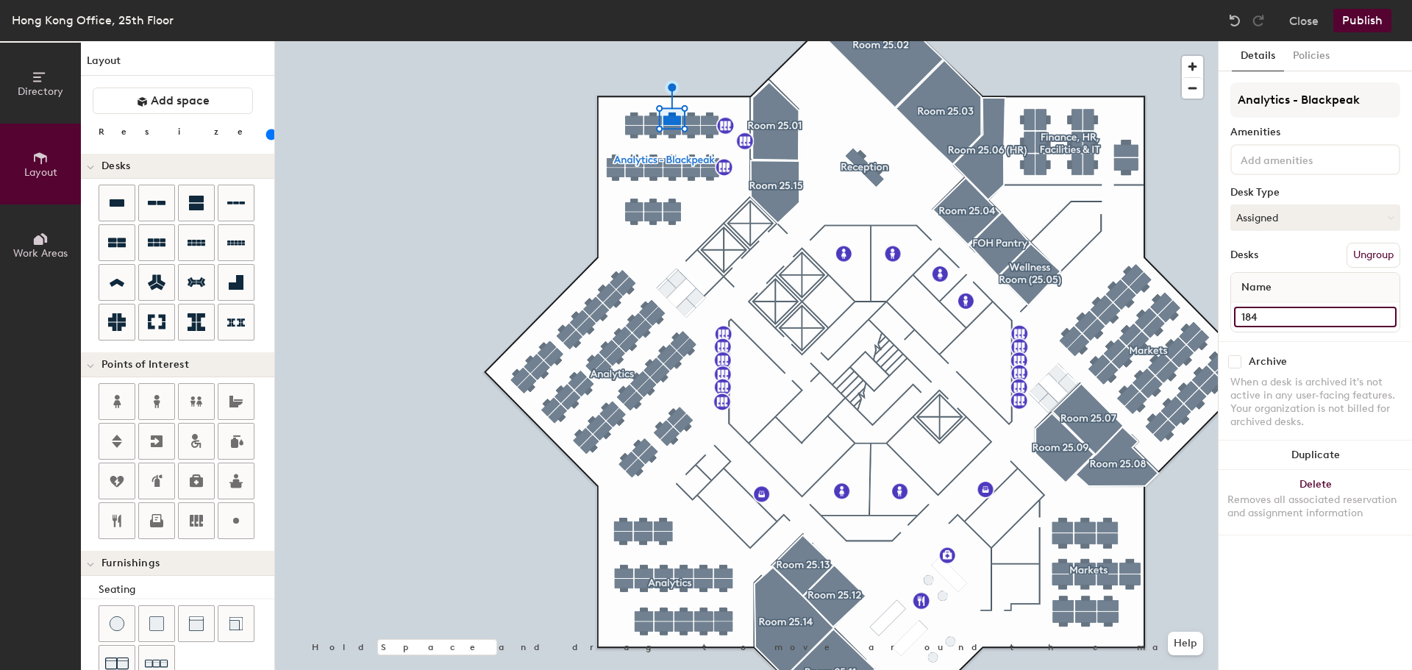
type input "184"
click at [1294, 320] on input "Desk 22" at bounding box center [1315, 317] width 163 height 21
type input "185"
click at [1275, 310] on input "Desk 1" at bounding box center [1315, 317] width 163 height 21
type input "186"
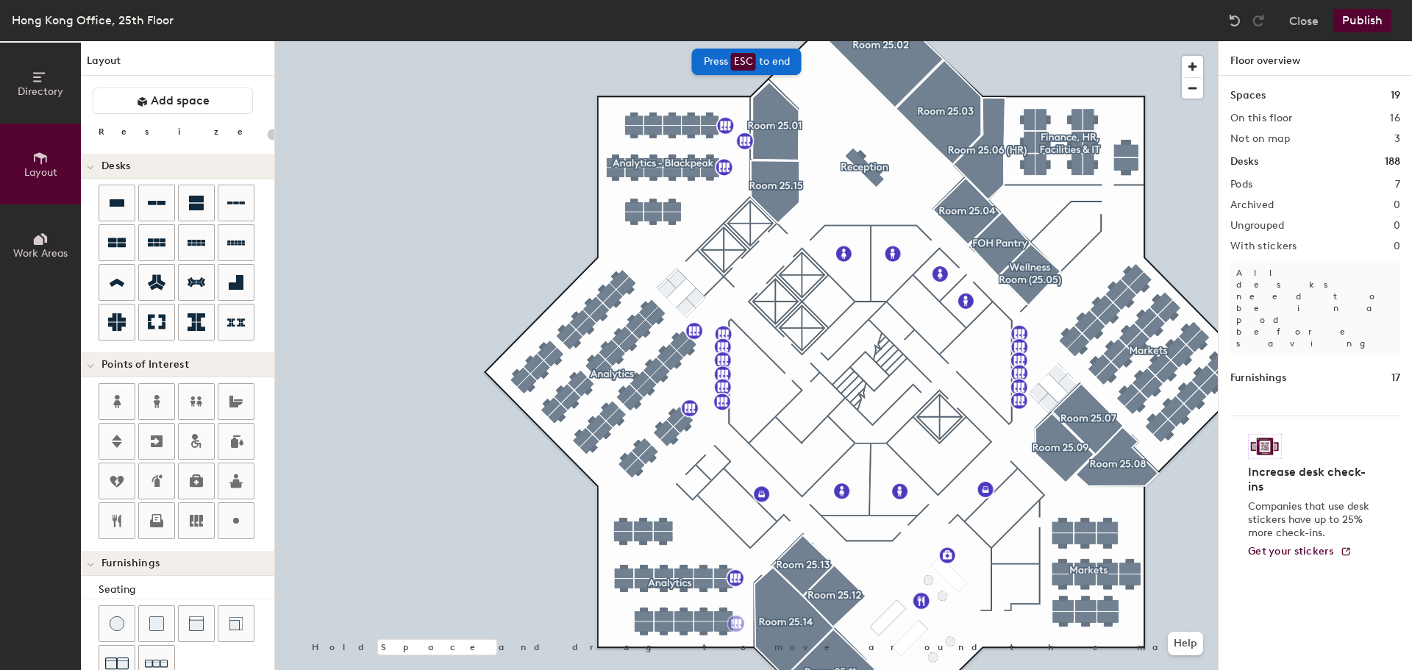
type input "20"
click at [1357, 16] on button "Publish" at bounding box center [1363, 21] width 58 height 24
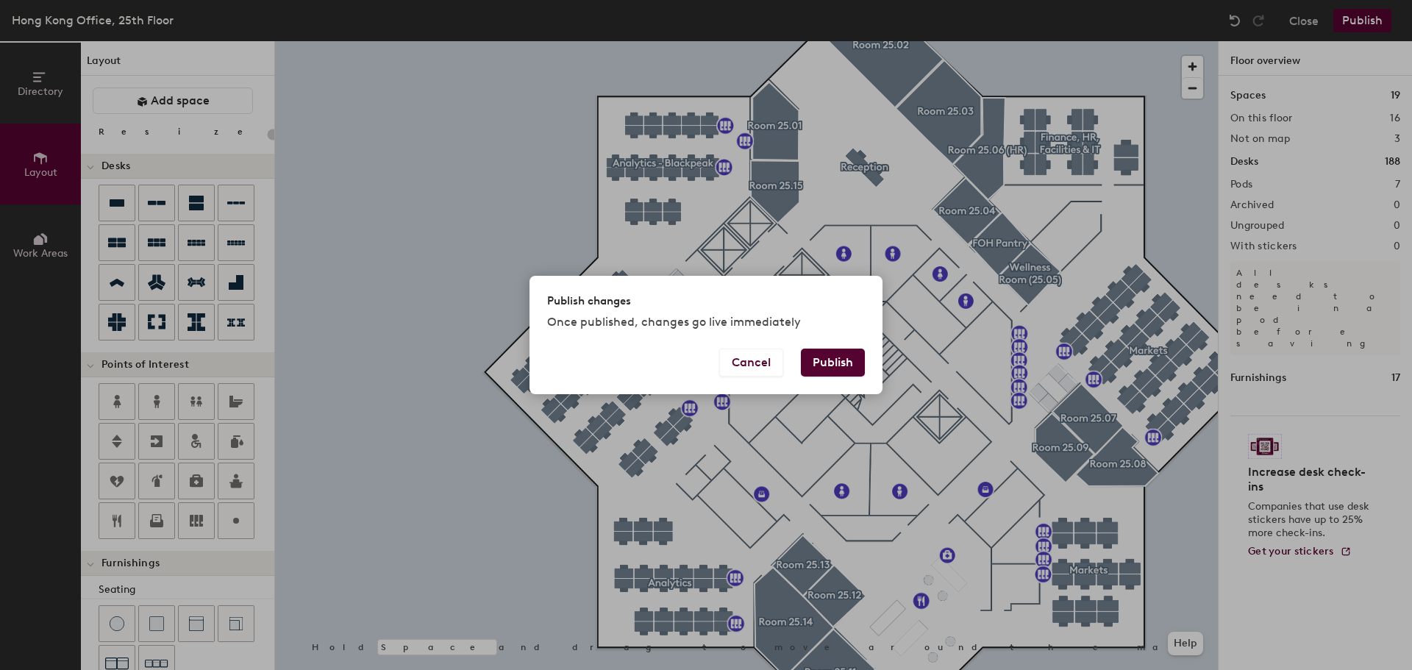
click at [839, 364] on button "Publish" at bounding box center [833, 363] width 64 height 28
type input "20"
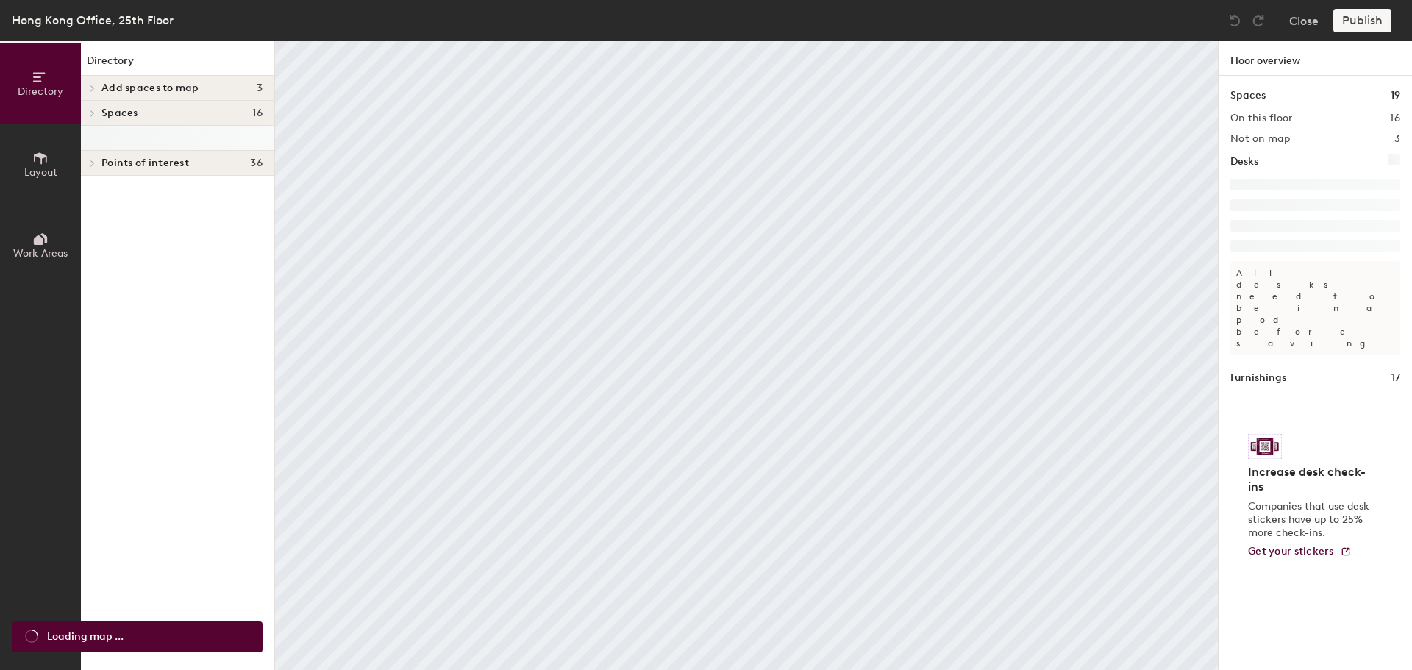
click at [40, 158] on icon at bounding box center [40, 158] width 16 height 16
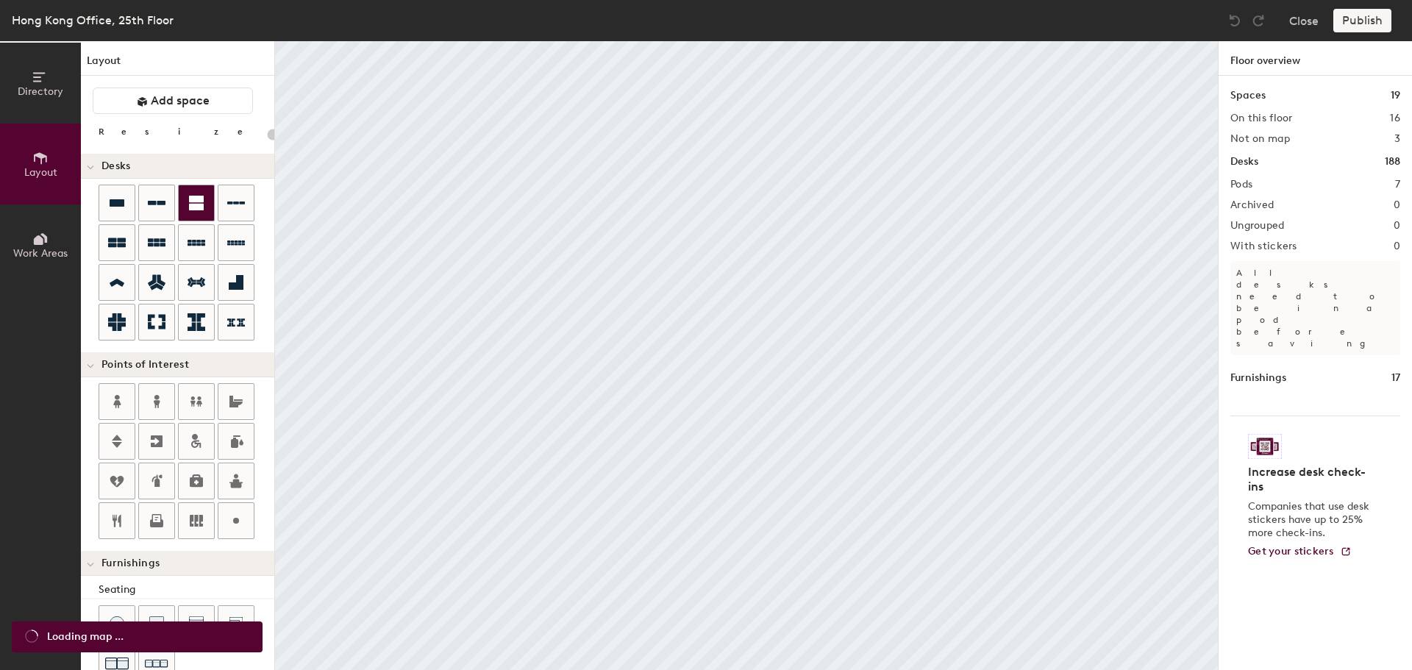
type input "20"
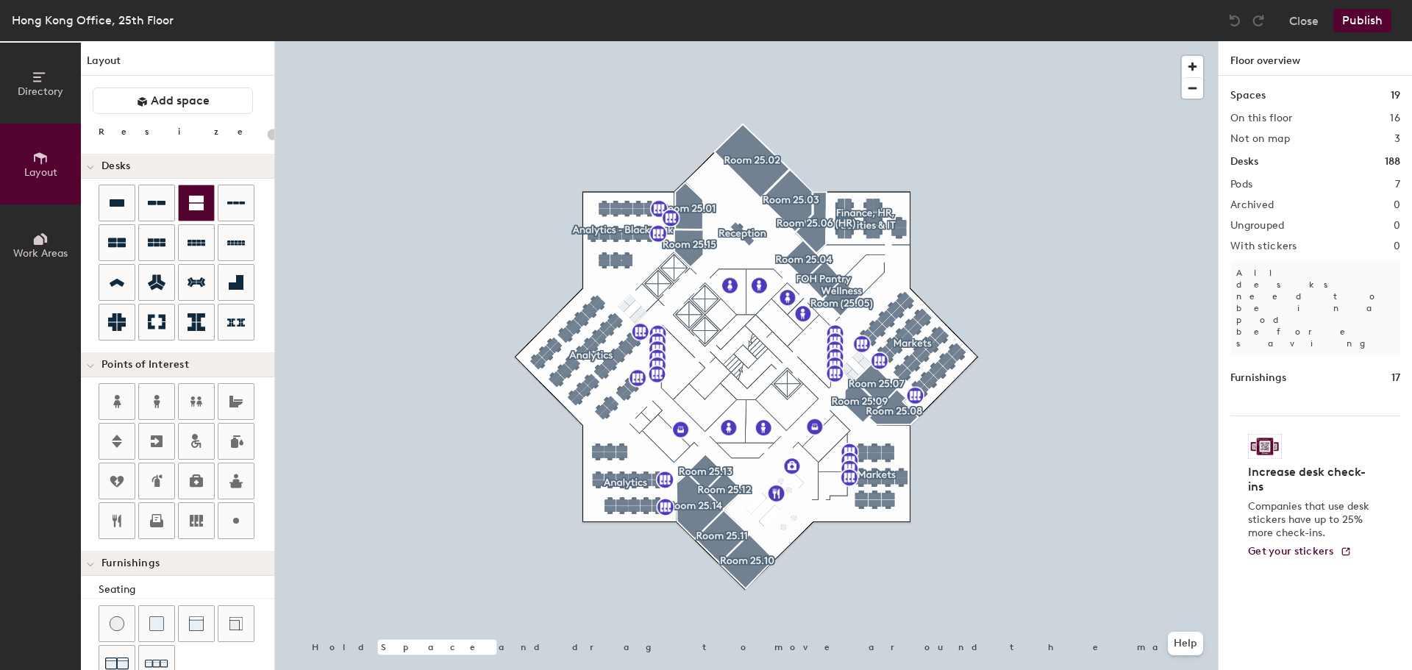
click at [0, 124] on button "Layout" at bounding box center [40, 164] width 81 height 81
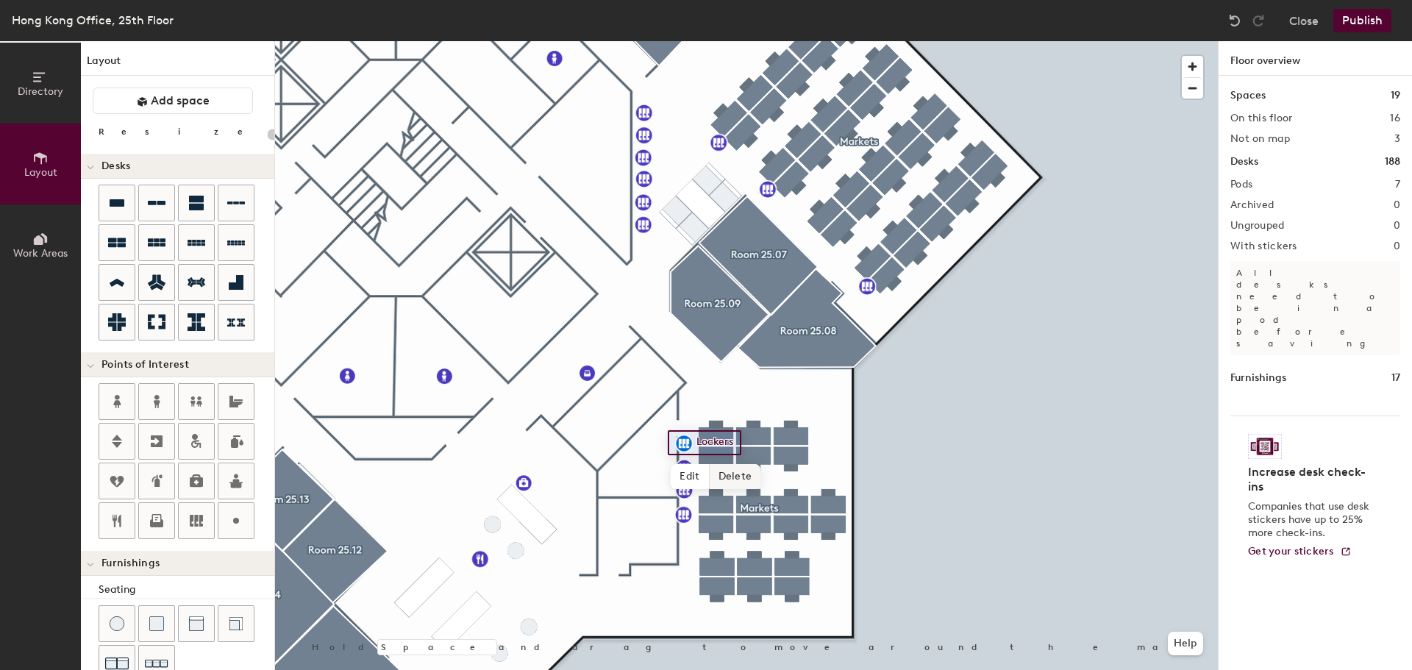
click at [736, 474] on span "Delete" at bounding box center [735, 476] width 51 height 25
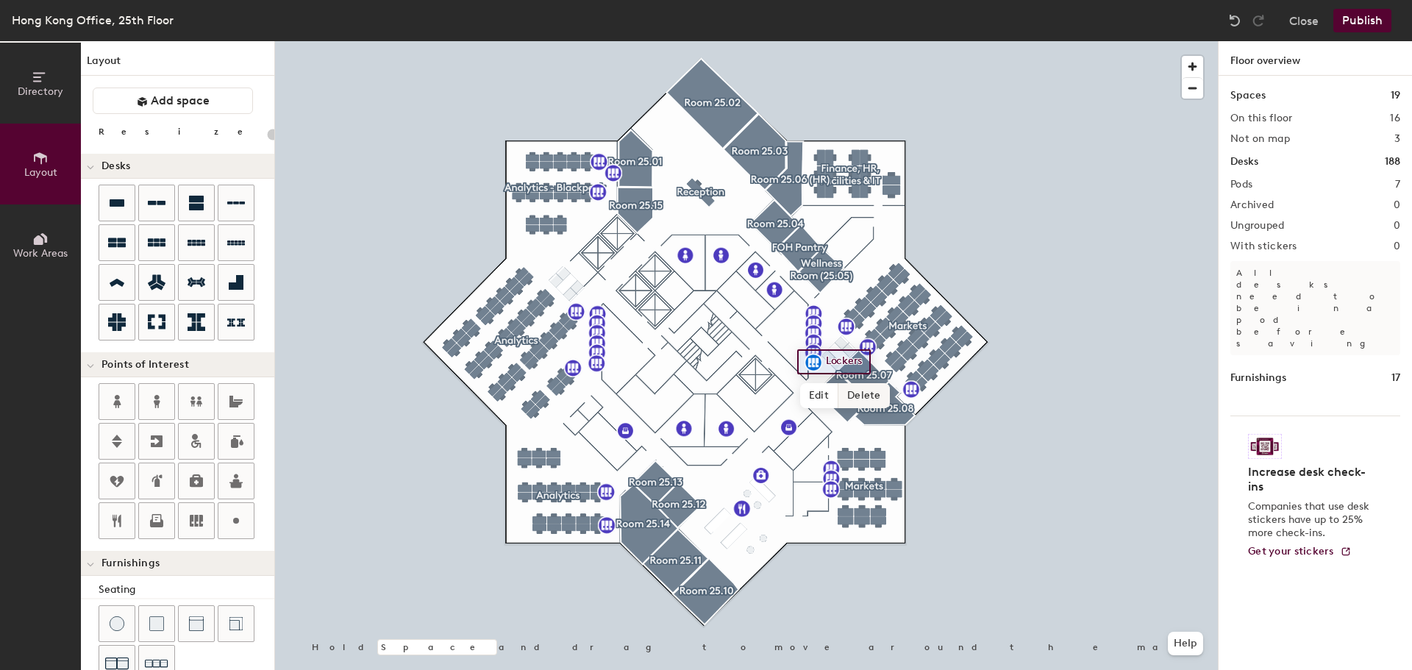
click at [862, 391] on span "Delete" at bounding box center [864, 395] width 51 height 25
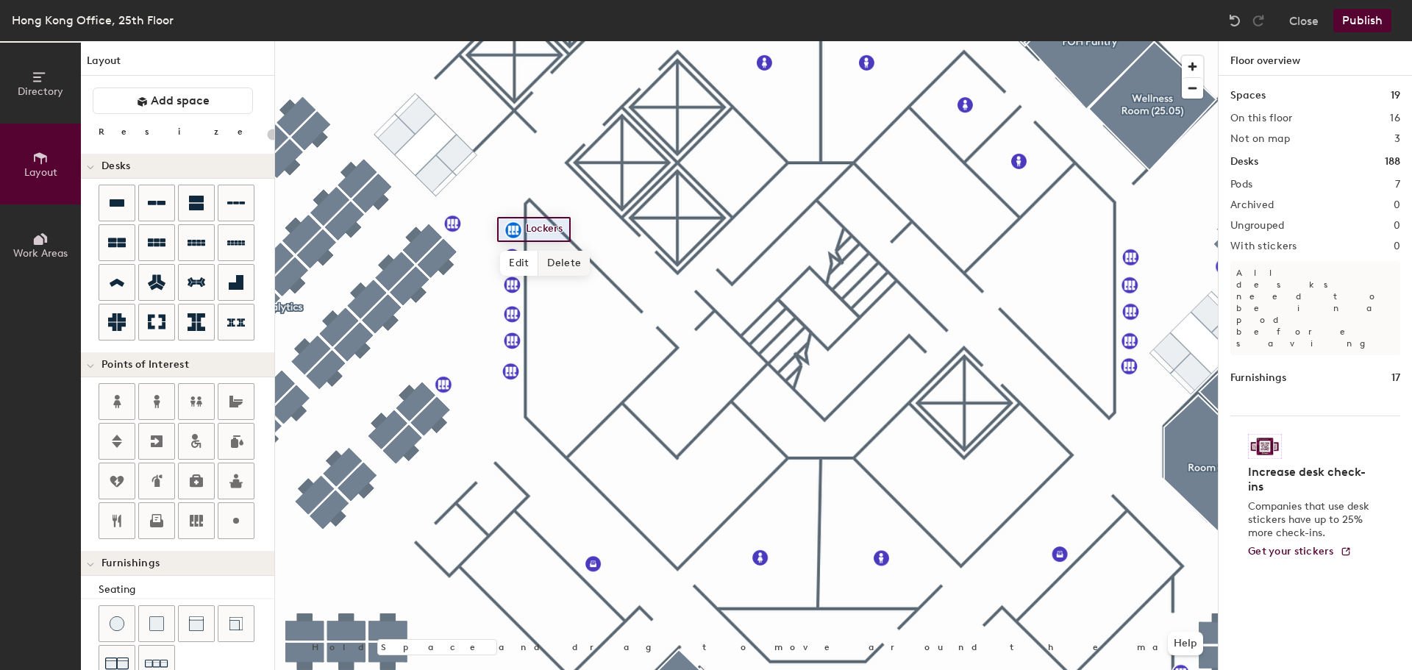
click at [558, 263] on span "Delete" at bounding box center [563, 263] width 51 height 25
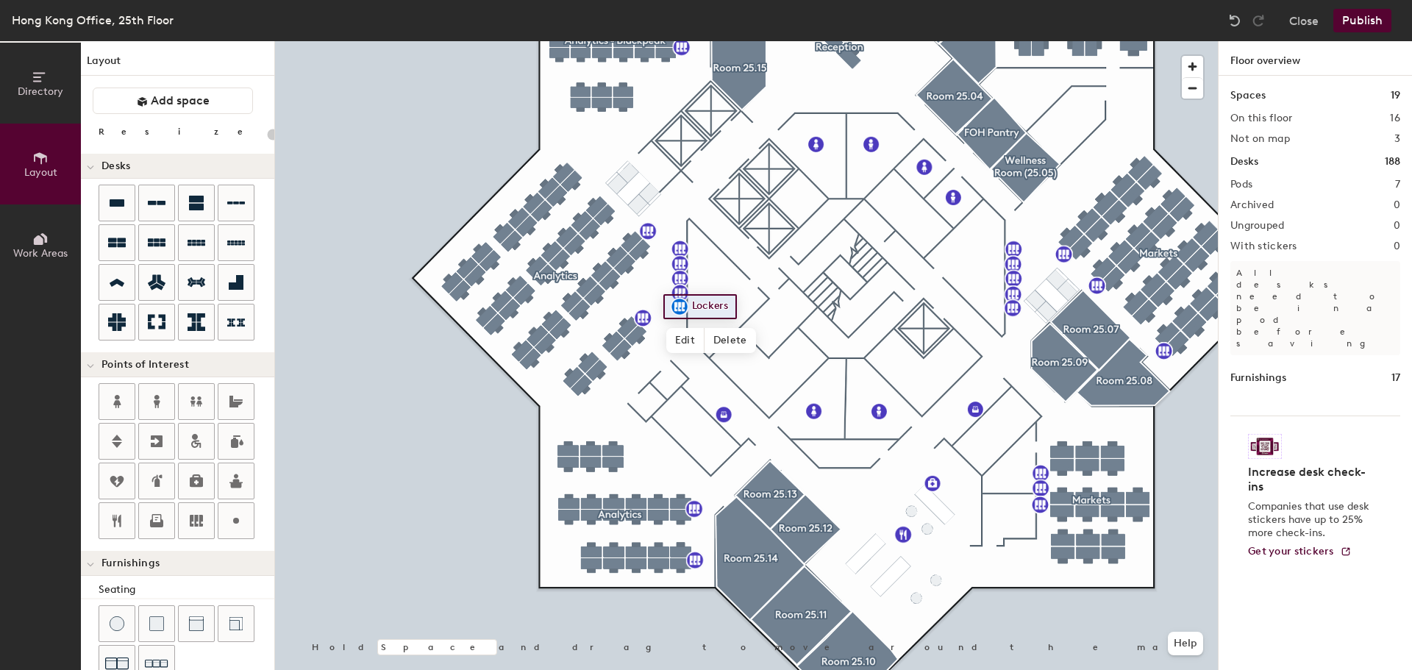
click at [1359, 21] on button "Publish" at bounding box center [1363, 21] width 58 height 24
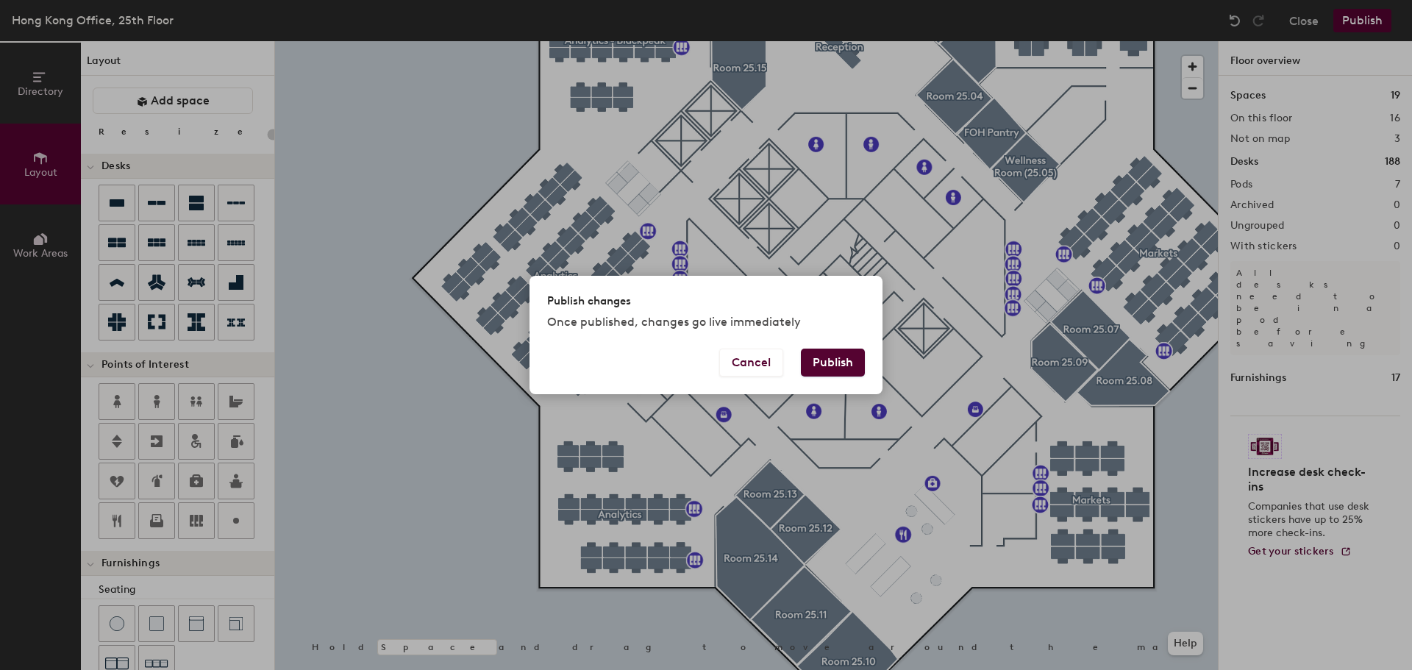
click at [821, 364] on button "Publish" at bounding box center [833, 363] width 64 height 28
type input "20"
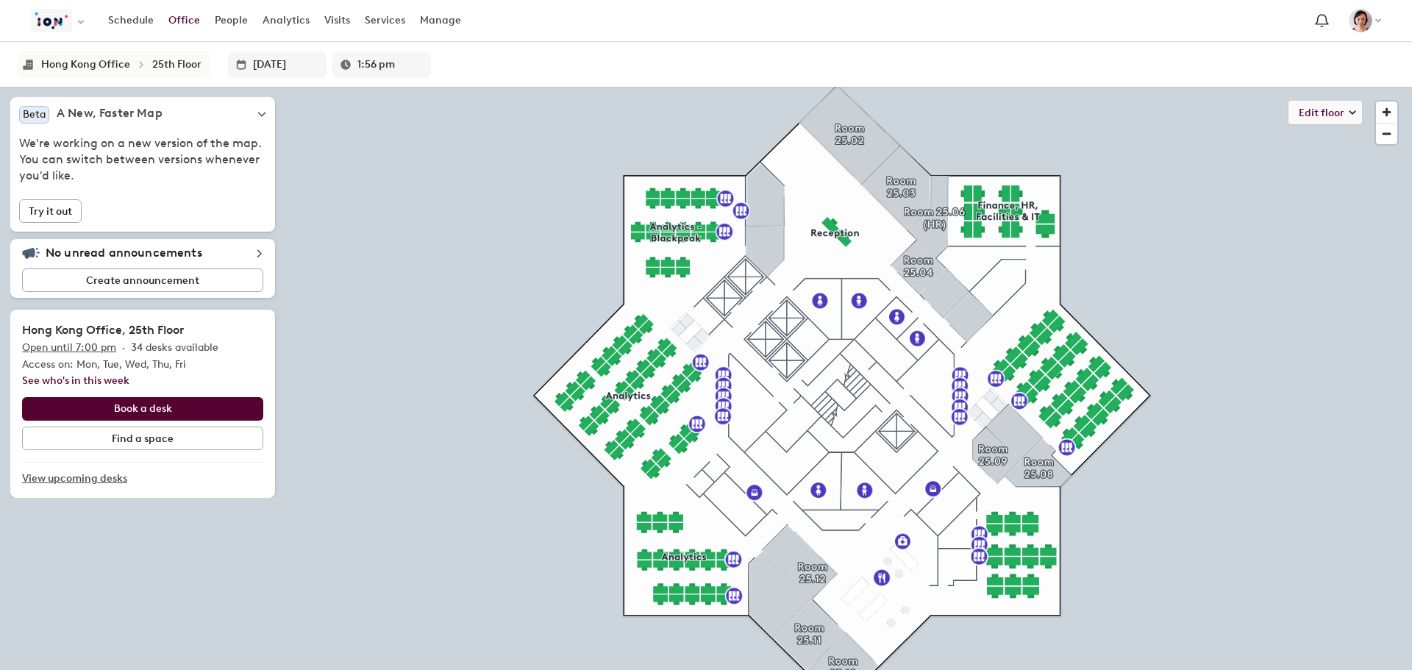
type input "2:01 pm"
